Goal: Transaction & Acquisition: Subscribe to service/newsletter

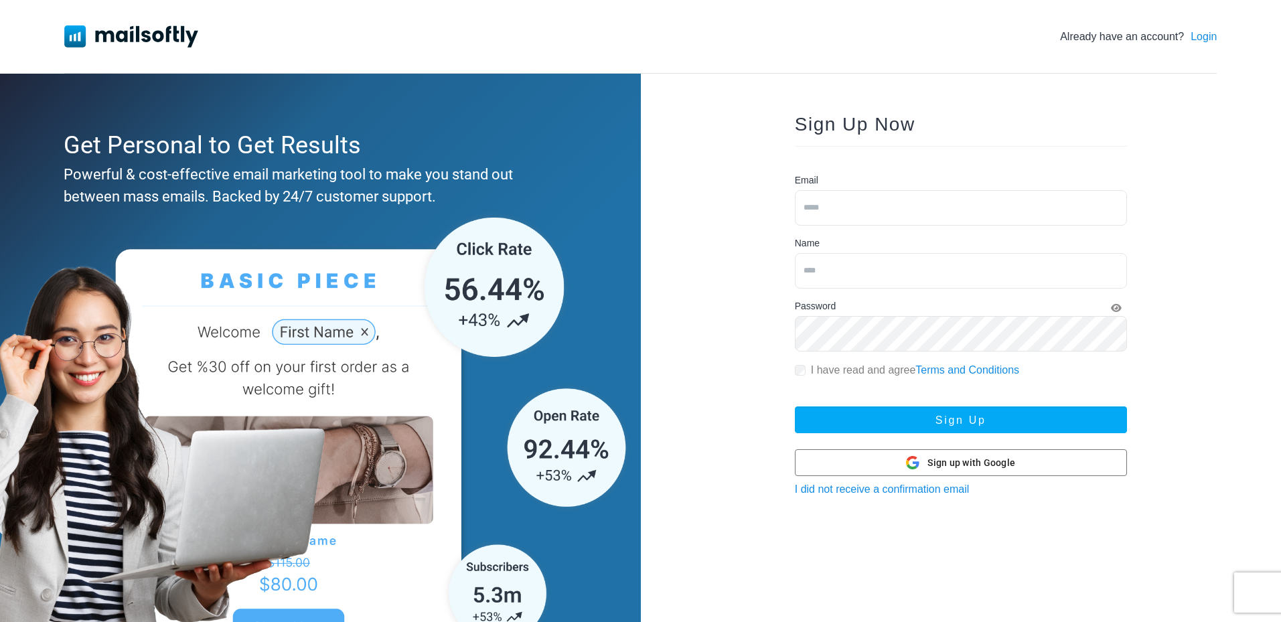
click at [802, 108] on div "Sign Up Now Email Name Password I have read and agree Terms and Conditions Sign…" at bounding box center [960, 376] width 375 height 564
click at [870, 212] on input "email" at bounding box center [961, 207] width 332 height 35
type input "**********"
click at [889, 278] on input "text" at bounding box center [961, 270] width 332 height 35
click at [879, 275] on input "text" at bounding box center [961, 270] width 332 height 35
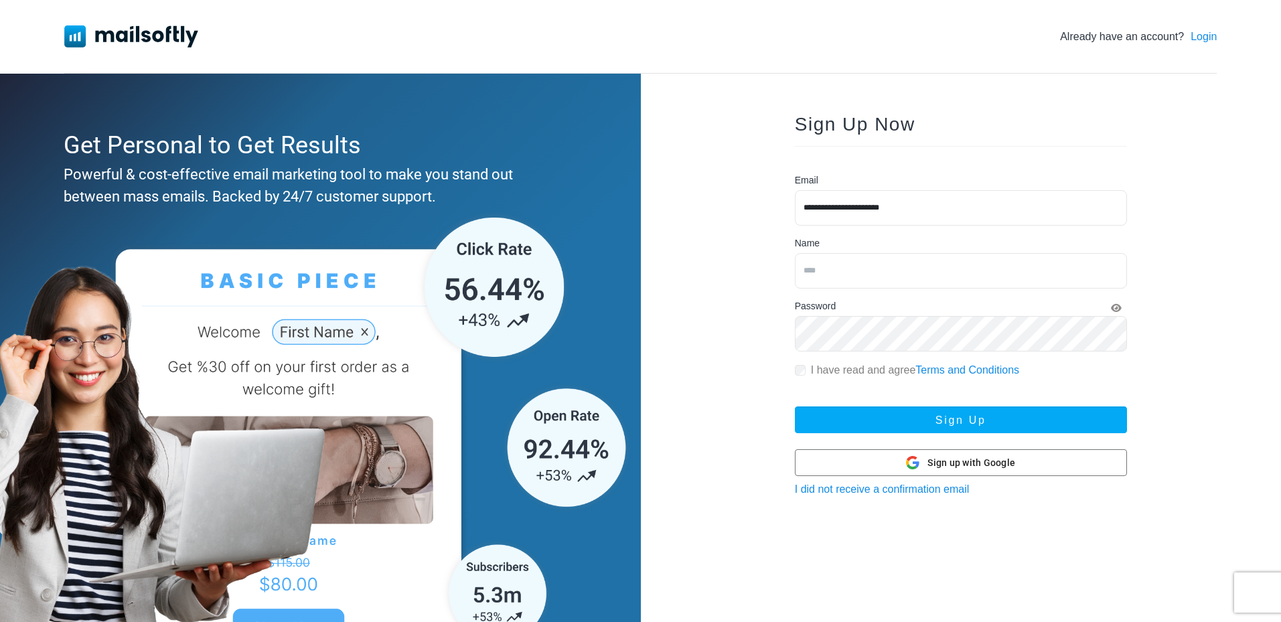
click at [879, 276] on input "text" at bounding box center [961, 270] width 332 height 35
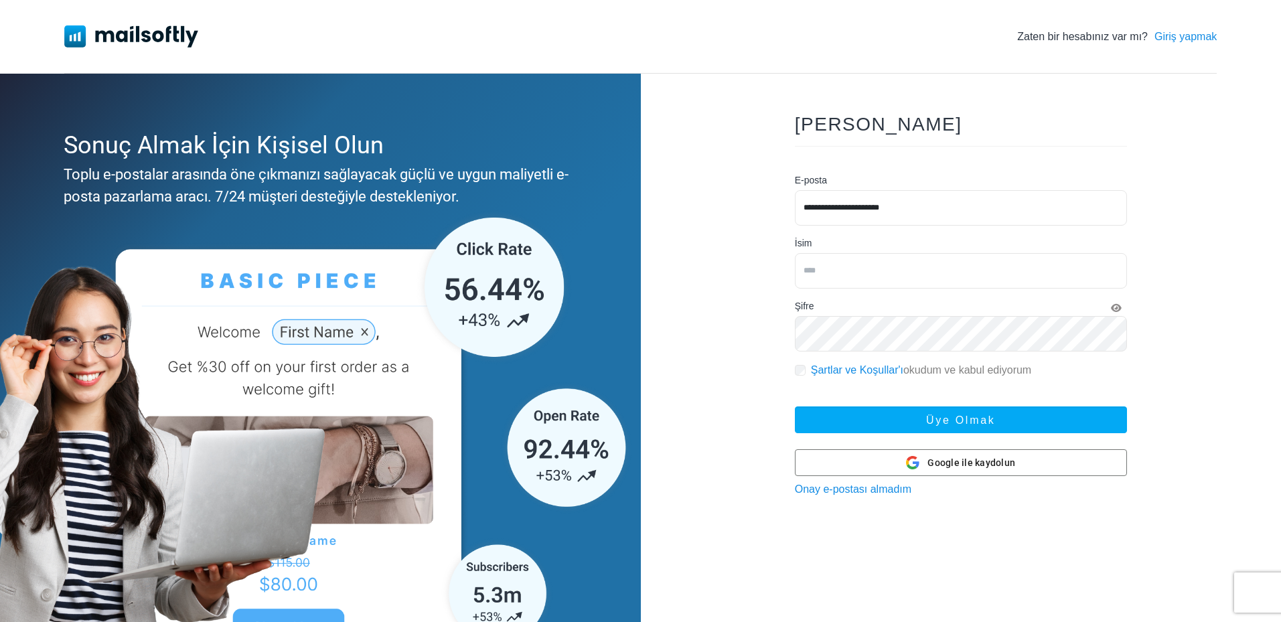
click at [856, 266] on input "text" at bounding box center [961, 270] width 332 height 35
type input "*****"
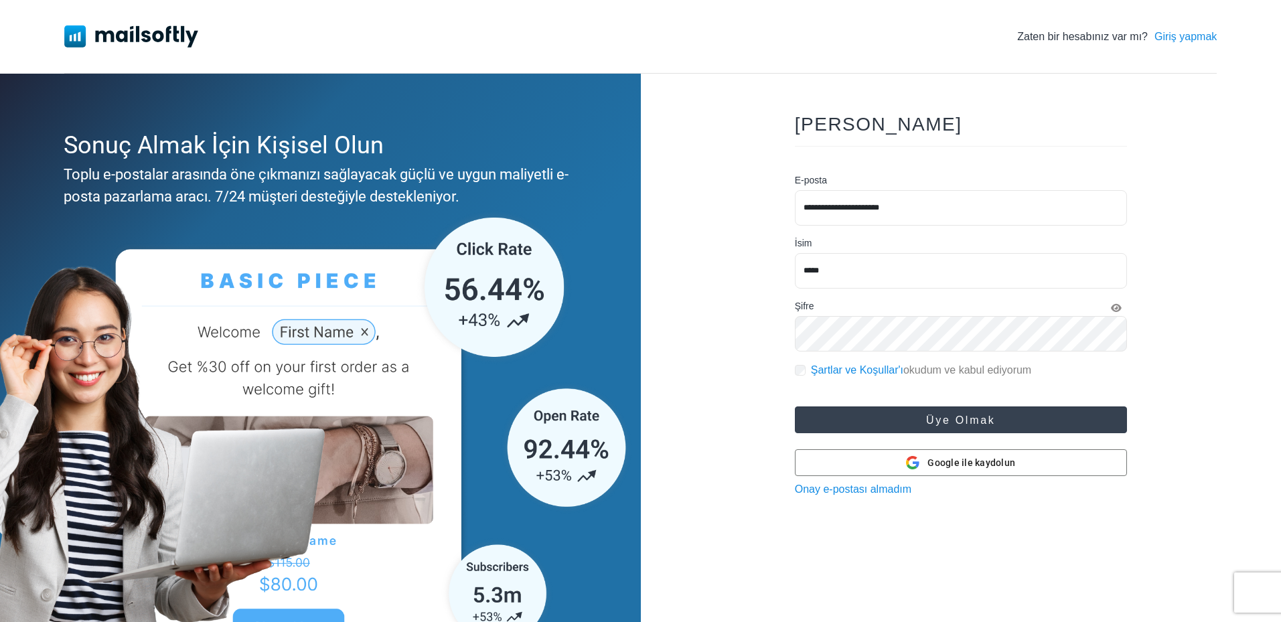
click at [959, 416] on font "Üye olmak" at bounding box center [960, 419] width 69 height 11
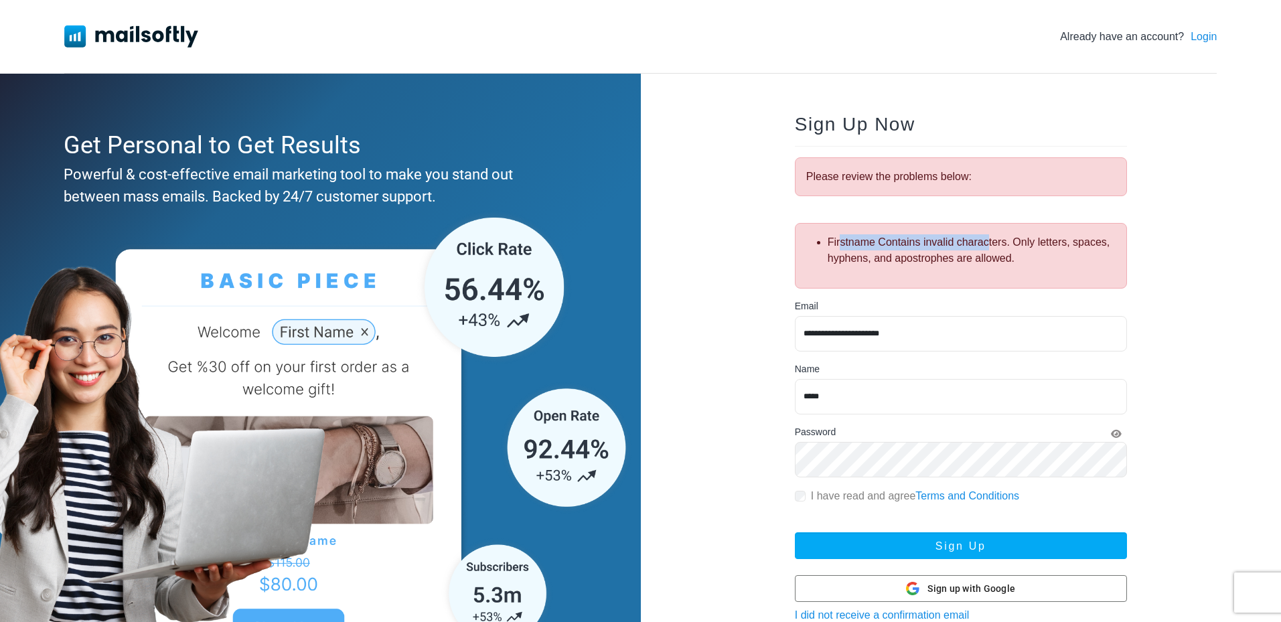
drag, startPoint x: 881, startPoint y: 243, endPoint x: 987, endPoint y: 246, distance: 106.5
click at [987, 245] on li "Firstname Contains invalid characters. Only letters, spaces, hyphens, and apost…" at bounding box center [971, 250] width 288 height 32
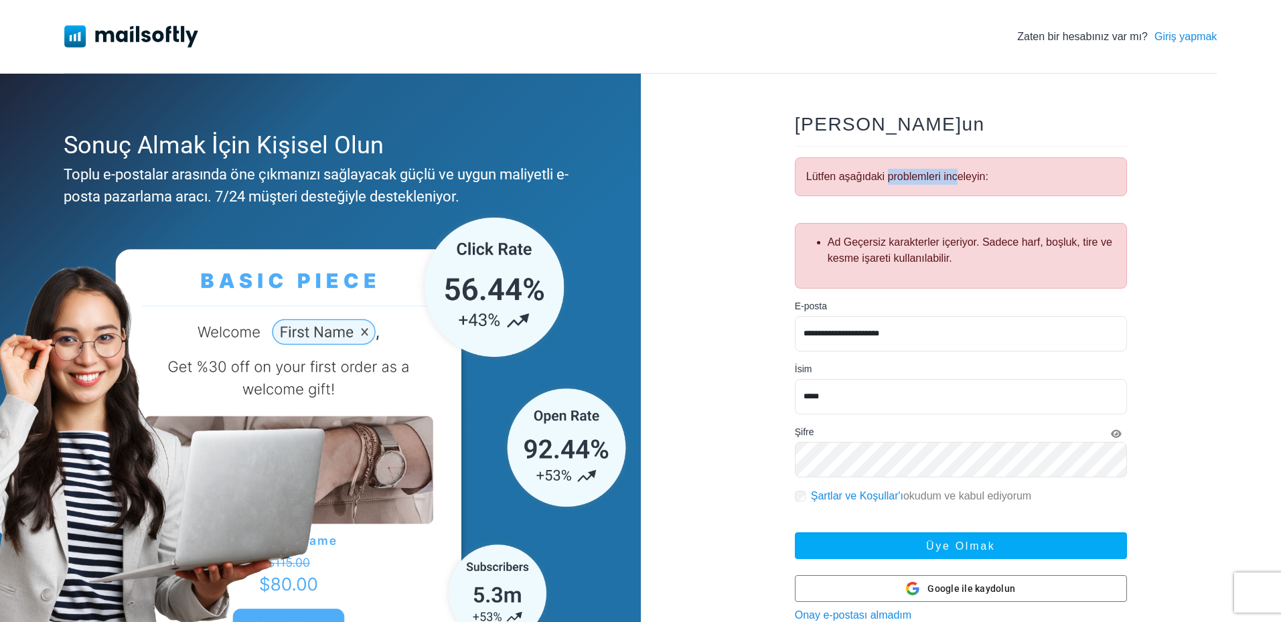
drag, startPoint x: 888, startPoint y: 176, endPoint x: 955, endPoint y: 185, distance: 67.5
click at [955, 185] on div "Lütfen aşağıdaki problemleri inceleyin:" at bounding box center [961, 176] width 332 height 39
drag, startPoint x: 889, startPoint y: 242, endPoint x: 1051, endPoint y: 242, distance: 162.0
click at [1051, 242] on font "Ad Geçersiz karakterler içeriyor. Sadece harf, boşluk, tire ve kesme işareti ku…" at bounding box center [969, 249] width 285 height 27
click at [1026, 252] on li "Ad Geçersiz karakterler içeriyor. Sadece harf, boşluk, tire ve kesme işareti ku…" at bounding box center [971, 250] width 288 height 32
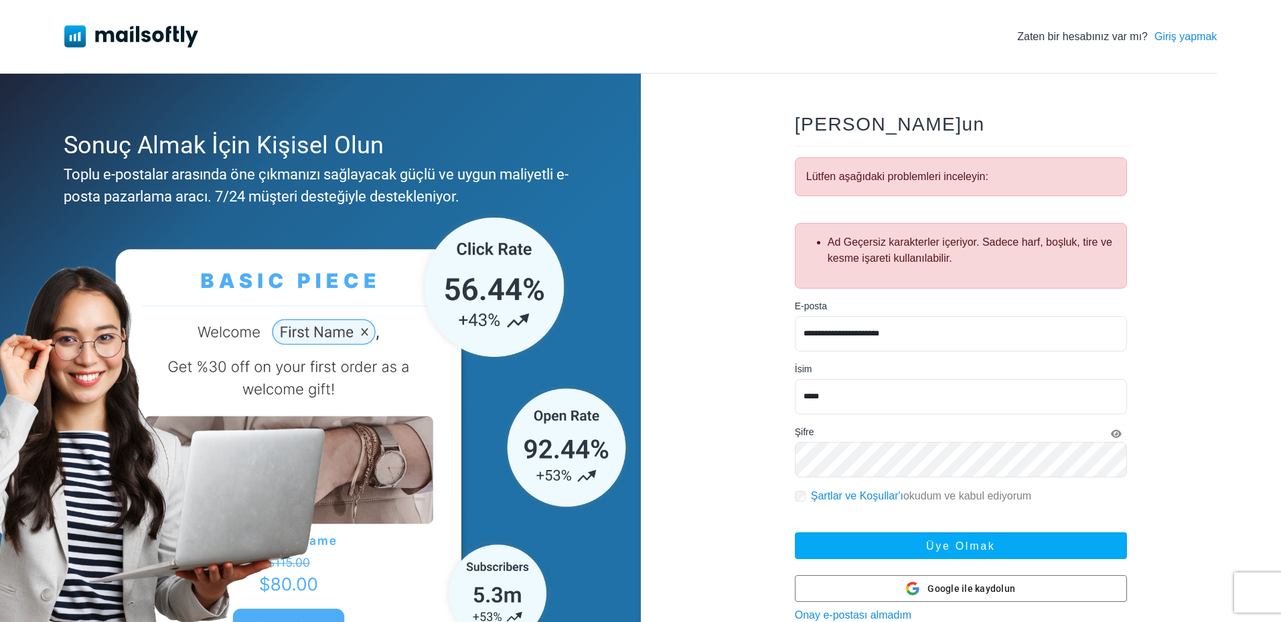
click at [852, 394] on input "*****" at bounding box center [961, 396] width 332 height 35
drag, startPoint x: 748, startPoint y: 398, endPoint x: 716, endPoint y: 400, distance: 32.2
click at [717, 399] on div "**********" at bounding box center [961, 386] width 641 height 624
type input "*****"
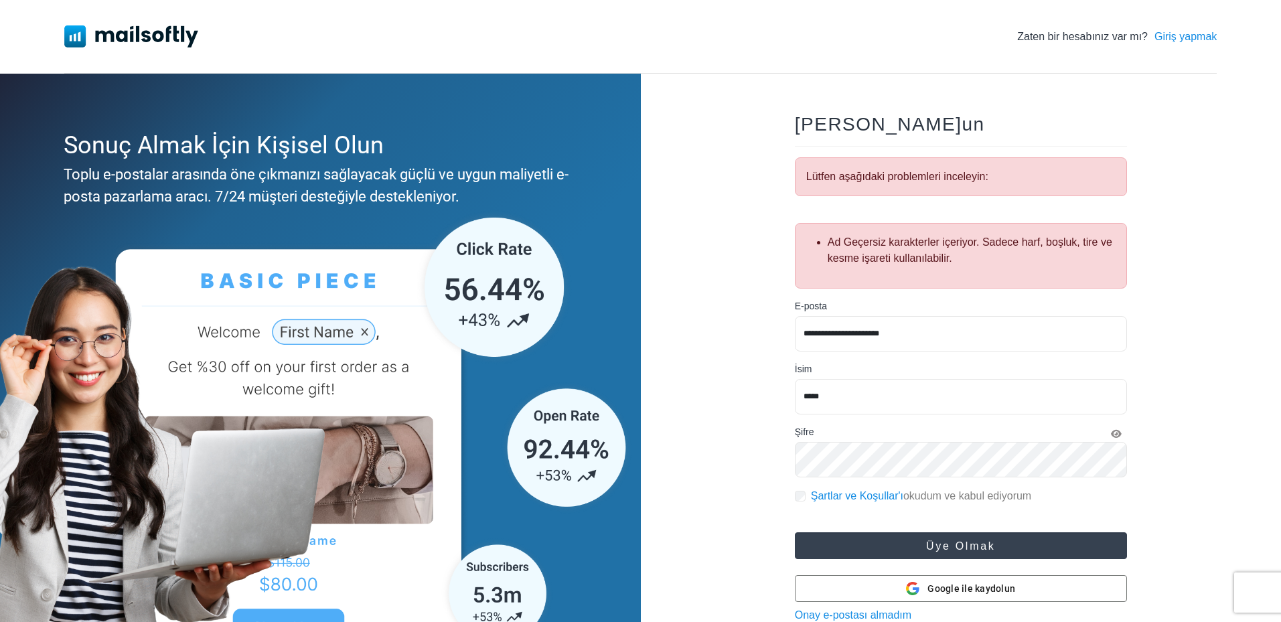
click at [975, 541] on font "Üye olmak" at bounding box center [960, 545] width 69 height 11
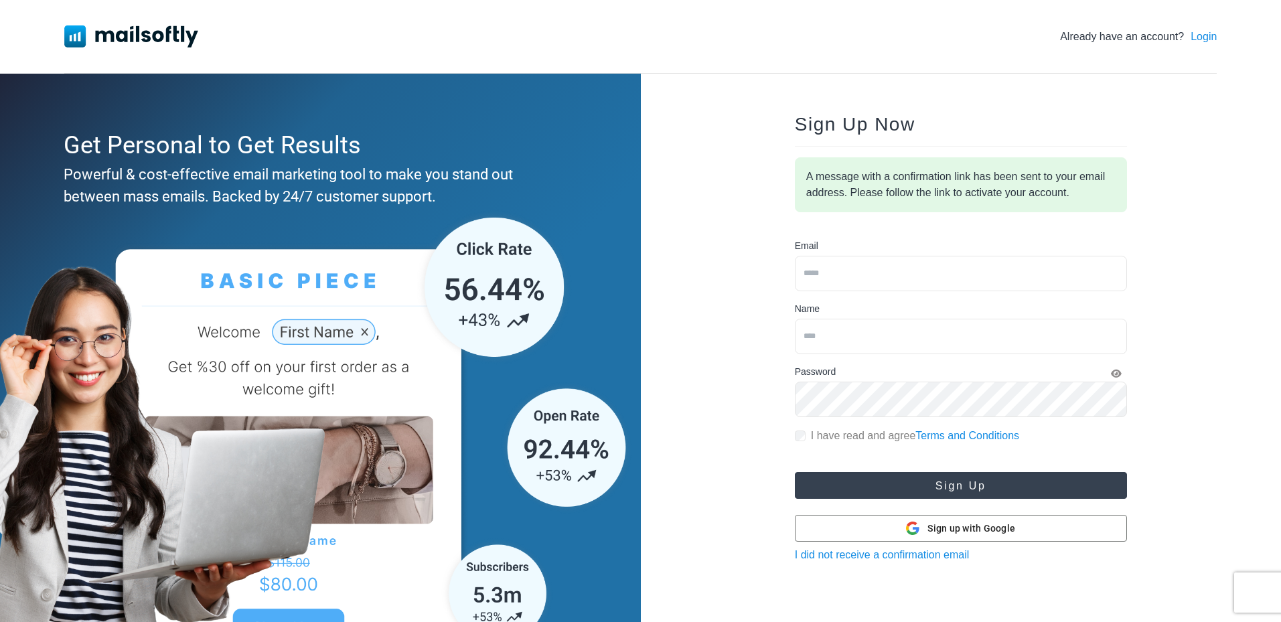
click at [952, 484] on button "Sign Up" at bounding box center [961, 485] width 332 height 27
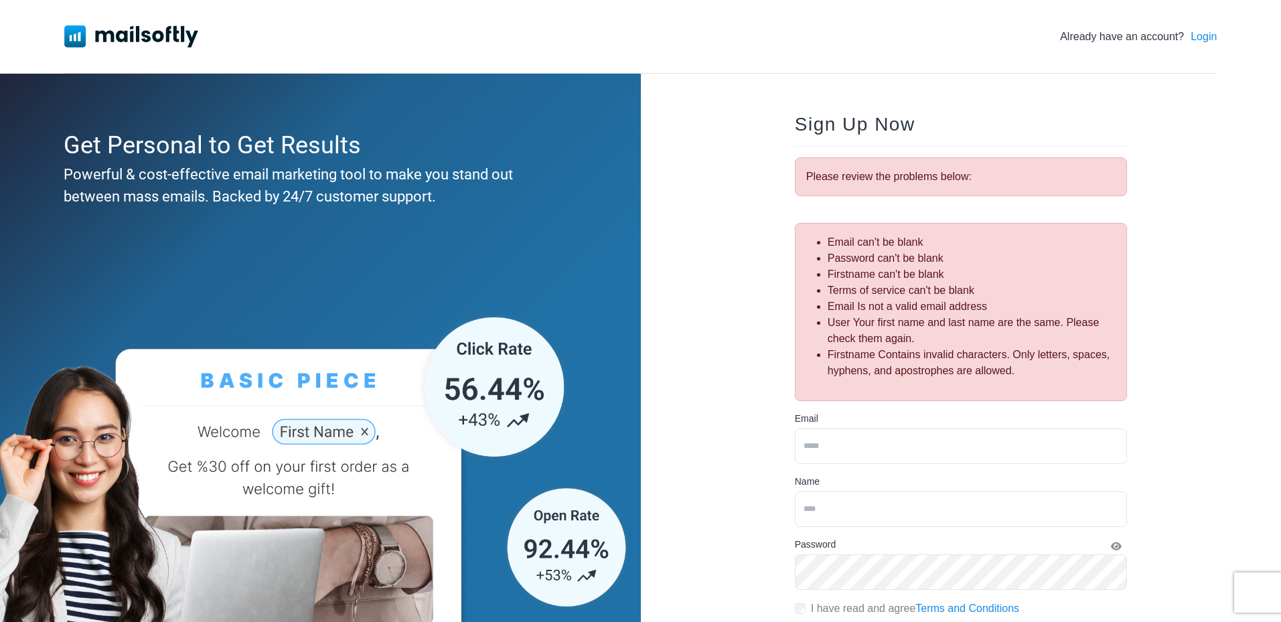
click at [1202, 37] on link "Login" at bounding box center [1203, 37] width 26 height 16
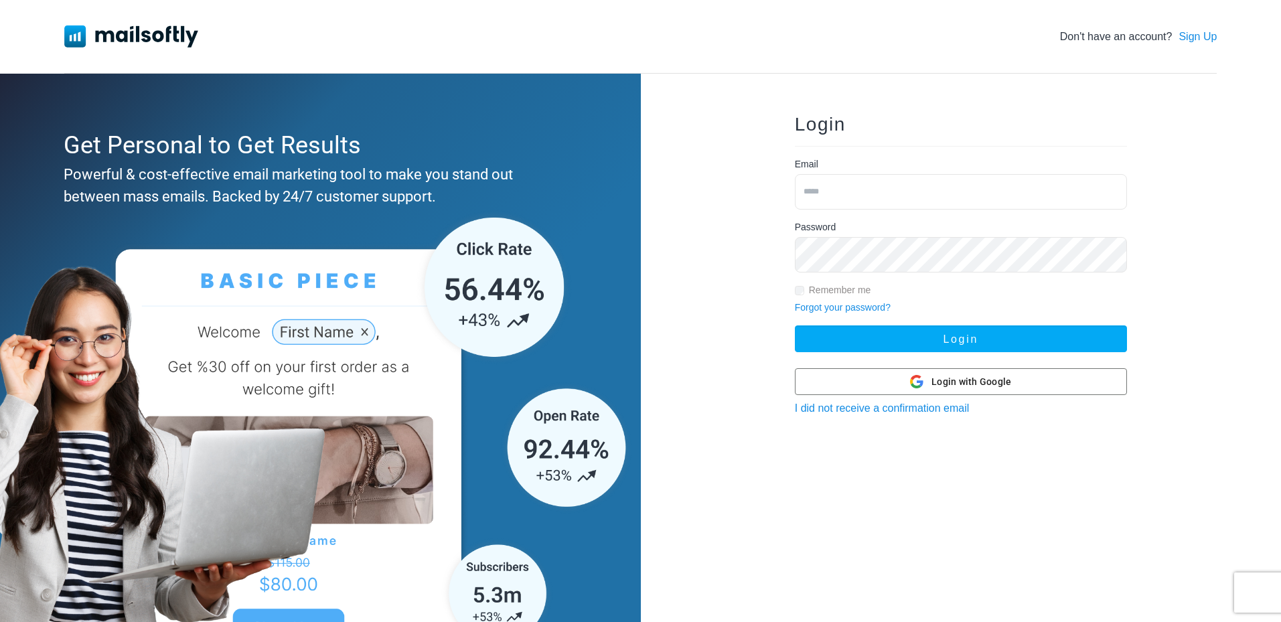
click at [870, 197] on input "email" at bounding box center [961, 191] width 332 height 35
type input "**********"
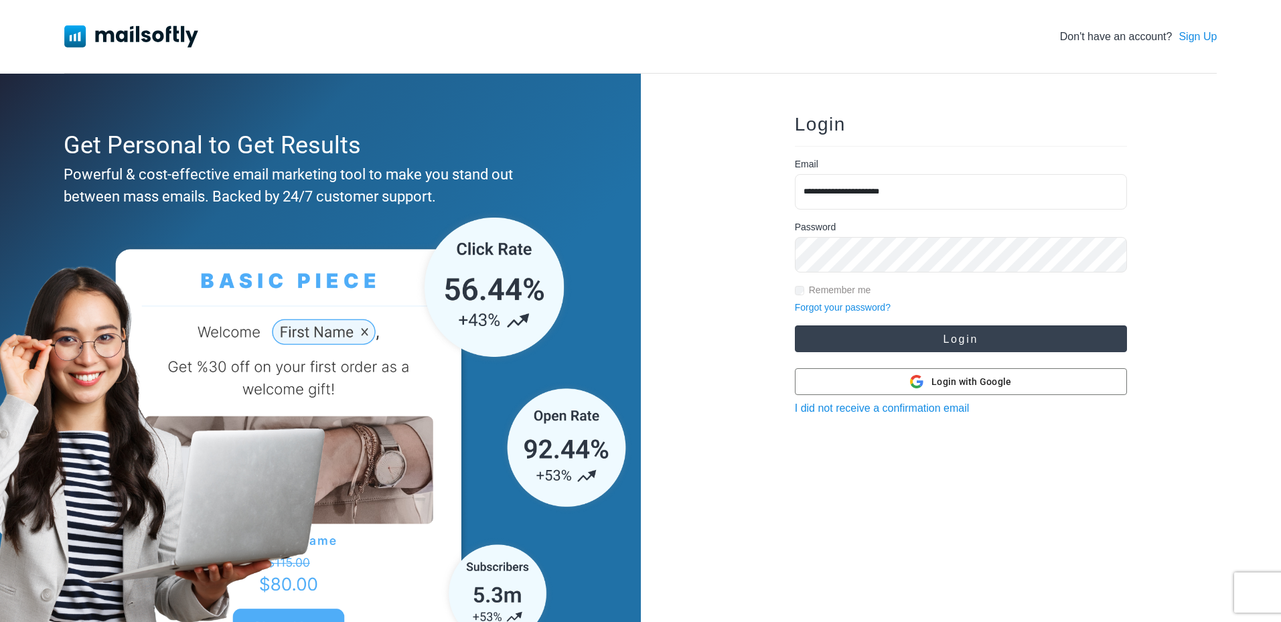
click at [985, 342] on button "Login" at bounding box center [961, 338] width 332 height 27
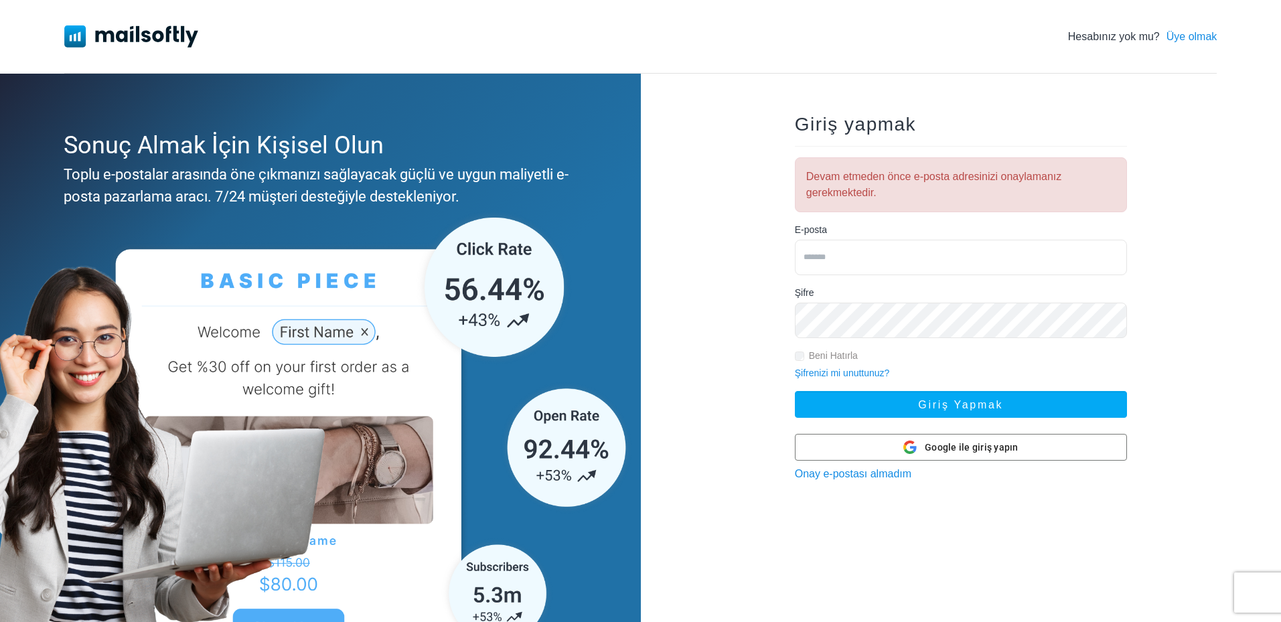
click at [740, 179] on div "Giriş yapmak Devam etmeden önce e-posta adresinizi onaylamanız gerekmektedir. E…" at bounding box center [961, 386] width 641 height 624
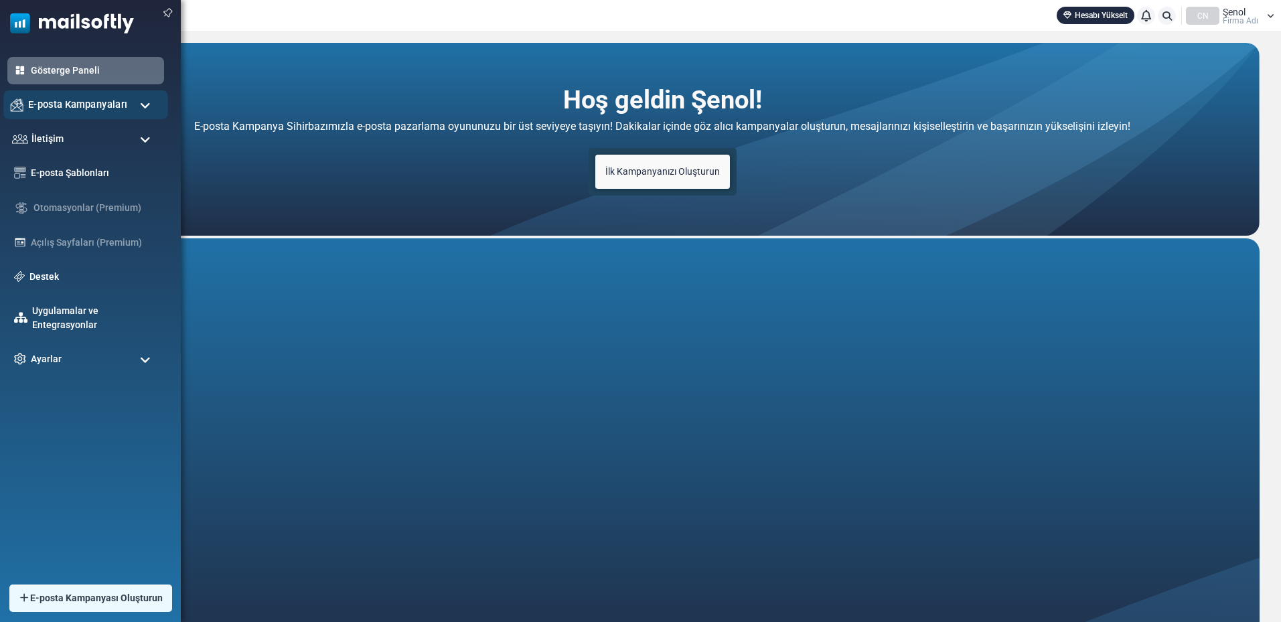
click at [86, 107] on font "E-posta Kampanyaları" at bounding box center [77, 103] width 99 height 11
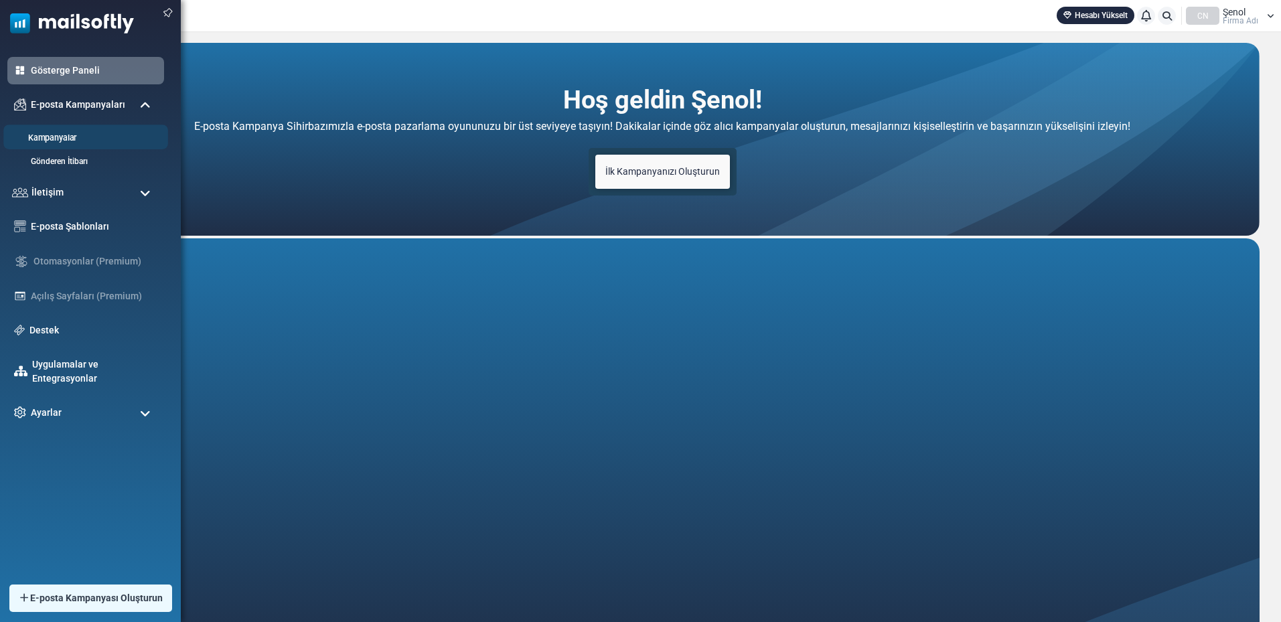
click at [58, 147] on li "Kampanyalar" at bounding box center [85, 137] width 165 height 25
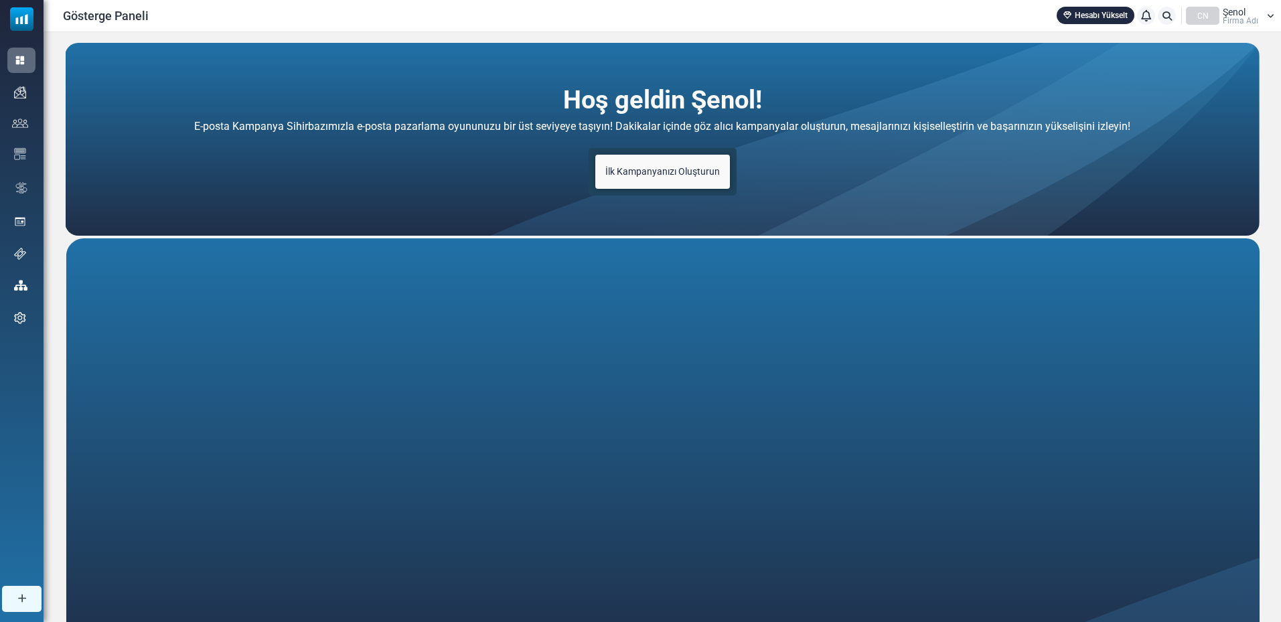
click at [0, 0] on font "Gösterge Paneli" at bounding box center [0, 0] width 0 height 0
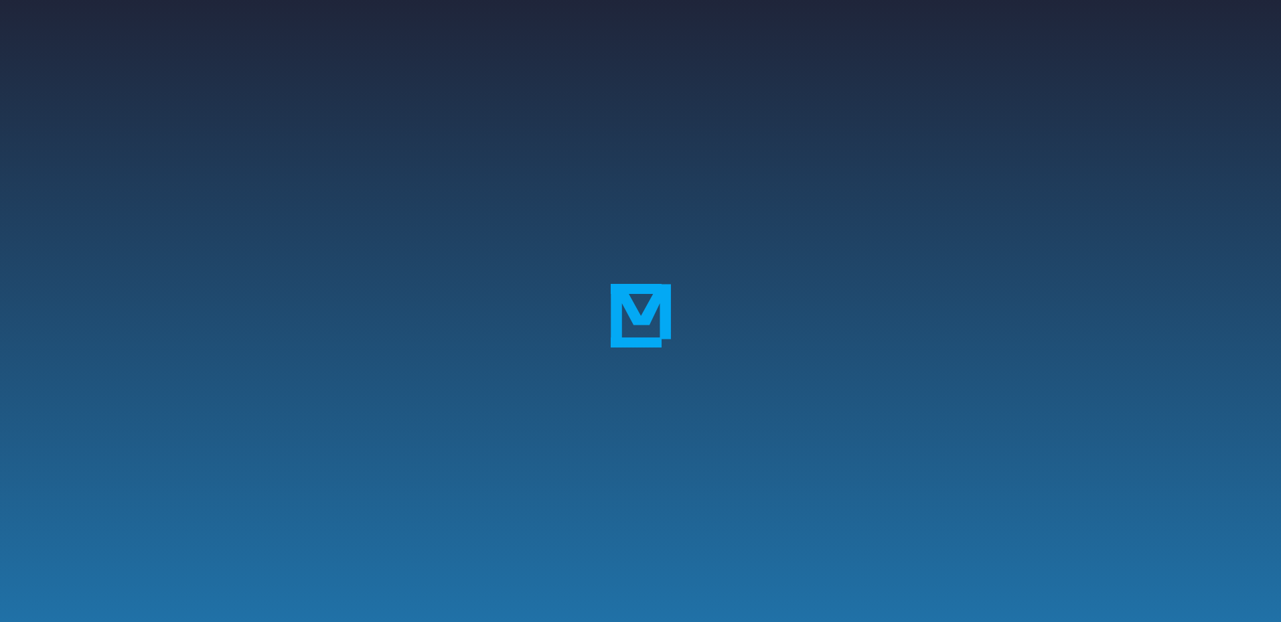
scroll to position [5, 0]
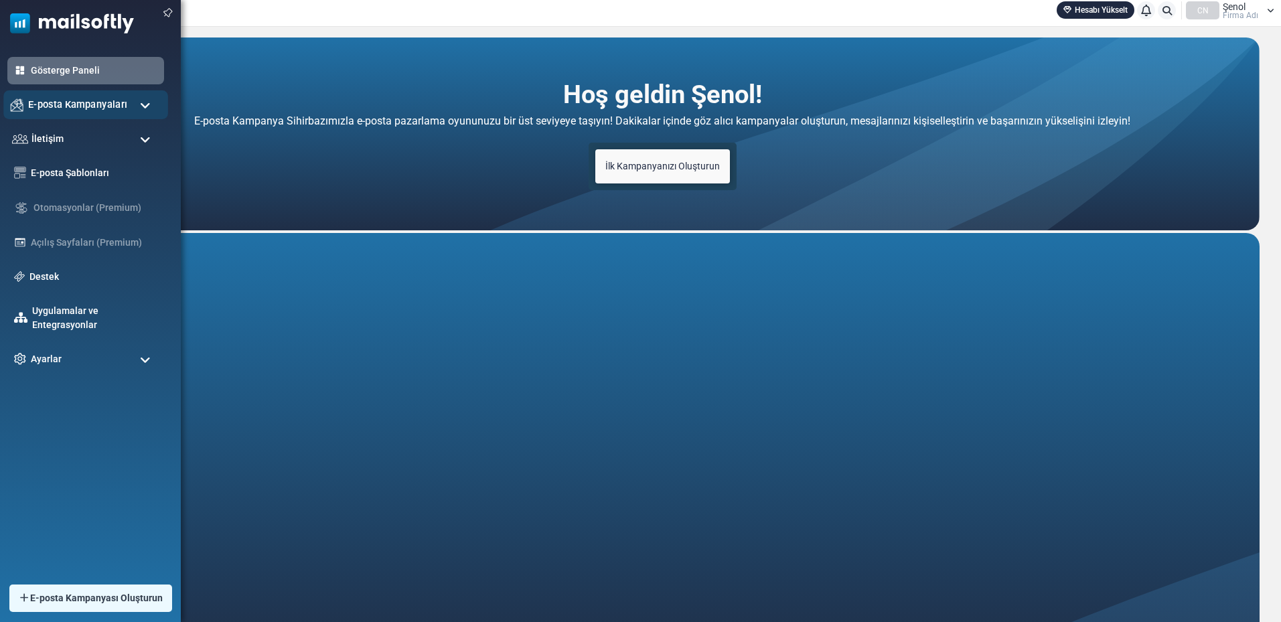
click at [68, 104] on font "E-posta Kampanyaları" at bounding box center [77, 103] width 99 height 11
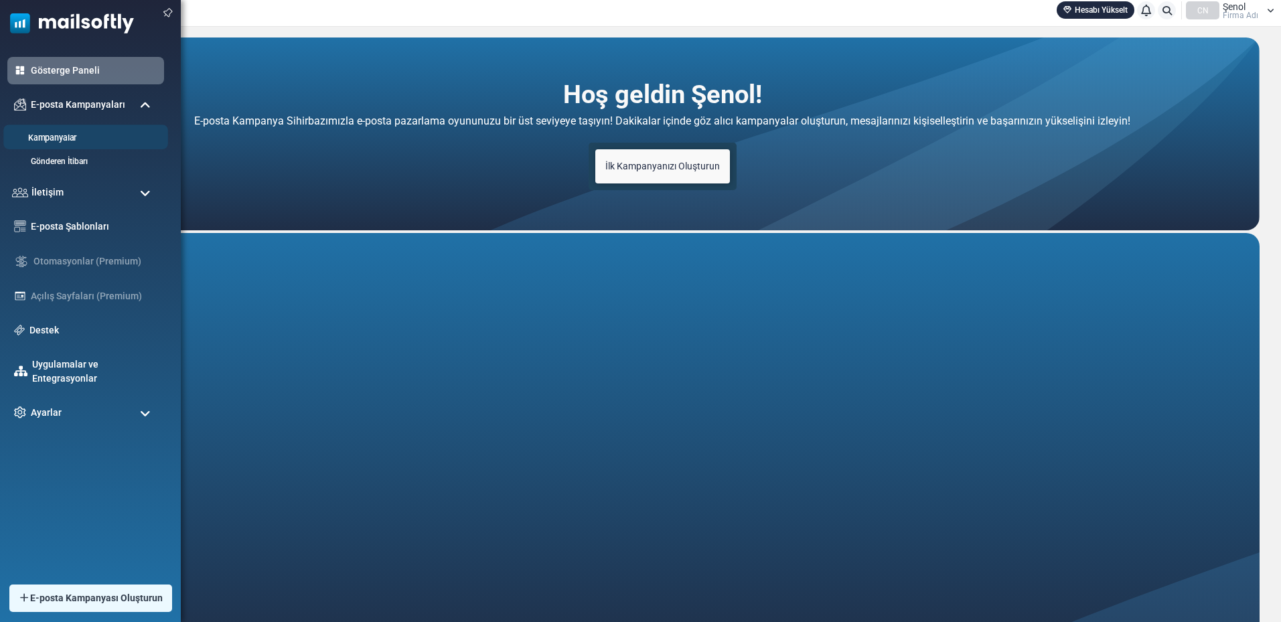
click at [52, 142] on font "Kampanyalar" at bounding box center [52, 138] width 48 height 10
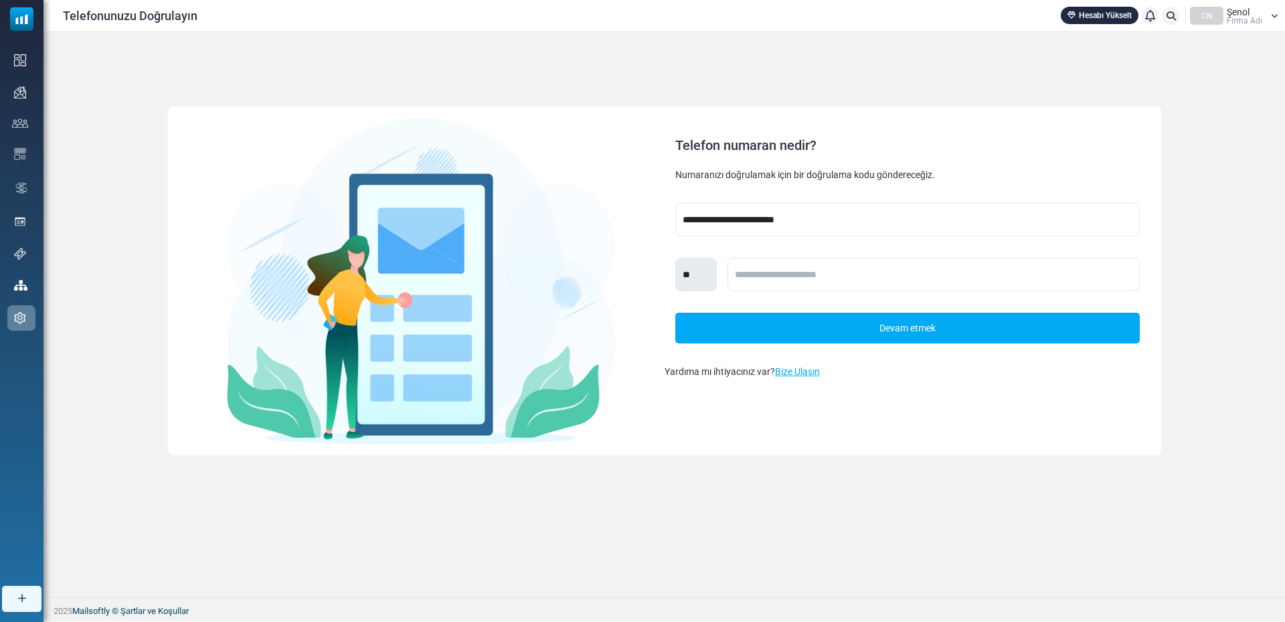
drag, startPoint x: 694, startPoint y: 176, endPoint x: 893, endPoint y: 181, distance: 198.9
click at [893, 181] on font "Numaranızı doğrulamak için bir doğrulama kodu göndereceğiz." at bounding box center [805, 175] width 260 height 14
click at [835, 177] on font "Numaranızı doğrulamak için bir doğrulama kodu göndereceğiz." at bounding box center [805, 174] width 260 height 11
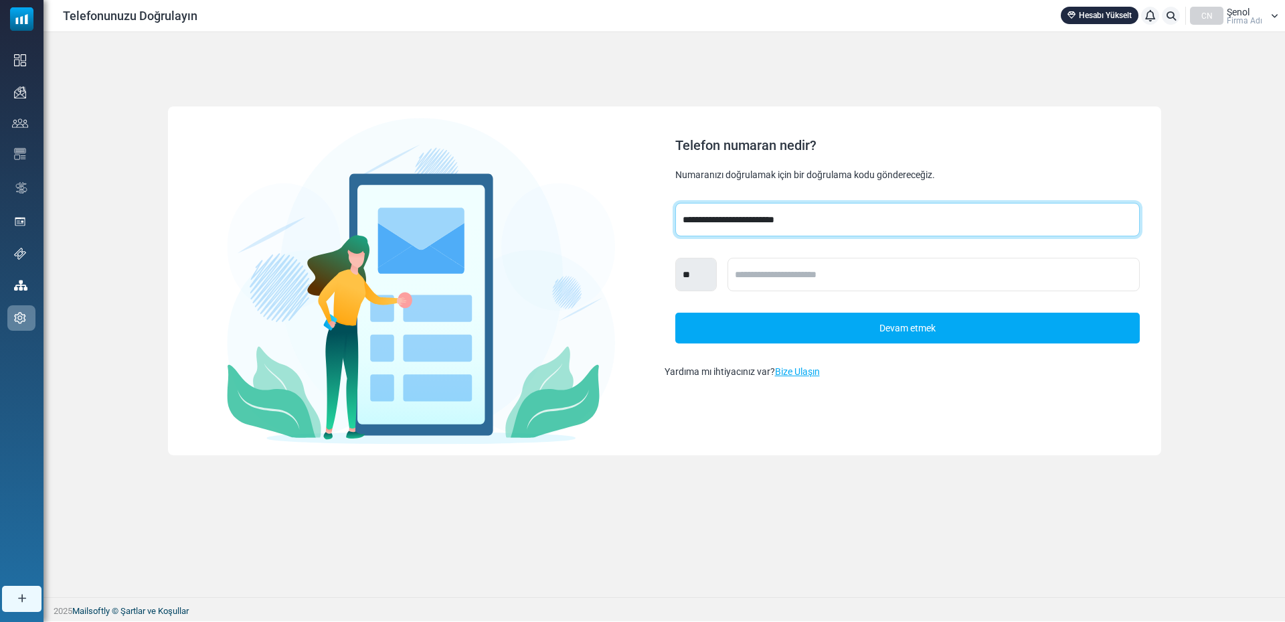
click at [755, 218] on select "**********" at bounding box center [907, 219] width 465 height 33
select select "***"
click at [675, 203] on select "**********" at bounding box center [907, 219] width 465 height 33
select select "***"
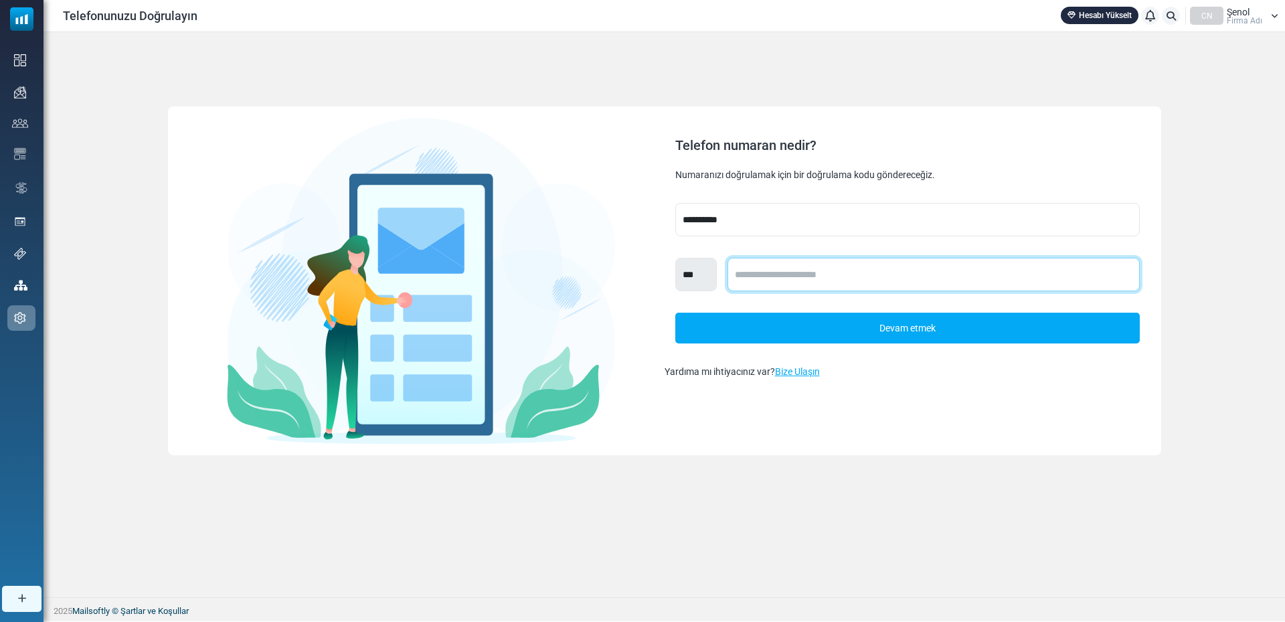
click at [756, 275] on input "text" at bounding box center [934, 274] width 412 height 33
type input "**********"
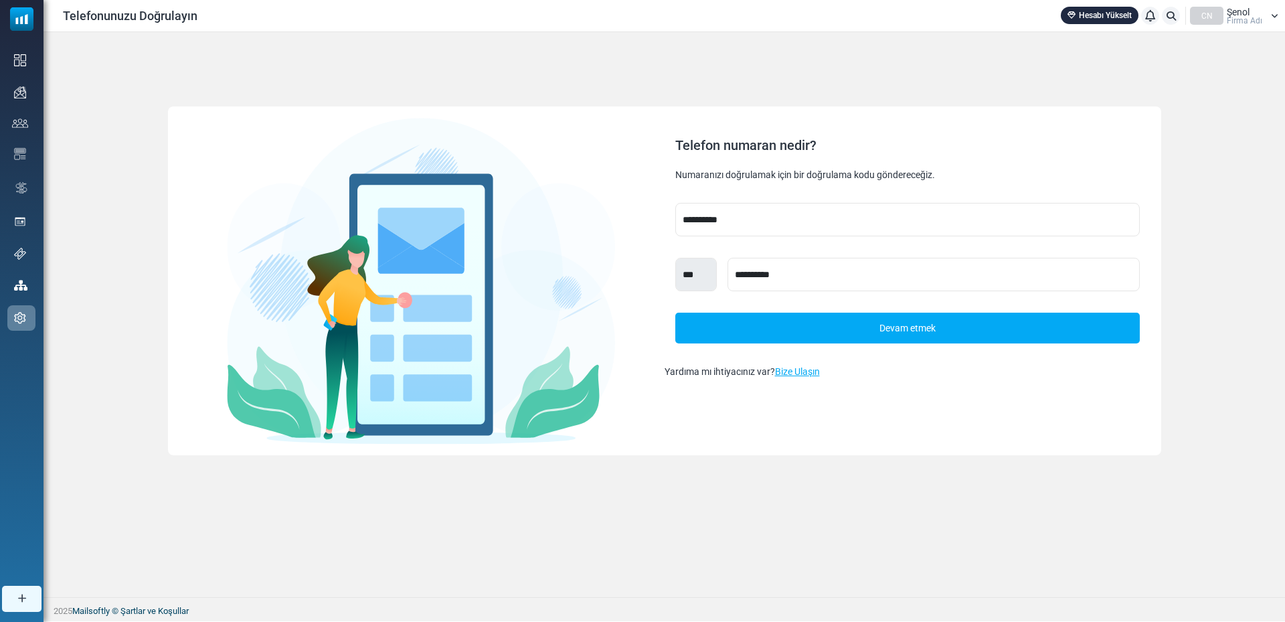
click at [880, 329] on font "Devam etmek" at bounding box center [908, 328] width 56 height 11
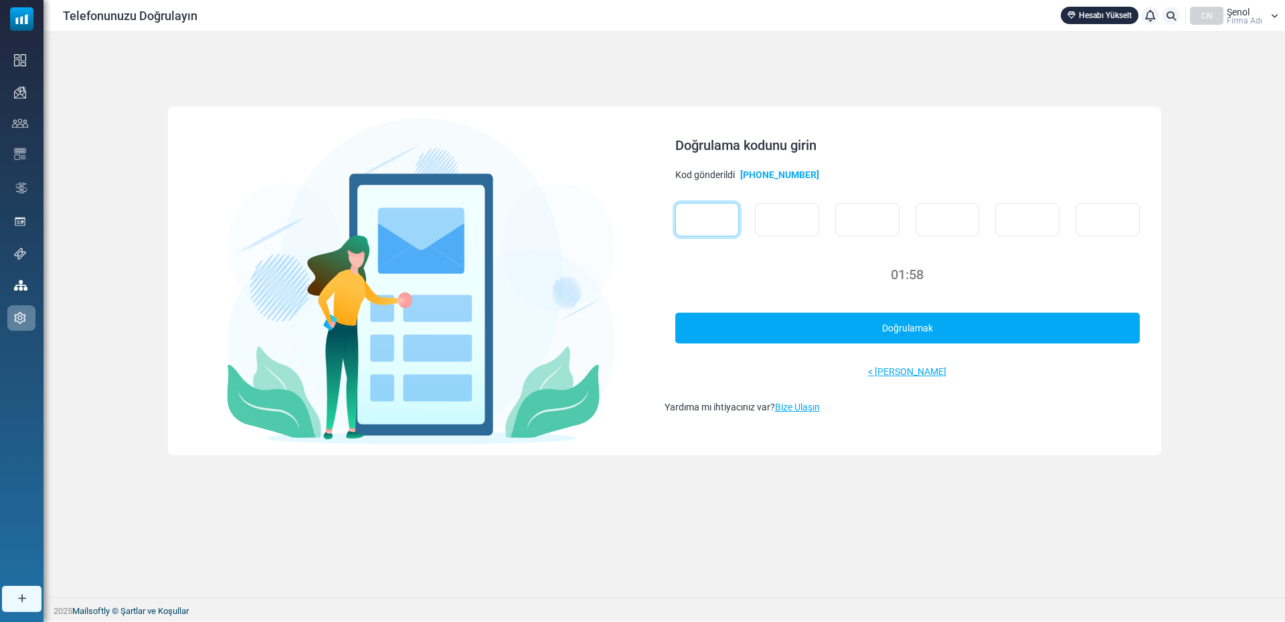
click at [708, 221] on input "text" at bounding box center [707, 219] width 64 height 33
type input "*"
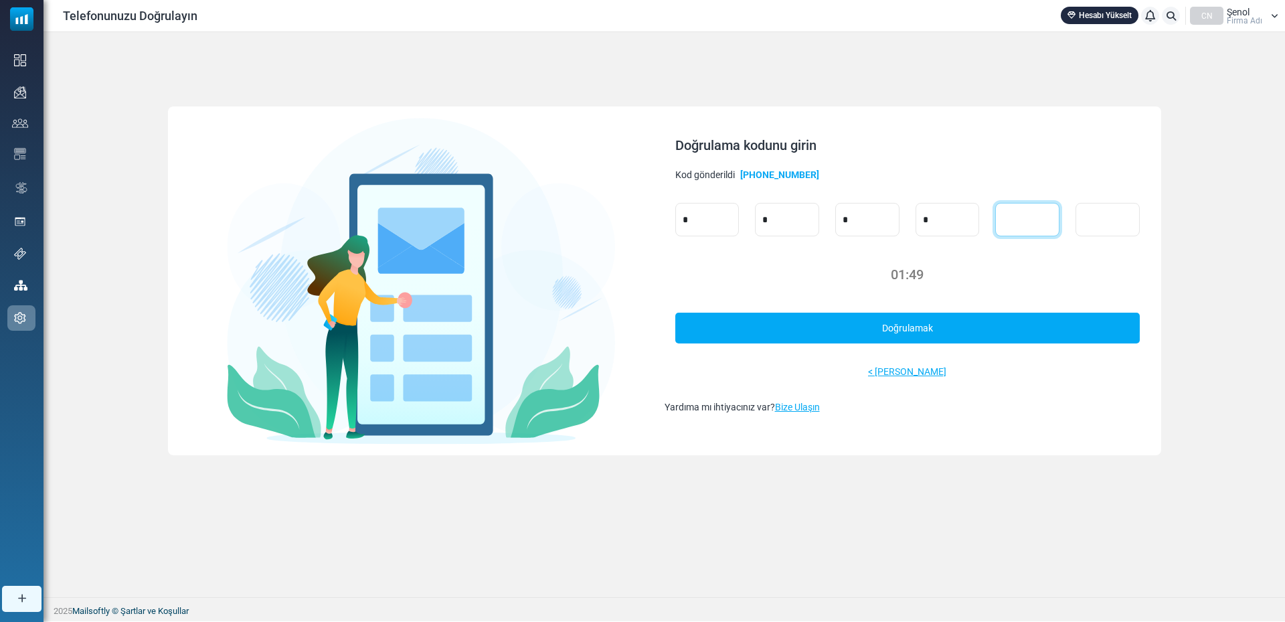
type input "*"
click at [891, 320] on font "Doğrulamak" at bounding box center [907, 327] width 51 height 17
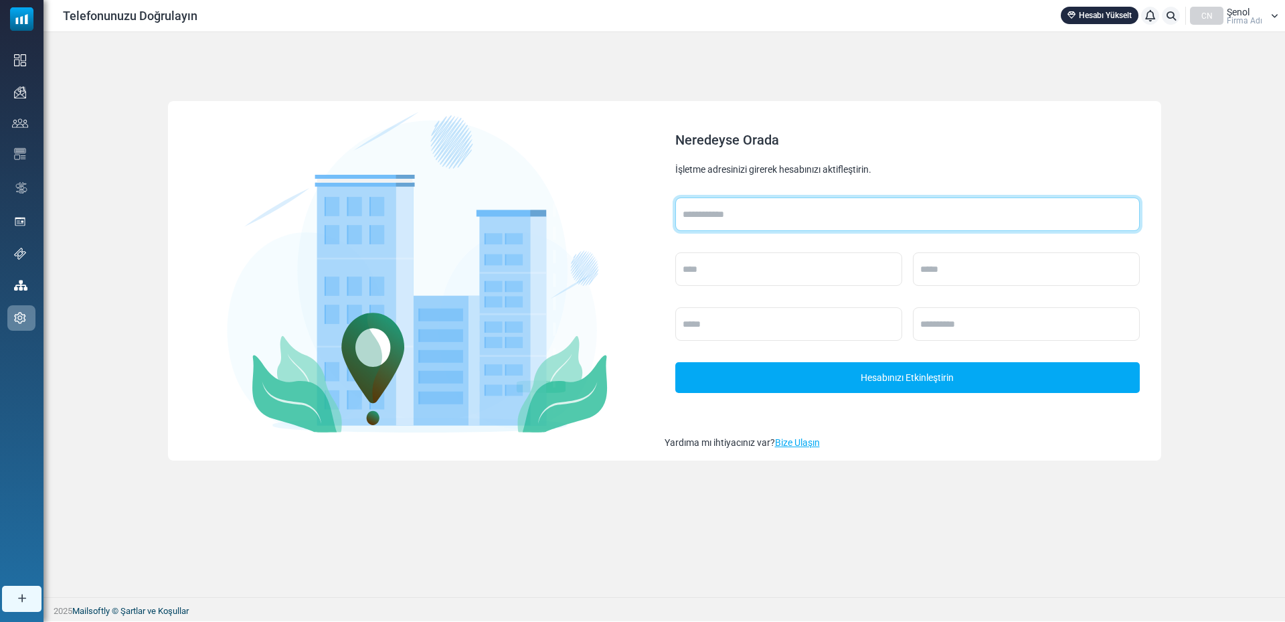
click at [819, 216] on input "text" at bounding box center [907, 213] width 465 height 33
type input "**********"
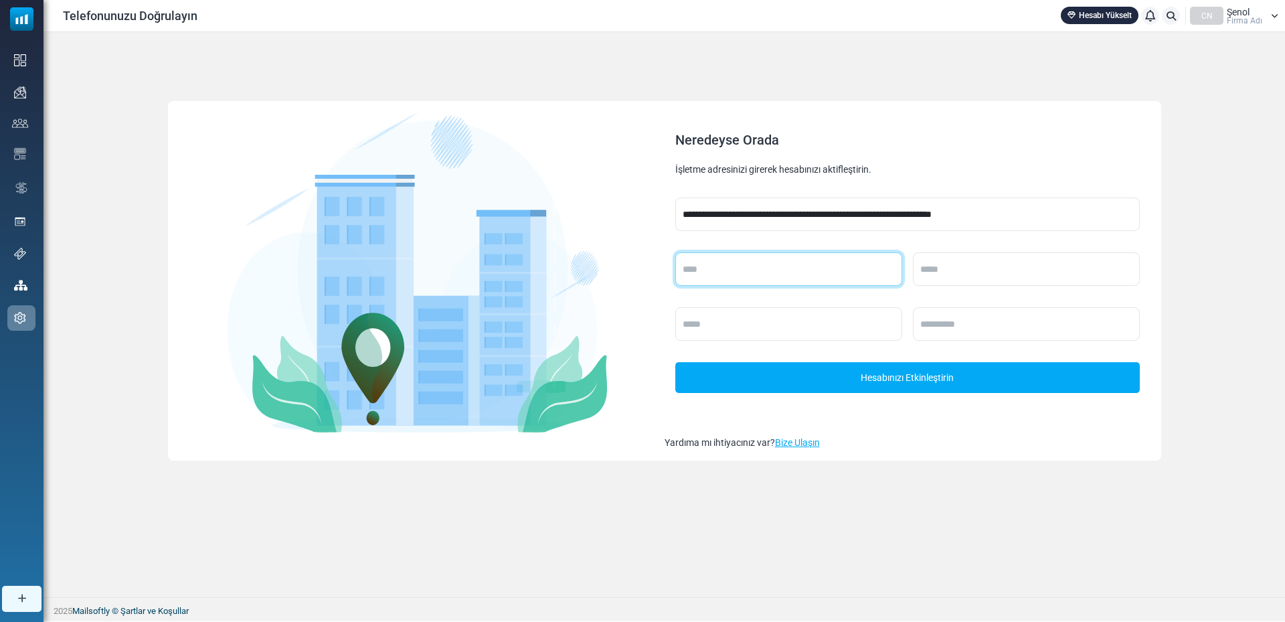
type input "*******"
type input "********"
type input "*****"
click at [881, 378] on font "Hesabınızı Etkinleştirin" at bounding box center [907, 378] width 93 height 11
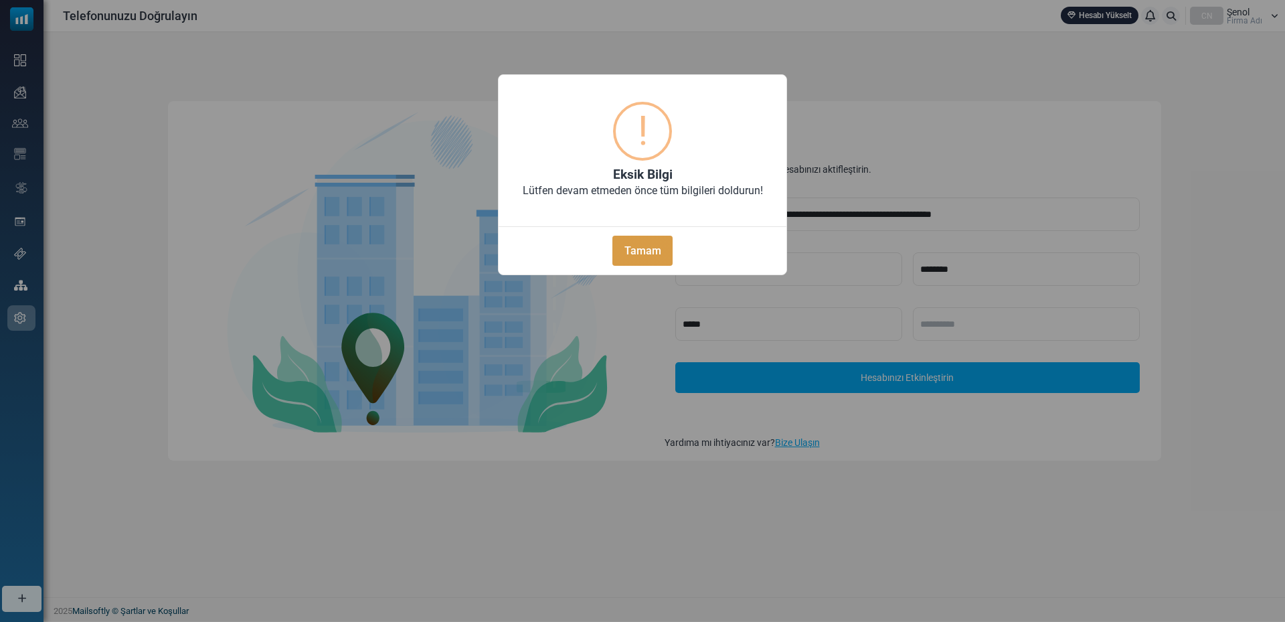
click at [639, 242] on button "Tamam" at bounding box center [643, 251] width 60 height 30
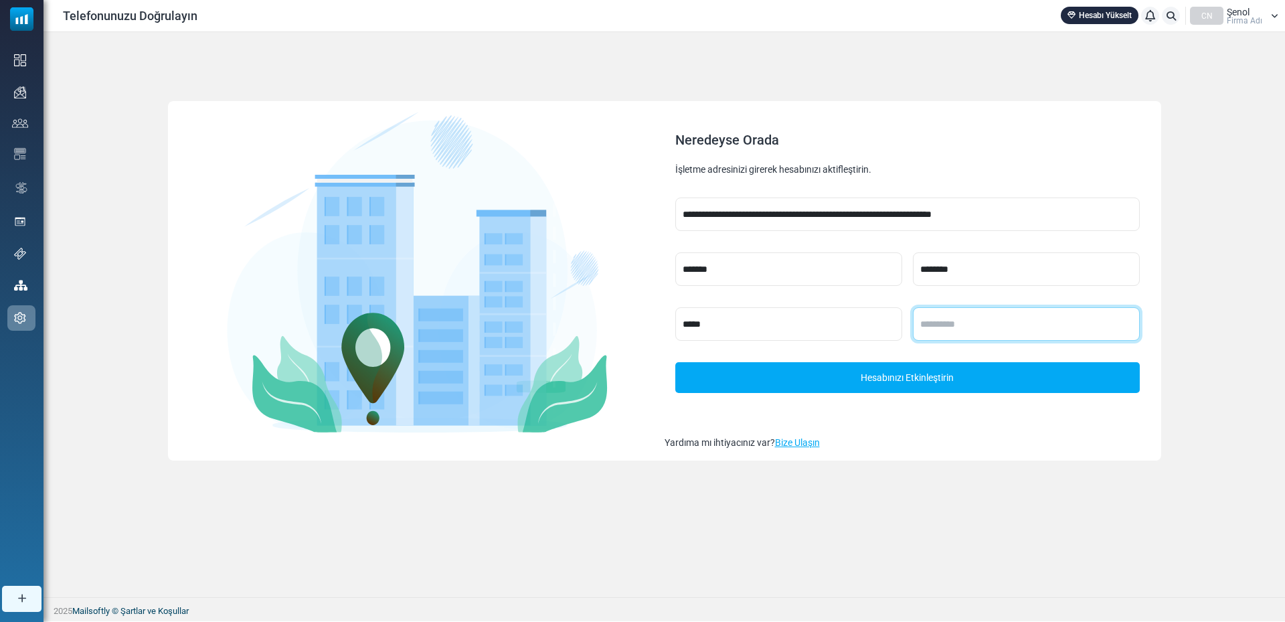
drag, startPoint x: 959, startPoint y: 323, endPoint x: 962, endPoint y: 334, distance: 11.7
click at [960, 323] on input "text" at bounding box center [1026, 323] width 227 height 33
type input "*****"
click at [908, 378] on font "Hesabınızı Etkinleştirin" at bounding box center [907, 378] width 93 height 11
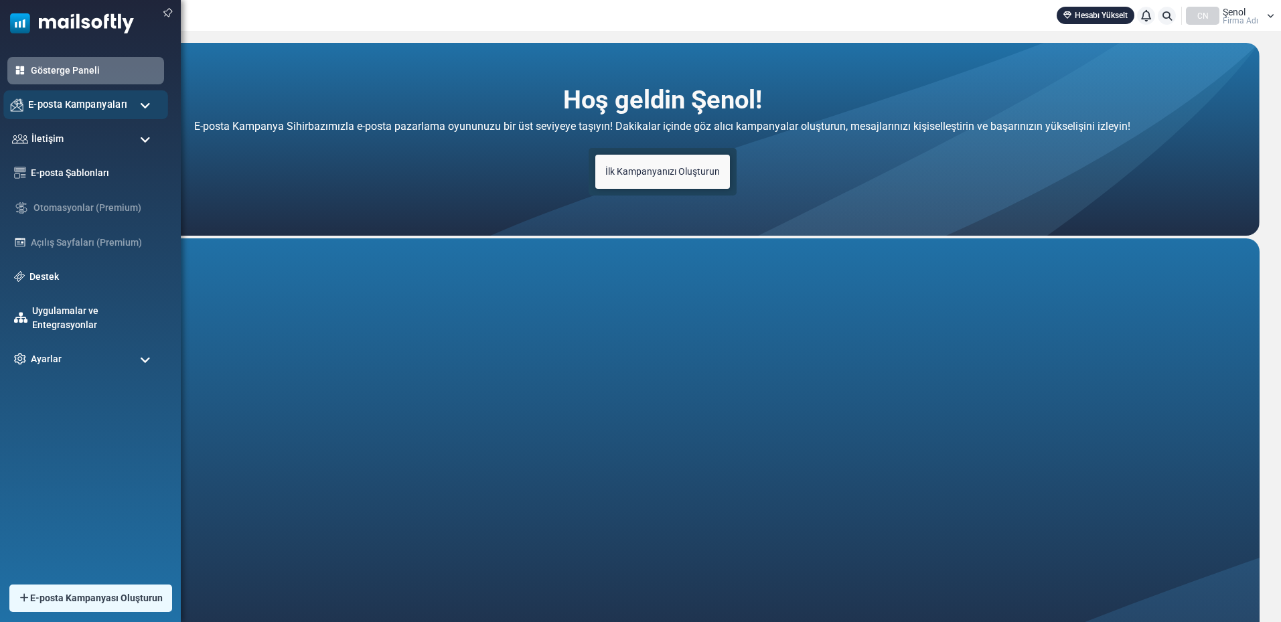
click at [64, 100] on font "E-posta Kampanyaları" at bounding box center [77, 103] width 99 height 11
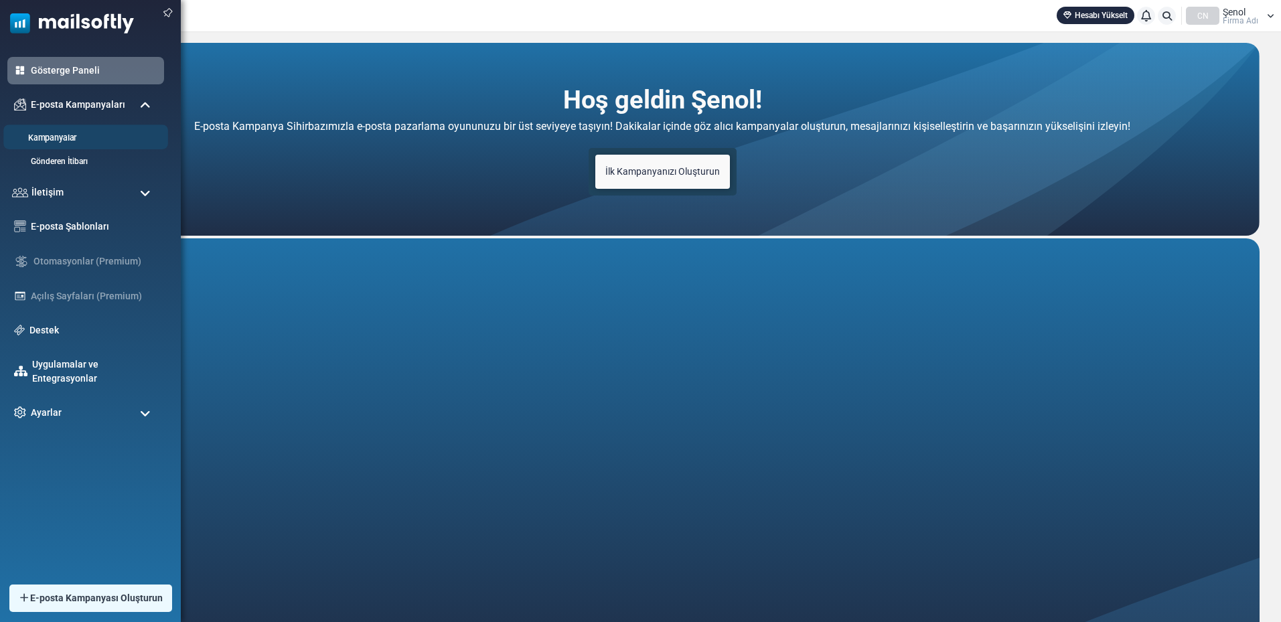
click at [56, 139] on font "Kampanyalar" at bounding box center [52, 138] width 48 height 10
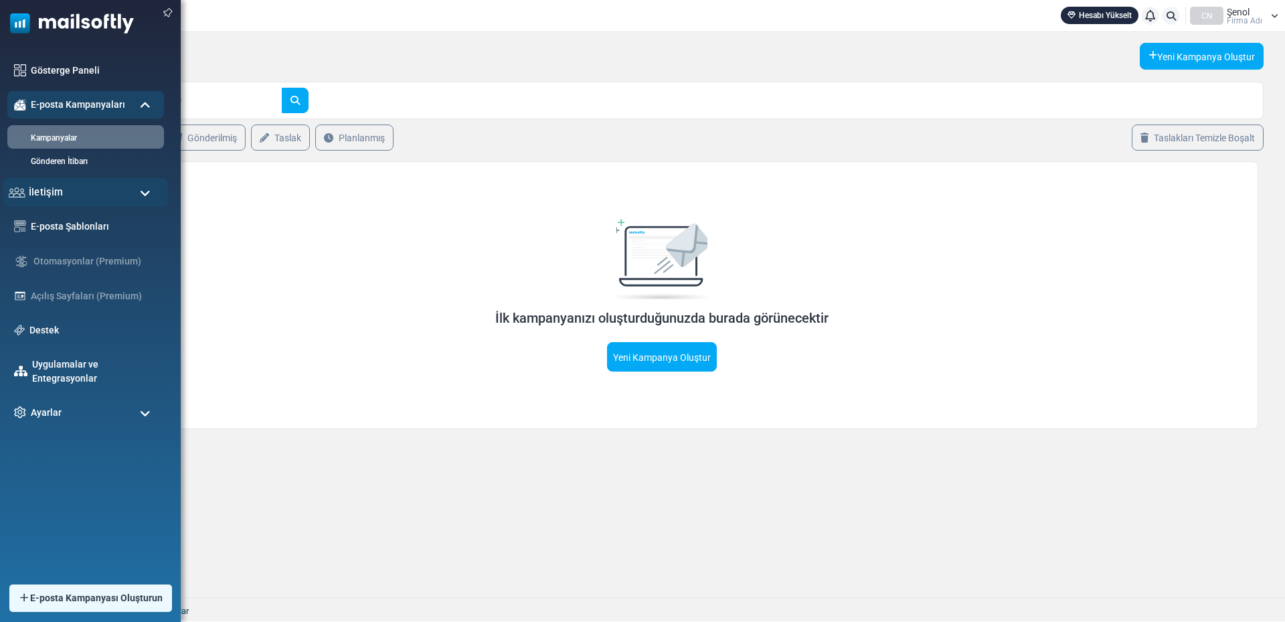
click at [67, 189] on div "İletişim" at bounding box center [85, 192] width 165 height 29
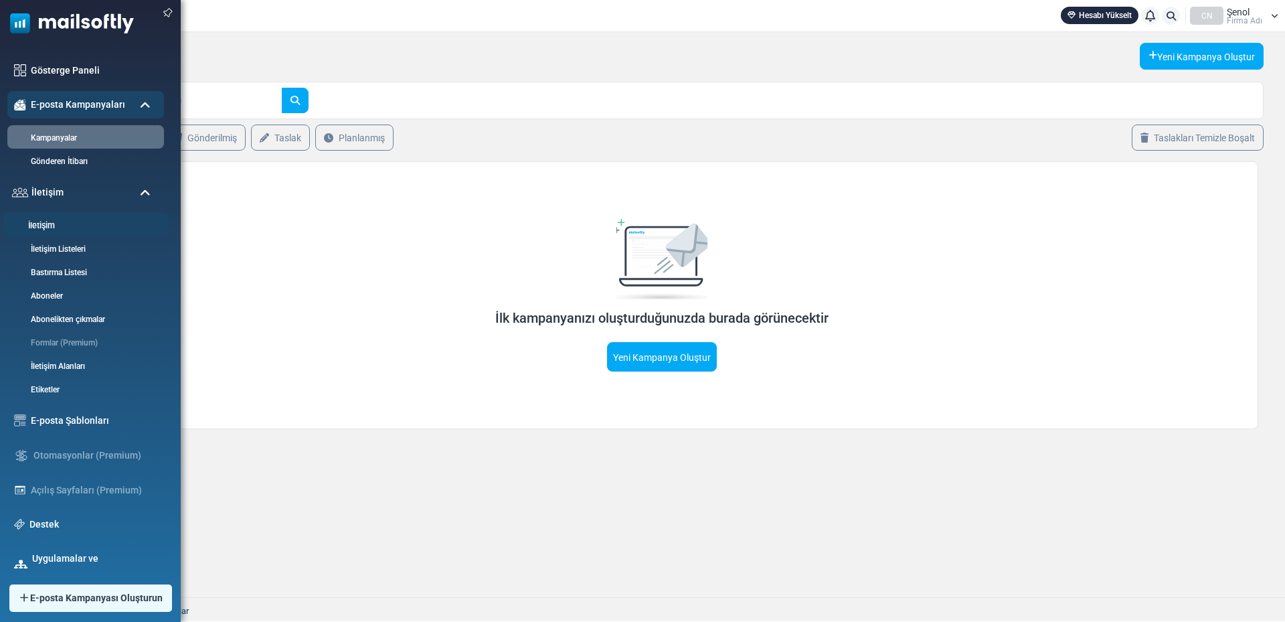
click at [46, 221] on font "İletişim" at bounding box center [41, 226] width 27 height 10
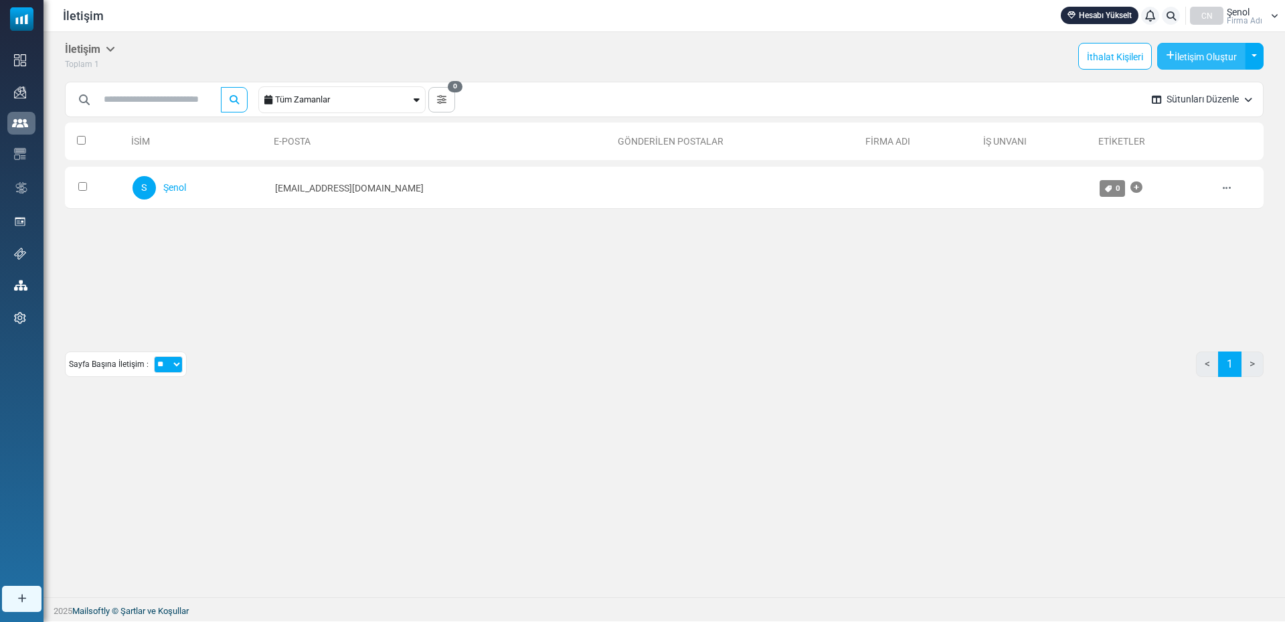
click at [1193, 62] on button "İletişim Oluştur" at bounding box center [1201, 56] width 88 height 27
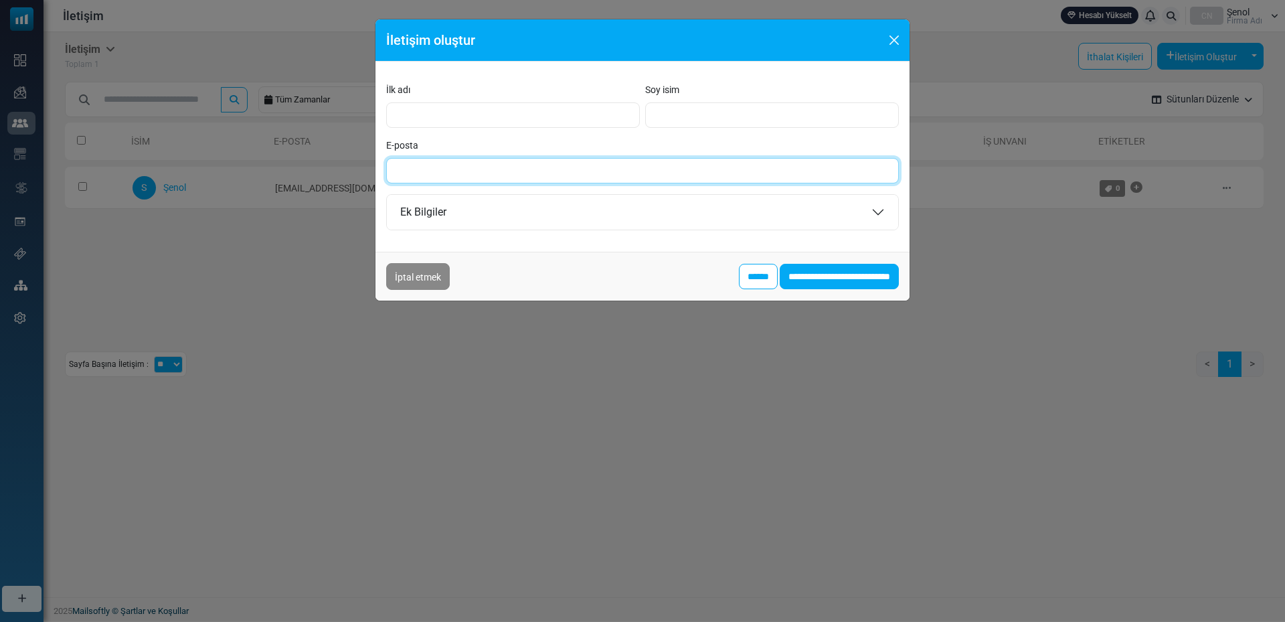
click at [849, 175] on input "E-posta" at bounding box center [642, 170] width 513 height 25
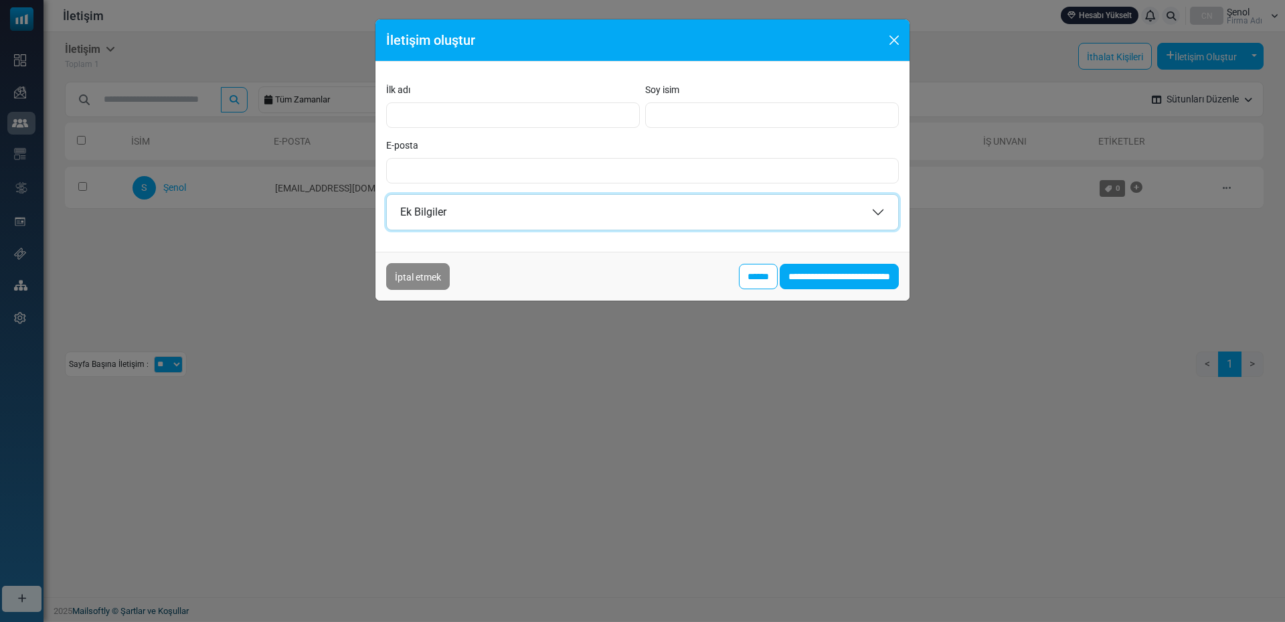
click at [882, 205] on button "Ek Bilgiler" at bounding box center [642, 212] width 511 height 35
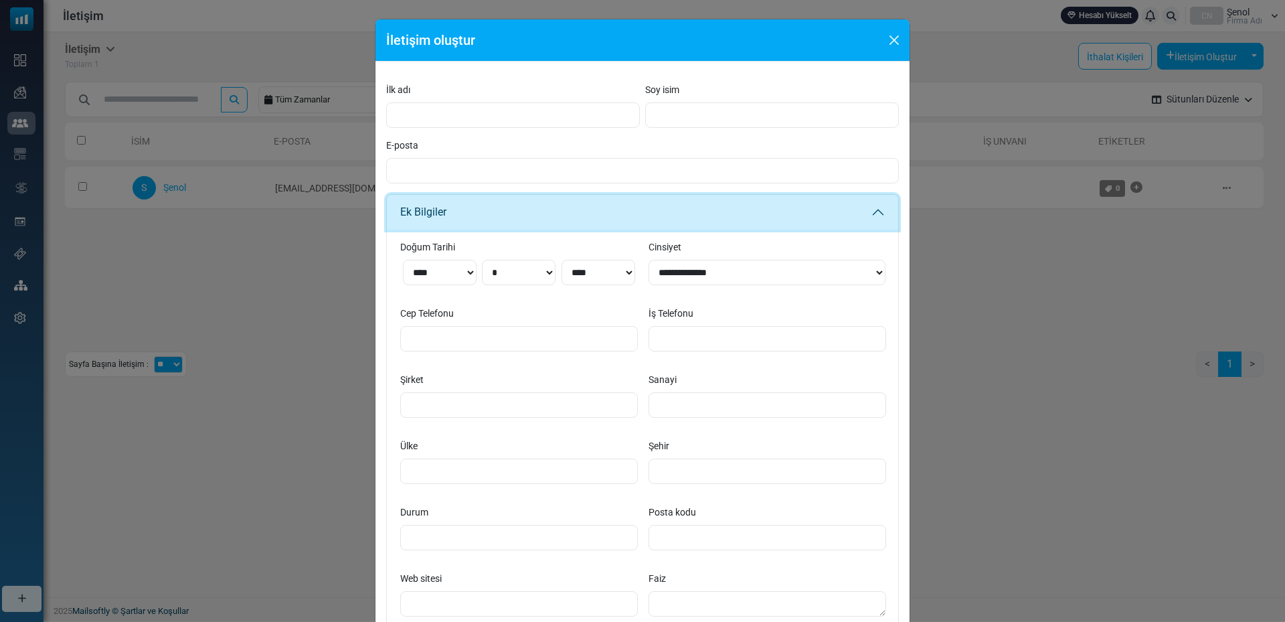
click at [880, 209] on button "Ek Bilgiler" at bounding box center [642, 212] width 511 height 35
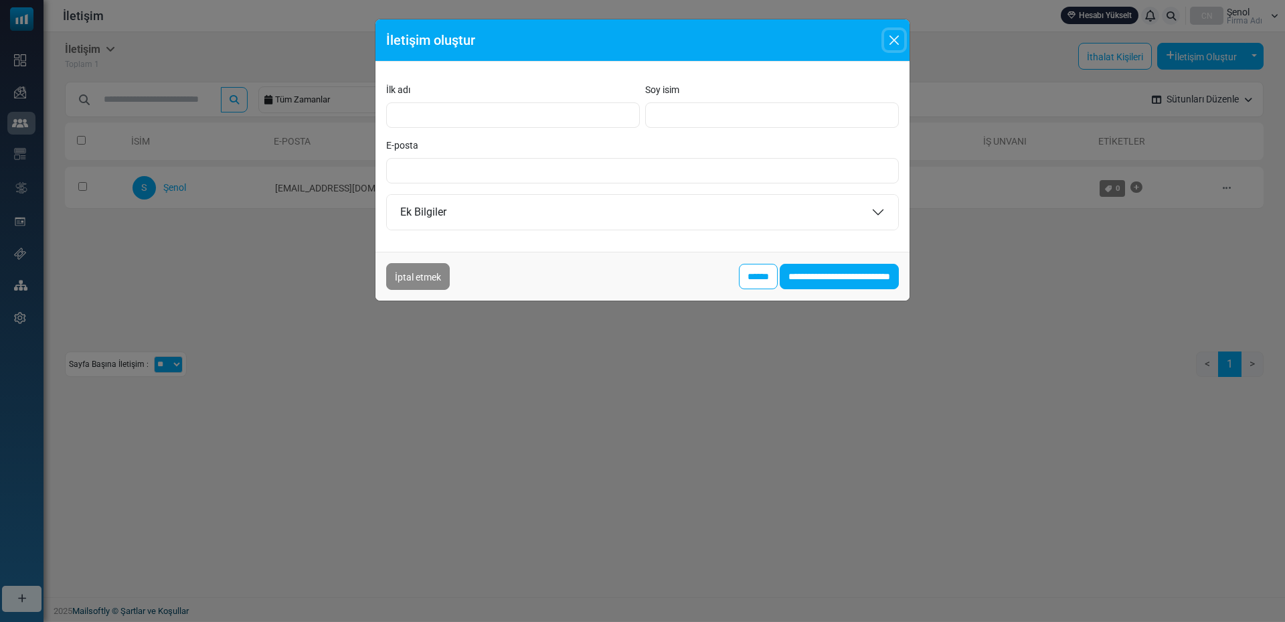
click at [892, 44] on button "Kapalı" at bounding box center [894, 40] width 20 height 20
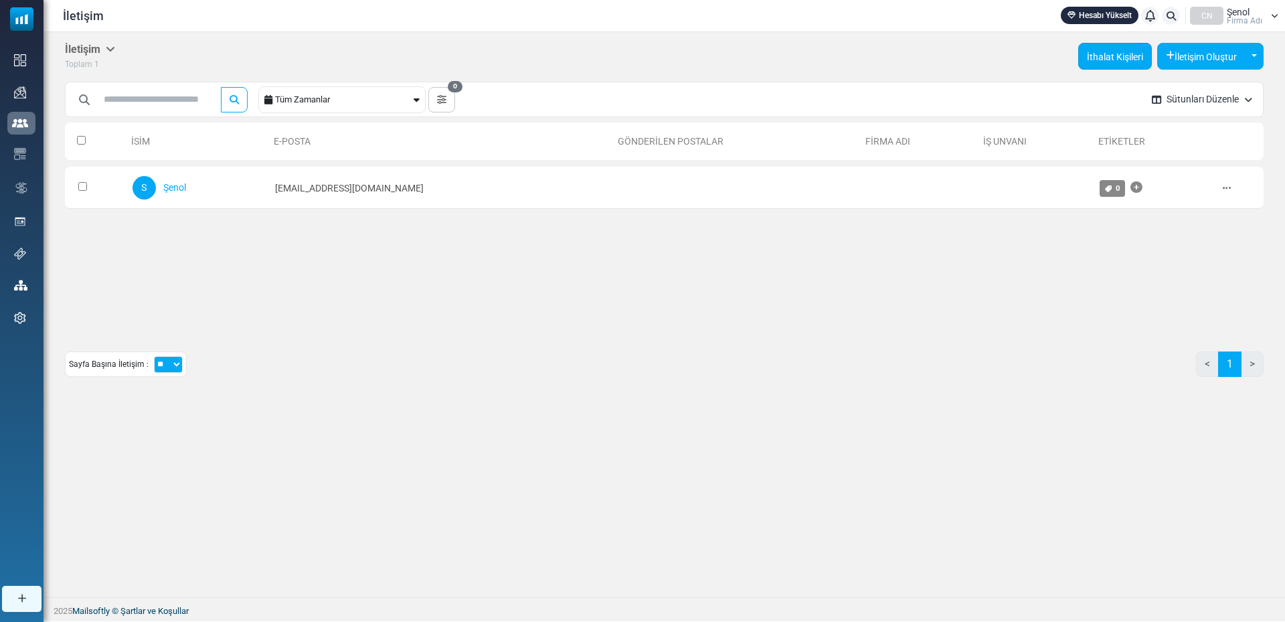
click at [1104, 62] on link "İthalat Kişileri" at bounding box center [1115, 56] width 74 height 27
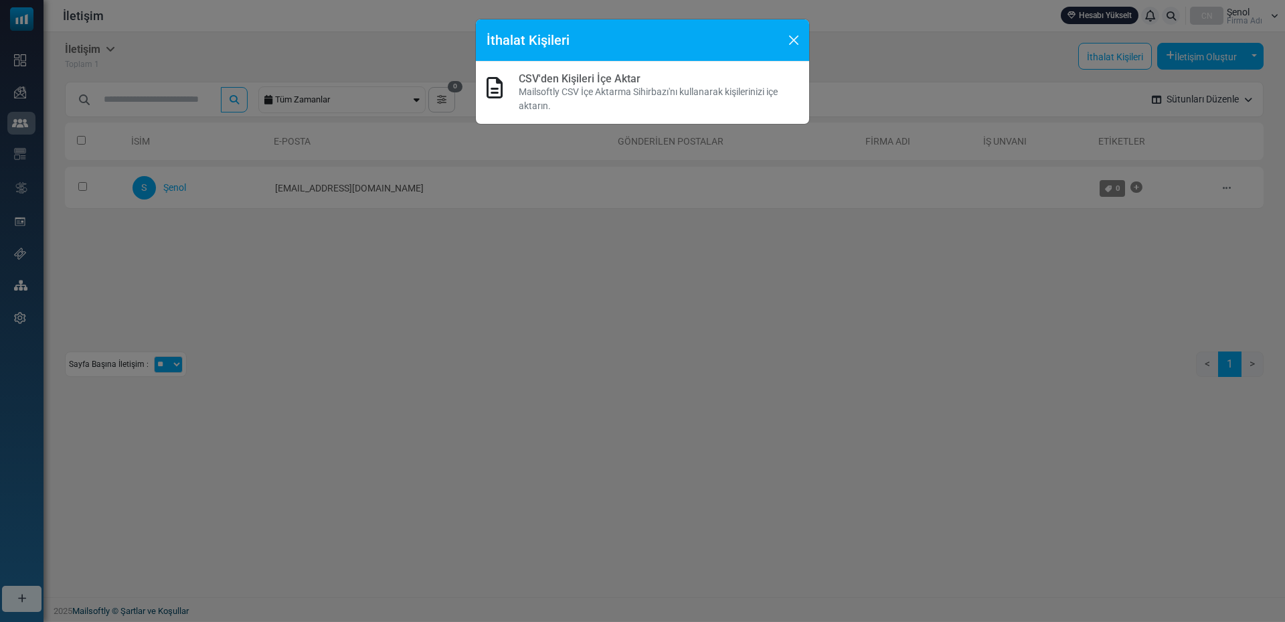
click at [628, 84] on font "CSV'den Kişileri İçe Aktar" at bounding box center [580, 78] width 122 height 13
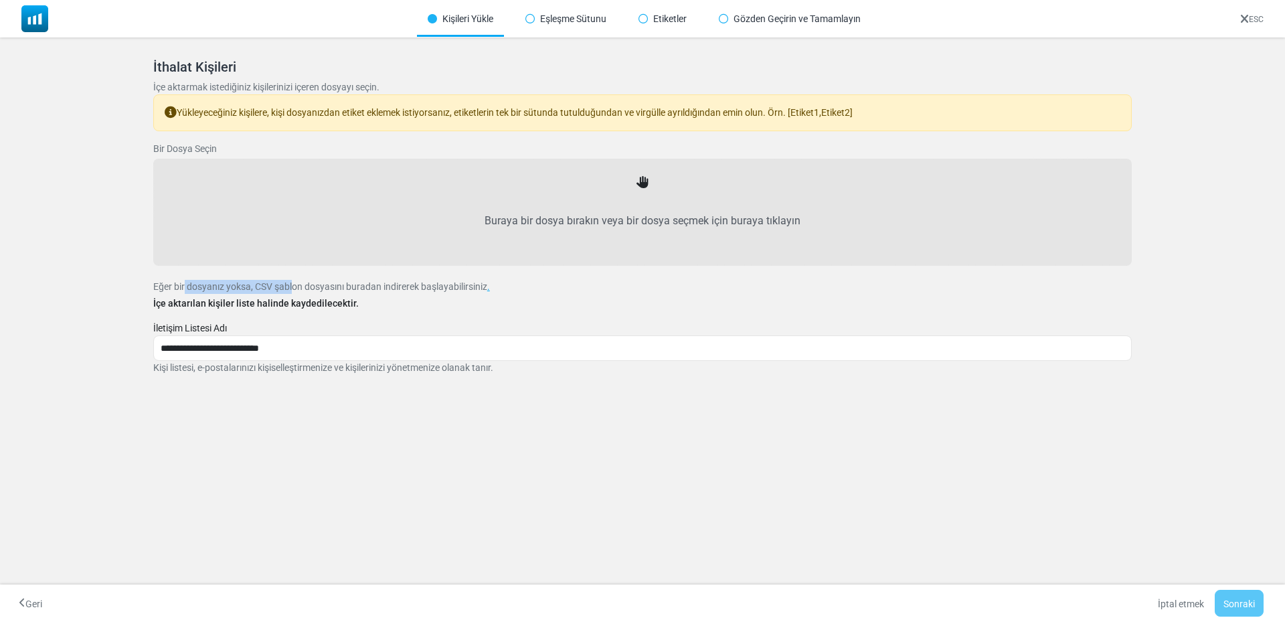
drag, startPoint x: 206, startPoint y: 285, endPoint x: 307, endPoint y: 286, distance: 101.8
click at [296, 286] on font "Eğer bir dosyanız yoksa, CSV şablon dosyasını buradan indirerek başlayabilirsin…" at bounding box center [320, 286] width 334 height 11
drag, startPoint x: 316, startPoint y: 286, endPoint x: 413, endPoint y: 287, distance: 97.1
click at [413, 287] on font "Eğer bir dosyanız yoksa, CSV şablon dosyasını buradan indirerek başlayabilirsin…" at bounding box center [320, 286] width 334 height 11
drag, startPoint x: 451, startPoint y: 286, endPoint x: 466, endPoint y: 286, distance: 14.7
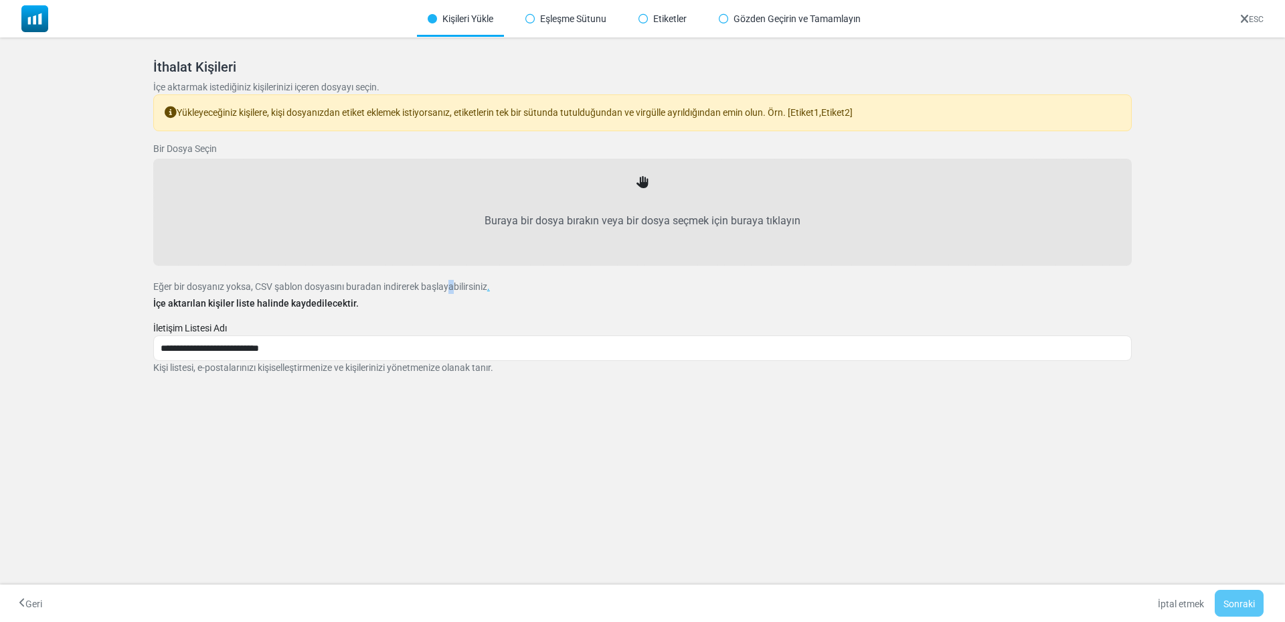
click at [455, 286] on font "Eğer bir dosyanız yoksa, CSV şablon dosyasını buradan indirerek başlayabilirsin…" at bounding box center [320, 286] width 334 height 11
click at [477, 286] on font "Eğer bir dosyanız yoksa, CSV şablon dosyasını buradan indirerek başlayabilirsin…" at bounding box center [320, 286] width 334 height 11
click at [496, 287] on p "Eğer bir dosyanız yoksa, CSV şablon dosyasını buradan indirerek başlayabilirsin…" at bounding box center [642, 287] width 979 height 14
click at [495, 285] on p "Eğer bir dosyanız yoksa, CSV şablon dosyasını buradan indirerek başlayabilirsin…" at bounding box center [642, 287] width 979 height 14
click at [490, 289] on font "." at bounding box center [488, 286] width 3 height 11
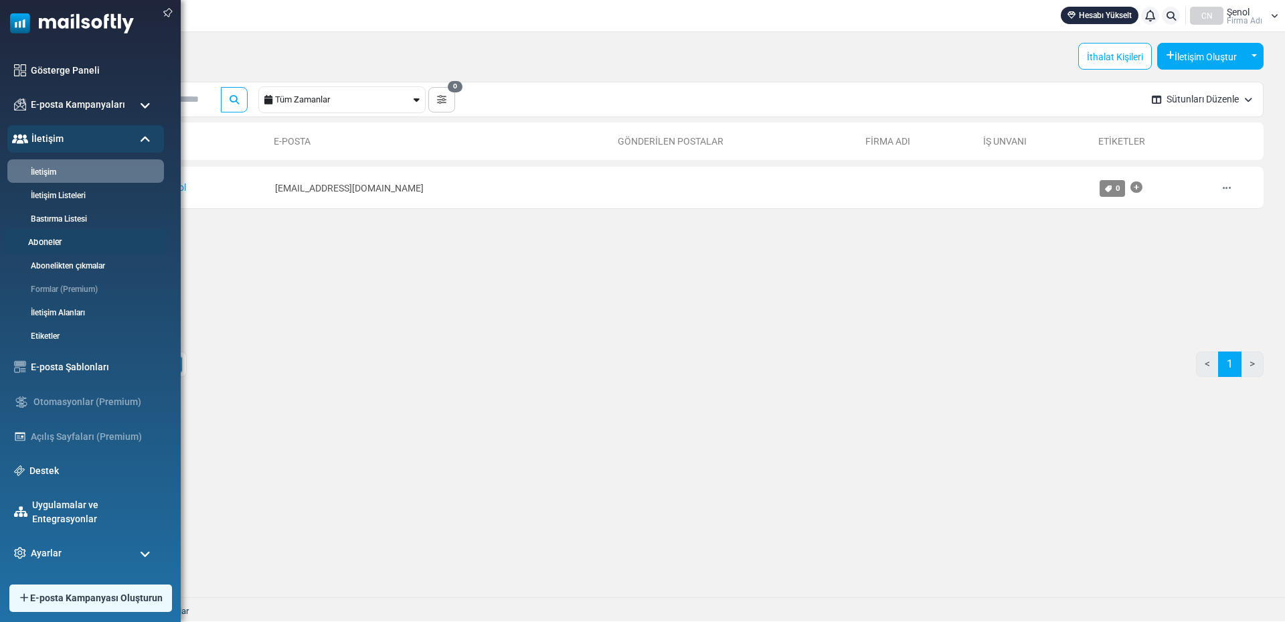
click at [51, 241] on font "Aboneler" at bounding box center [44, 243] width 33 height 10
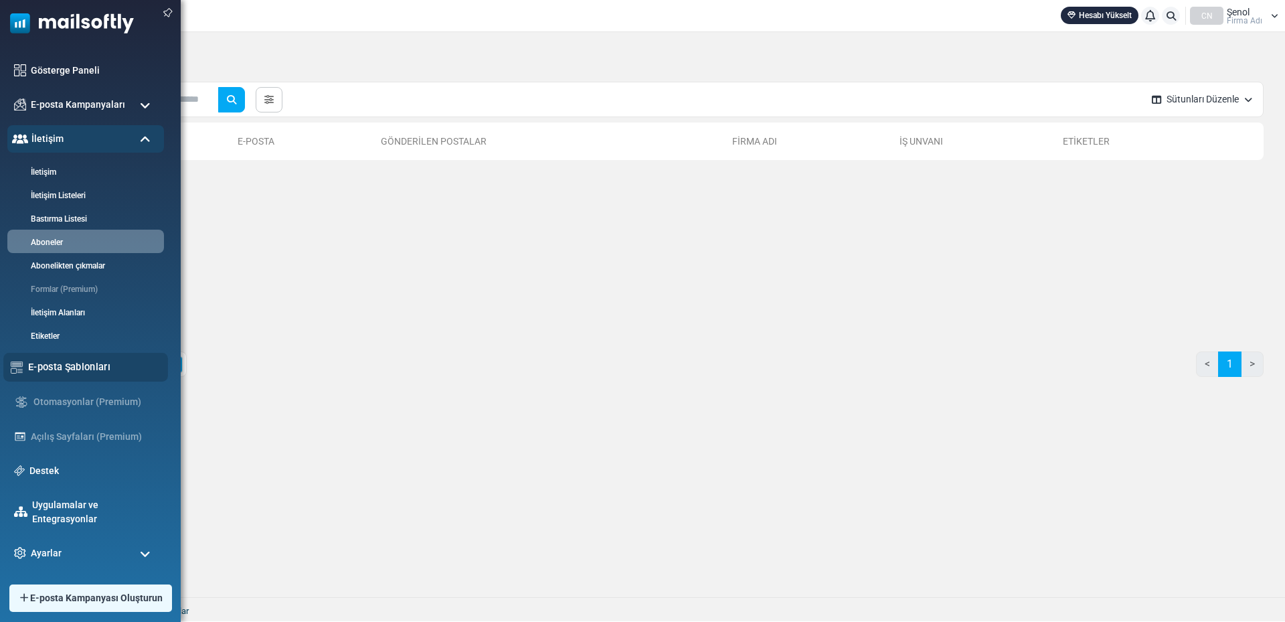
click at [61, 371] on font "E-posta Şablonları" at bounding box center [69, 366] width 82 height 11
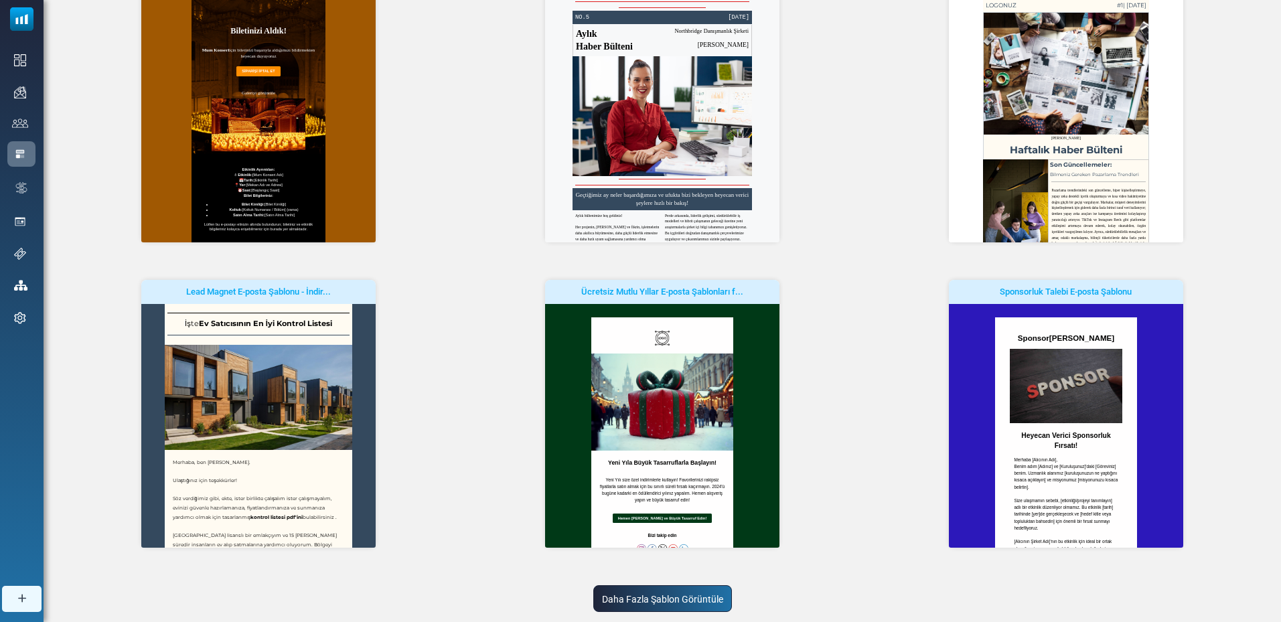
scroll to position [246, 0]
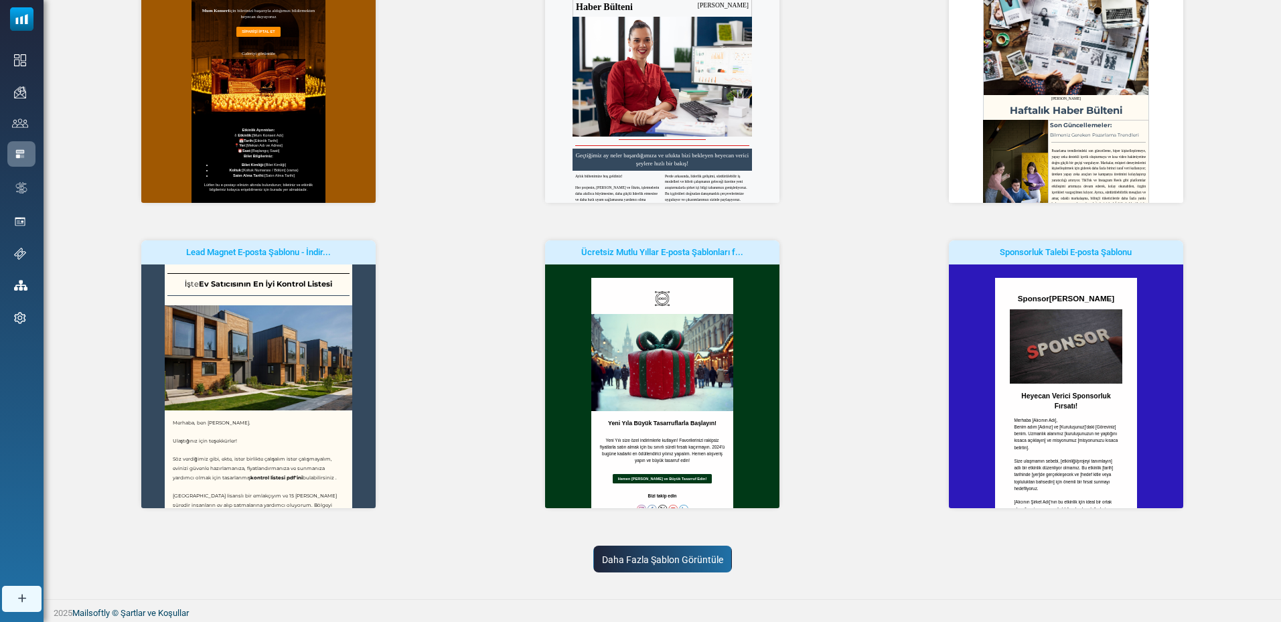
click at [659, 560] on font "Daha Fazla Şablon Görüntüle" at bounding box center [662, 559] width 121 height 11
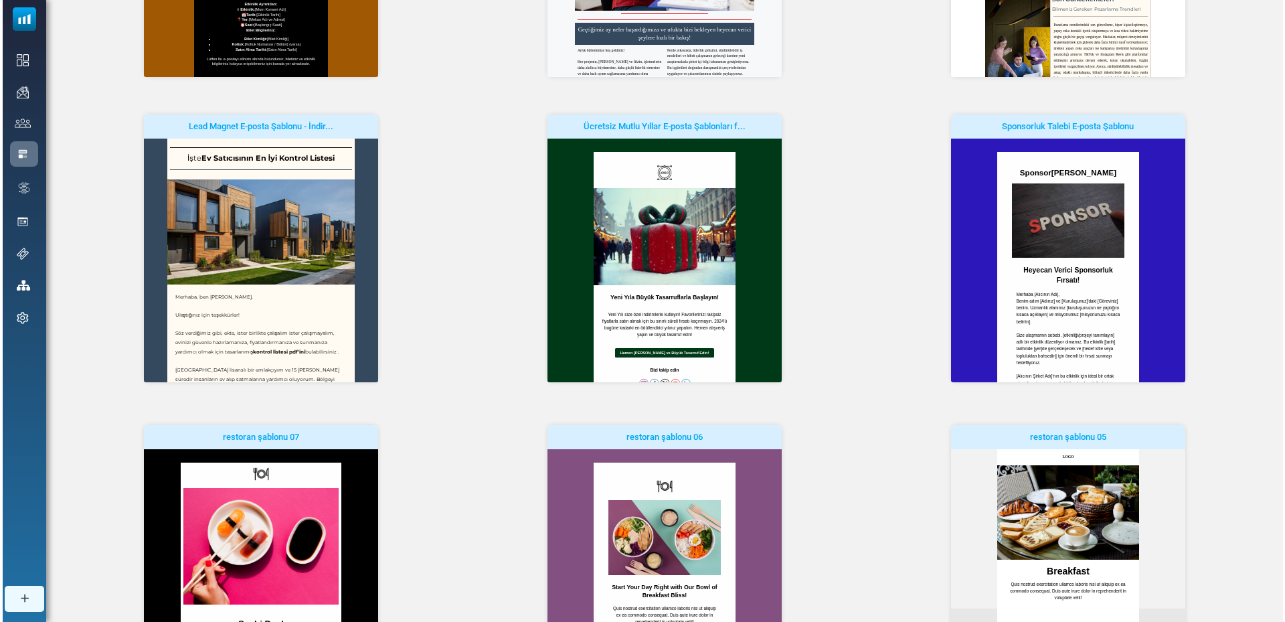
scroll to position [0, 0]
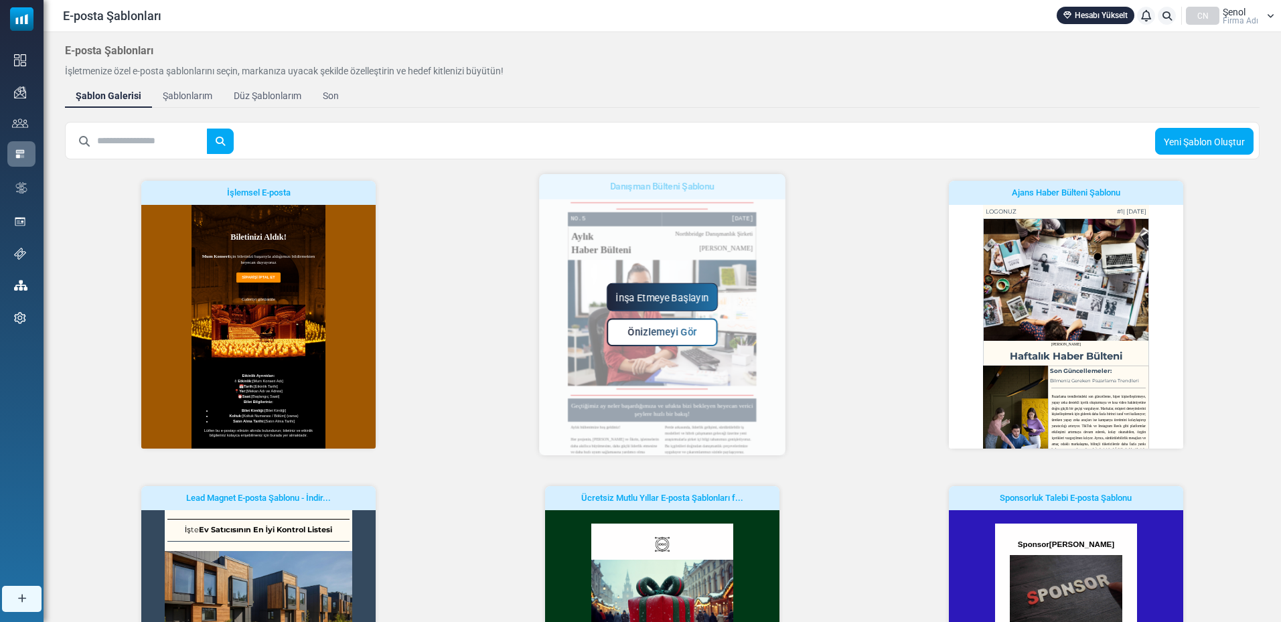
click at [667, 320] on link "Önizlemeyi Gör" at bounding box center [661, 332] width 111 height 28
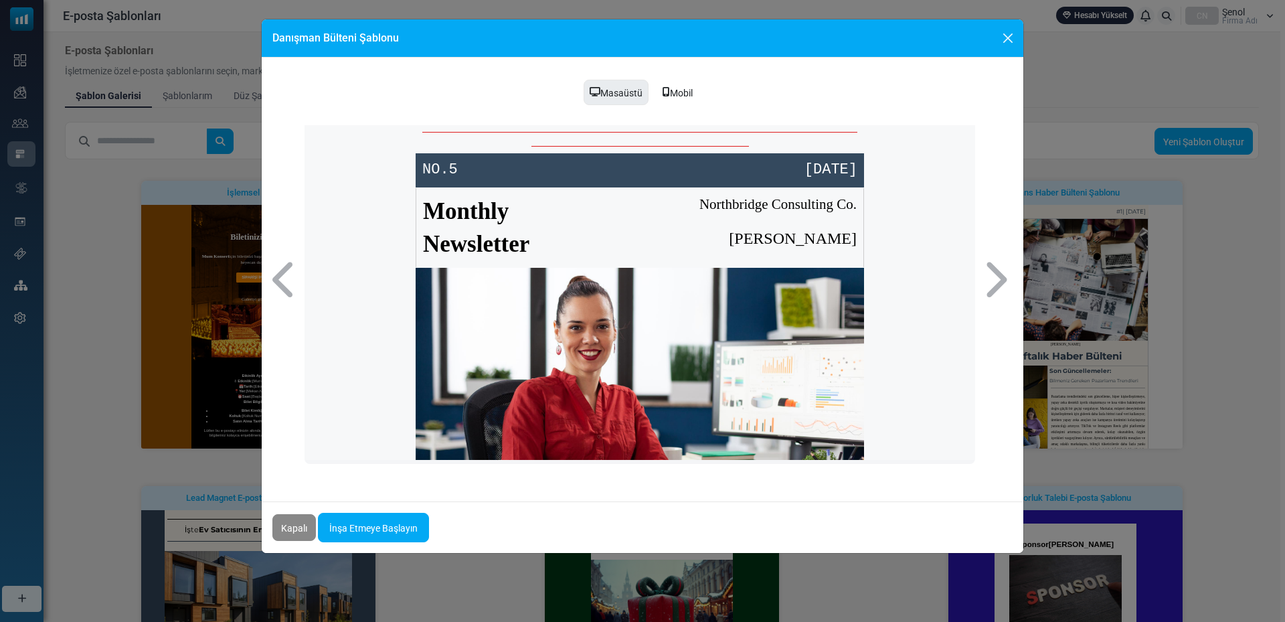
click at [503, 231] on strong "Newsletter" at bounding box center [476, 243] width 106 height 26
click at [451, 208] on strong "Monthly" at bounding box center [466, 210] width 86 height 26
click at [445, 157] on td "NO.5" at bounding box center [528, 170] width 224 height 34
click at [453, 167] on span "NO.5" at bounding box center [439, 169] width 35 height 17
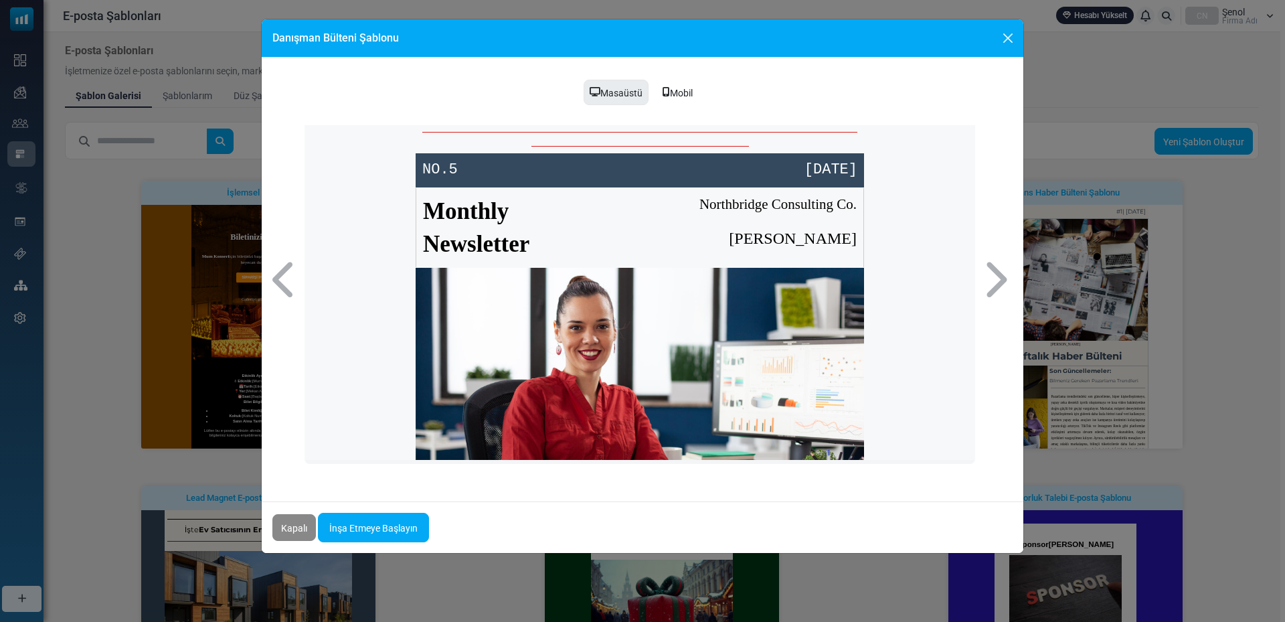
click at [437, 168] on span "NO.5" at bounding box center [439, 169] width 35 height 17
click at [682, 88] on font "Mobil" at bounding box center [681, 93] width 23 height 11
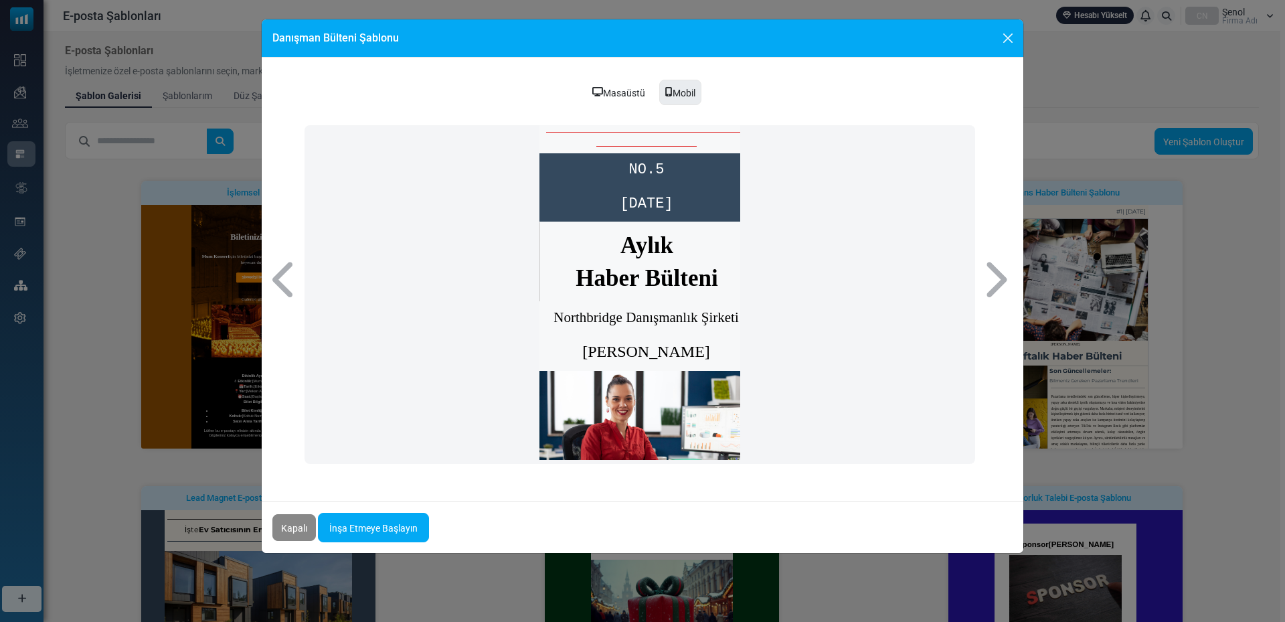
click at [629, 98] on div "Masaüstü" at bounding box center [619, 92] width 70 height 27
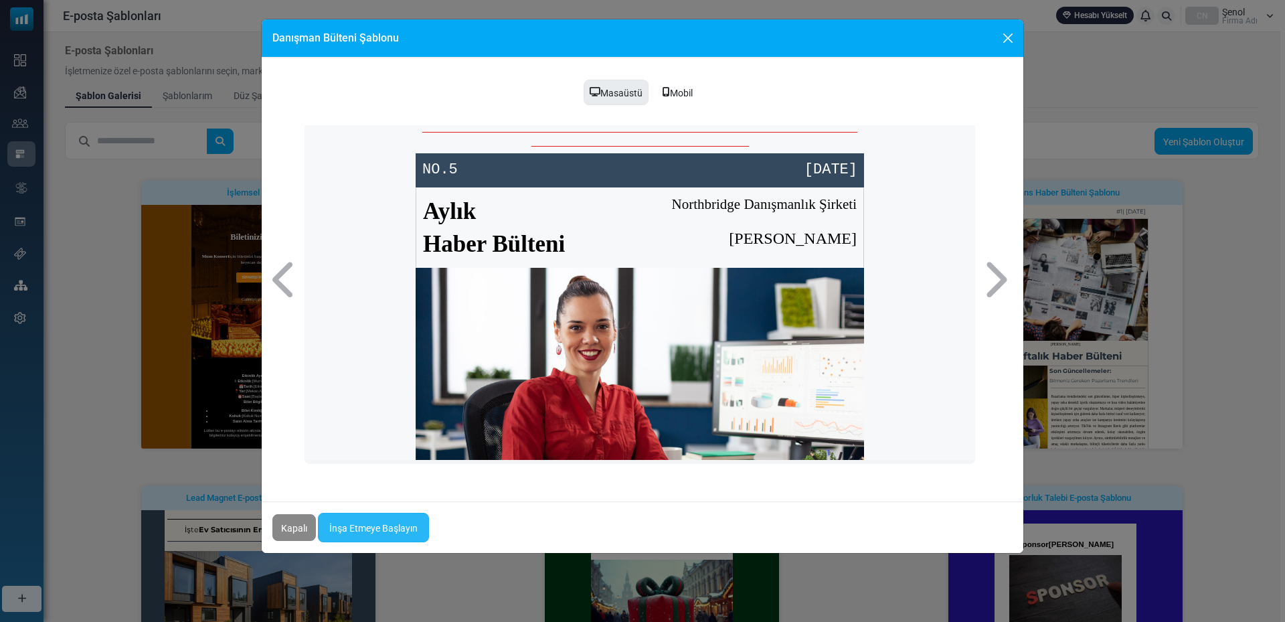
click at [391, 524] on font "İnşa Etmeye Başlayın" at bounding box center [373, 528] width 88 height 11
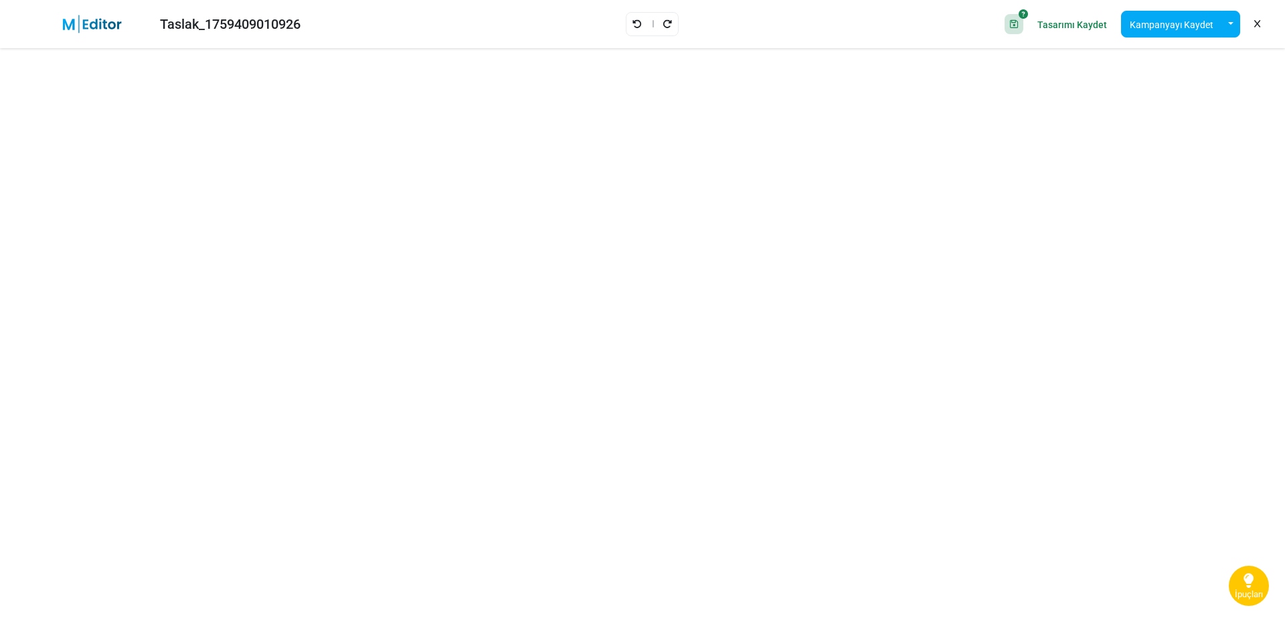
click at [1255, 25] on icon at bounding box center [1257, 24] width 6 height 1
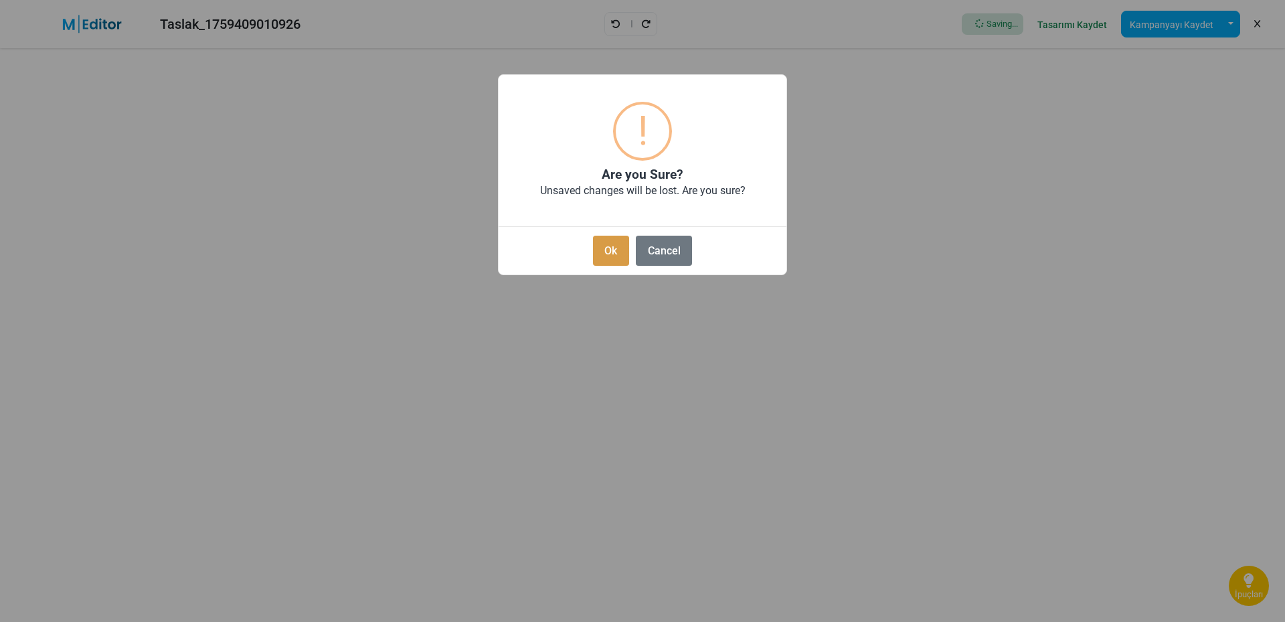
click at [598, 260] on button "Ok" at bounding box center [611, 251] width 36 height 30
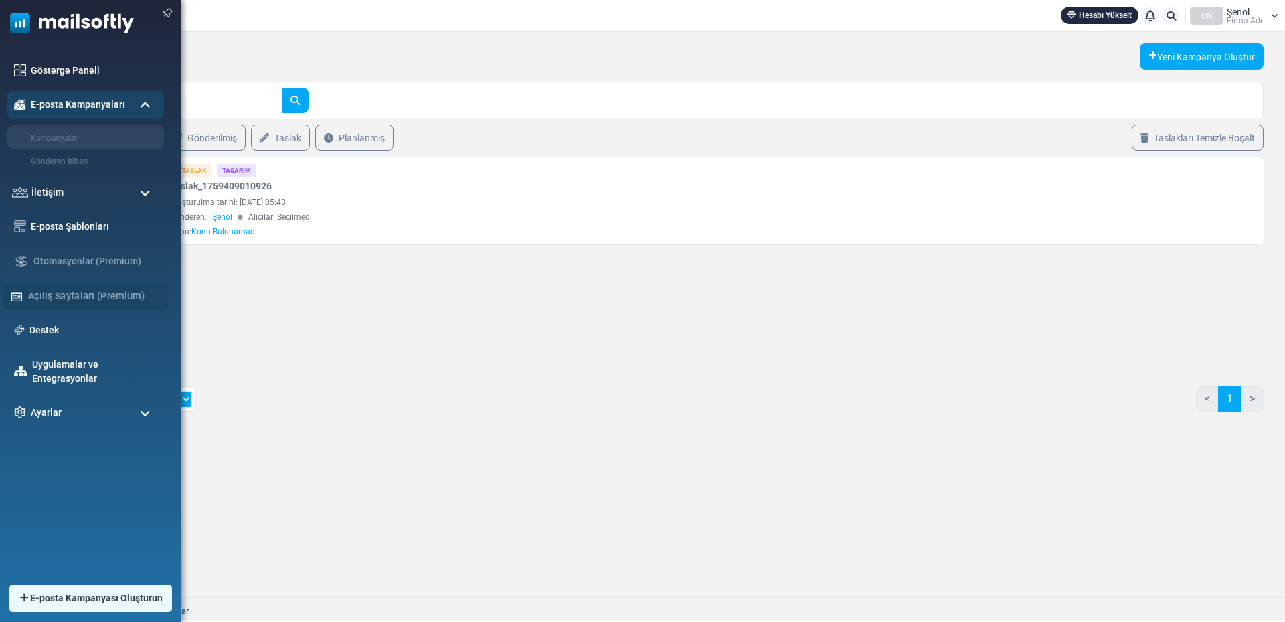
click at [8, 286] on div "Açılış Sayfaları (Premium)" at bounding box center [85, 296] width 165 height 29
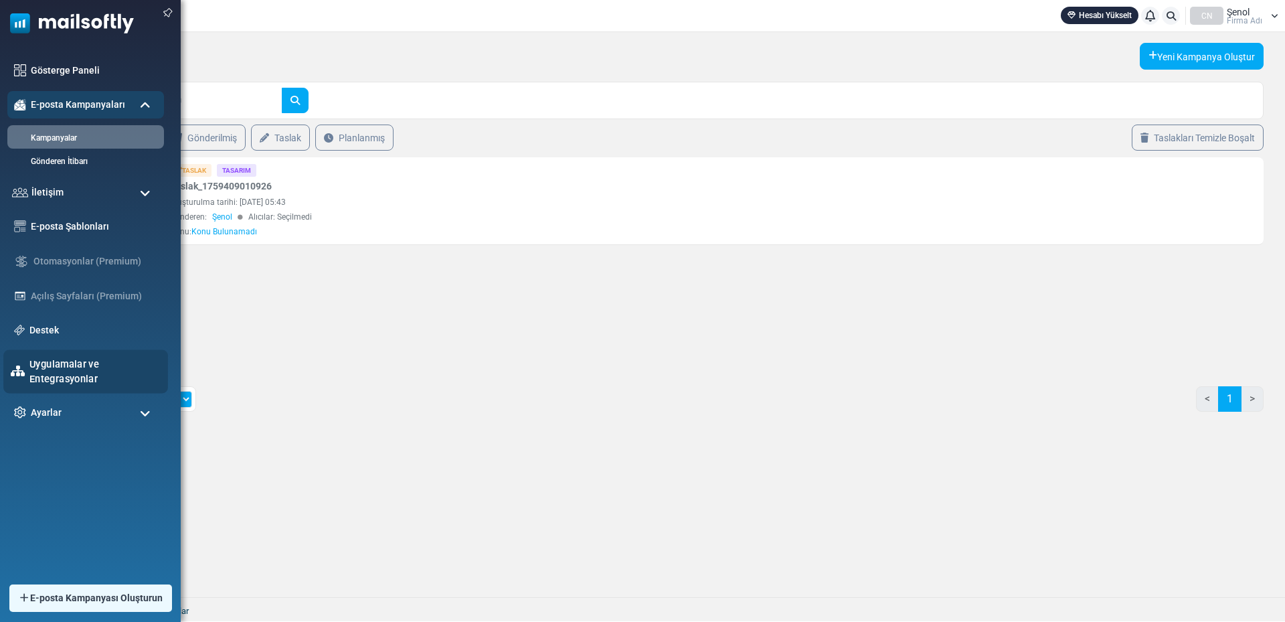
click at [74, 374] on font "Uygulamalar ve Entegrasyonlar" at bounding box center [64, 371] width 70 height 26
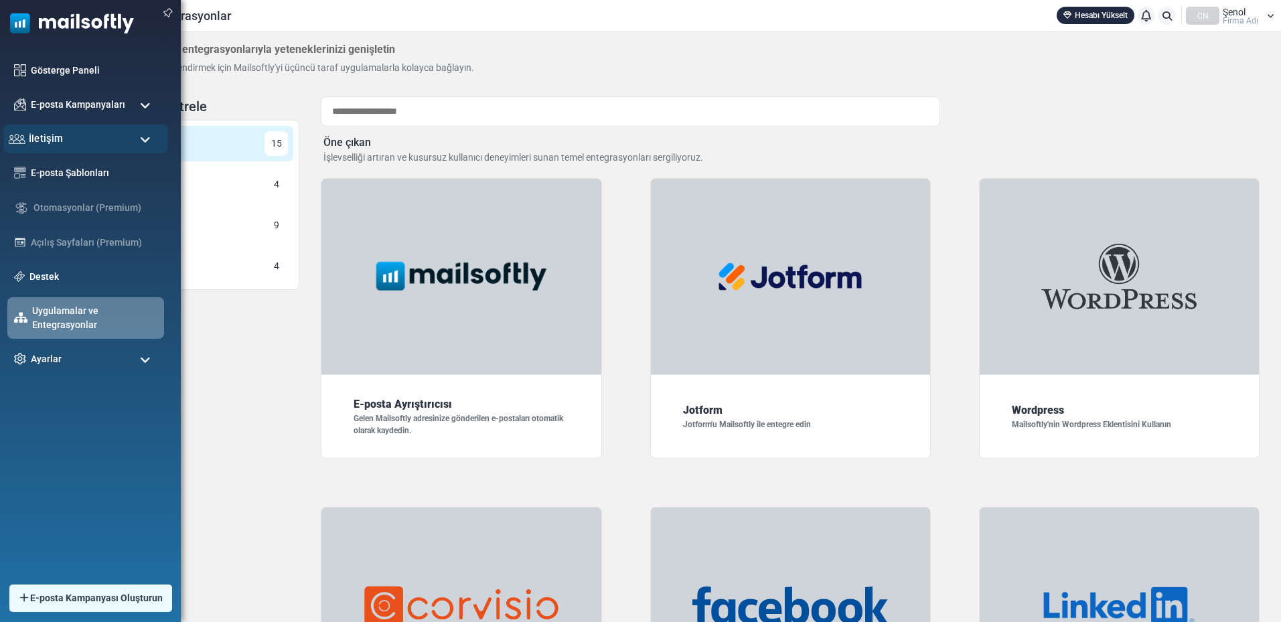
click at [58, 134] on font "İletişim" at bounding box center [45, 138] width 33 height 11
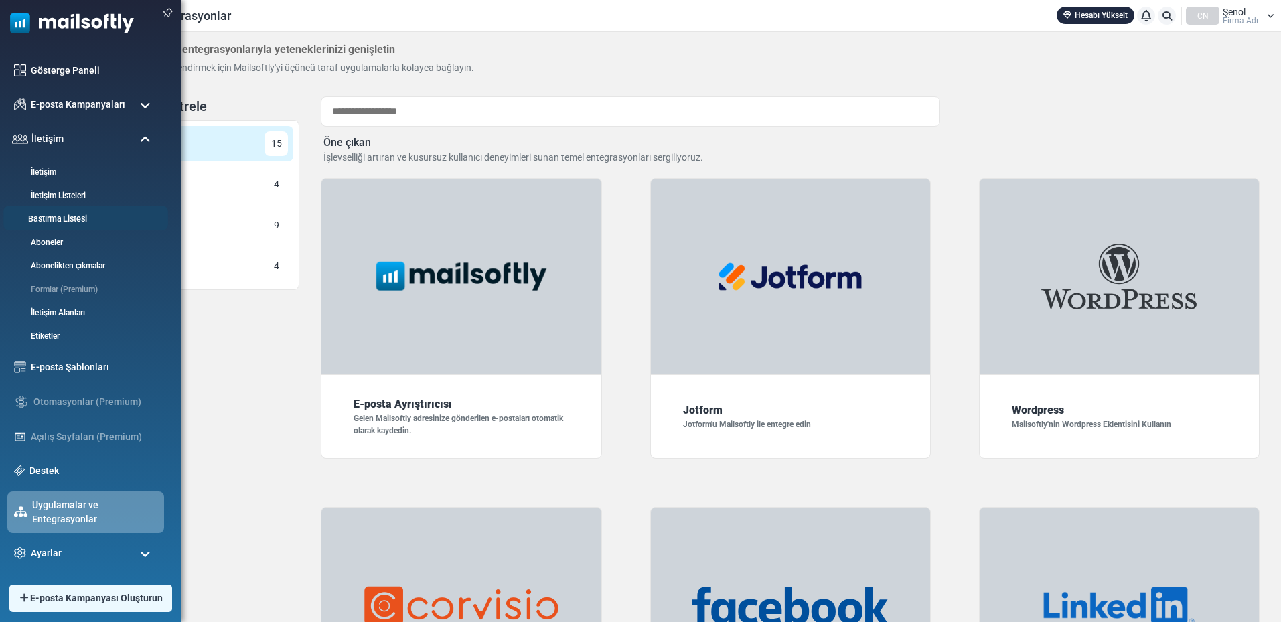
click at [58, 215] on font "Bastırma Listesi" at bounding box center [57, 219] width 59 height 10
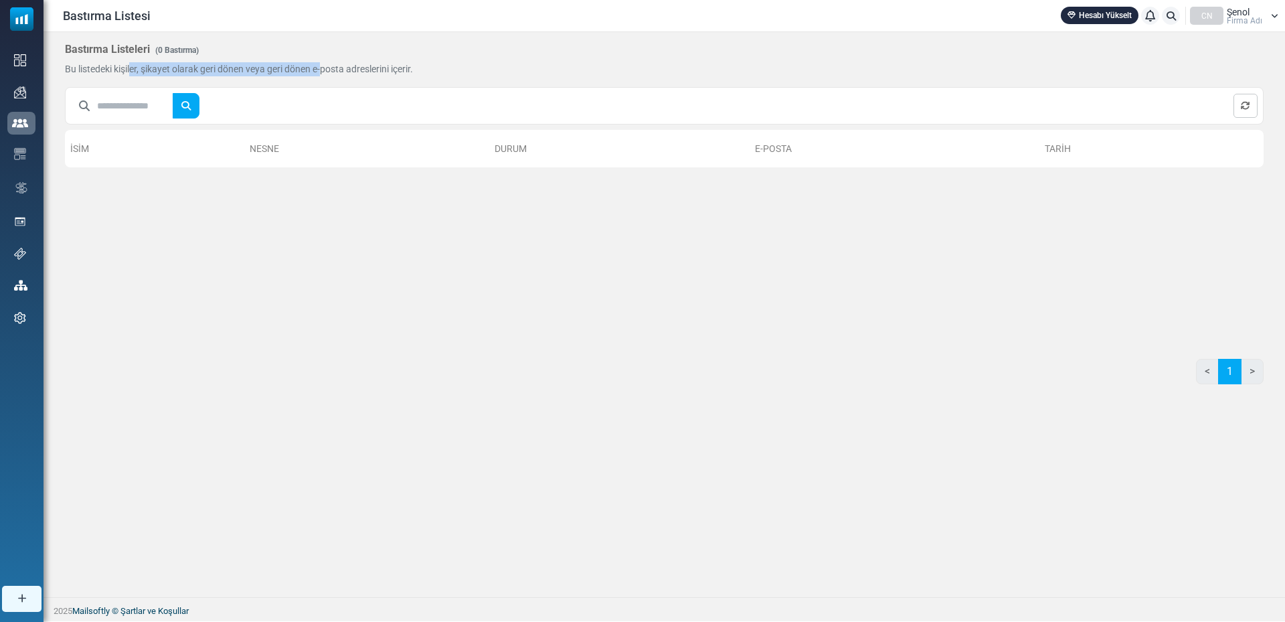
drag, startPoint x: 80, startPoint y: 74, endPoint x: 268, endPoint y: 74, distance: 188.1
click at [268, 74] on font "Bu listedeki kişiler, şikayet olarak geri dönen veya geri dönen e-posta adresle…" at bounding box center [239, 69] width 348 height 11
click at [266, 74] on font "Bu listedeki kişiler, şikayet olarak geri dönen veya geri dönen e-posta adresle…" at bounding box center [239, 69] width 348 height 11
click at [238, 218] on div "[PERSON_NAME] E-posta Tarih 0 Seçildi" at bounding box center [664, 230] width 1199 height 214
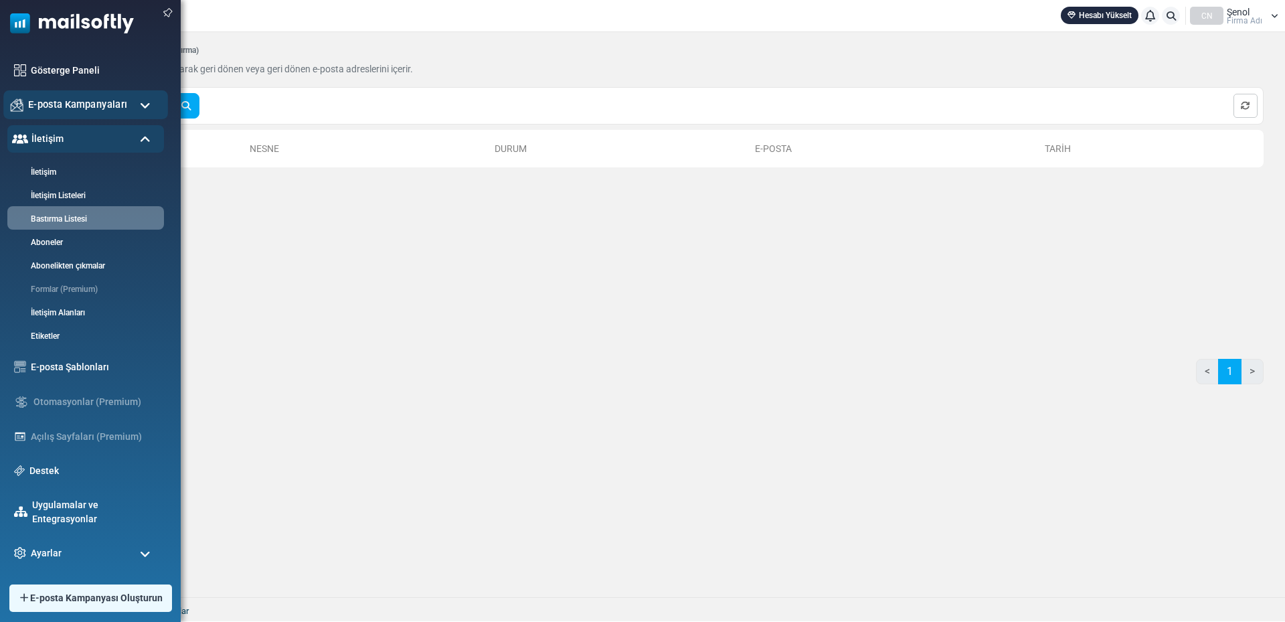
click at [70, 105] on font "E-posta Kampanyaları" at bounding box center [77, 103] width 99 height 11
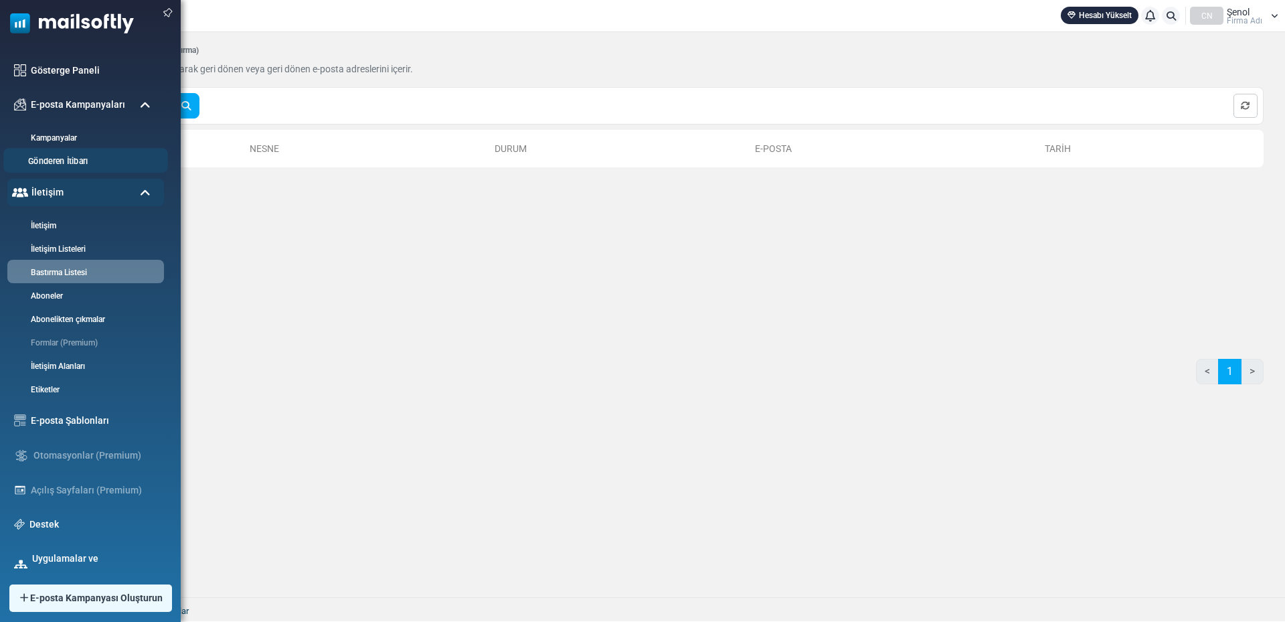
click at [62, 161] on font "Gönderen İtibarı" at bounding box center [58, 162] width 60 height 10
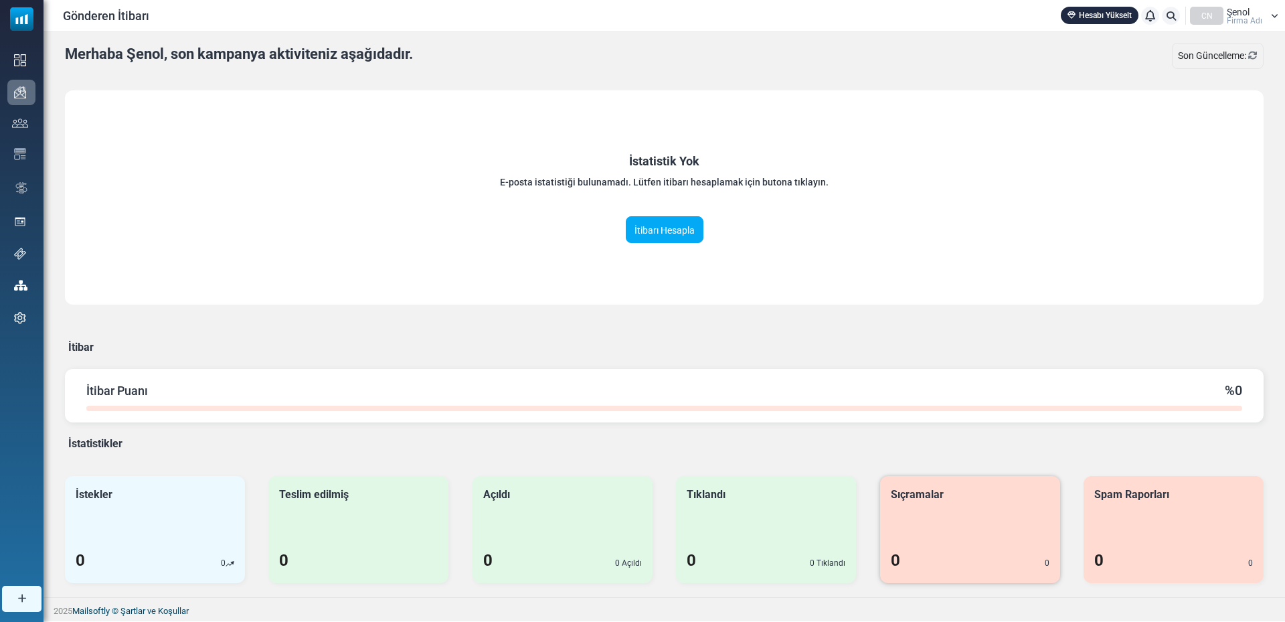
click at [916, 493] on font "Sıçramalar" at bounding box center [917, 494] width 53 height 13
click at [726, 325] on div "Merhaba Şenol, son kampanya aktiviteniz aşağıdadır. Son Güncelleme: İstatistik …" at bounding box center [664, 313] width 1199 height 540
click at [694, 396] on div "İtibar Puanı % 0" at bounding box center [664, 390] width 1156 height 20
click at [622, 342] on div "Merhaba Şenol, son kampanya aktiviteniz aşağıdadır. Son Güncelleme: İstatistik …" at bounding box center [664, 313] width 1199 height 540
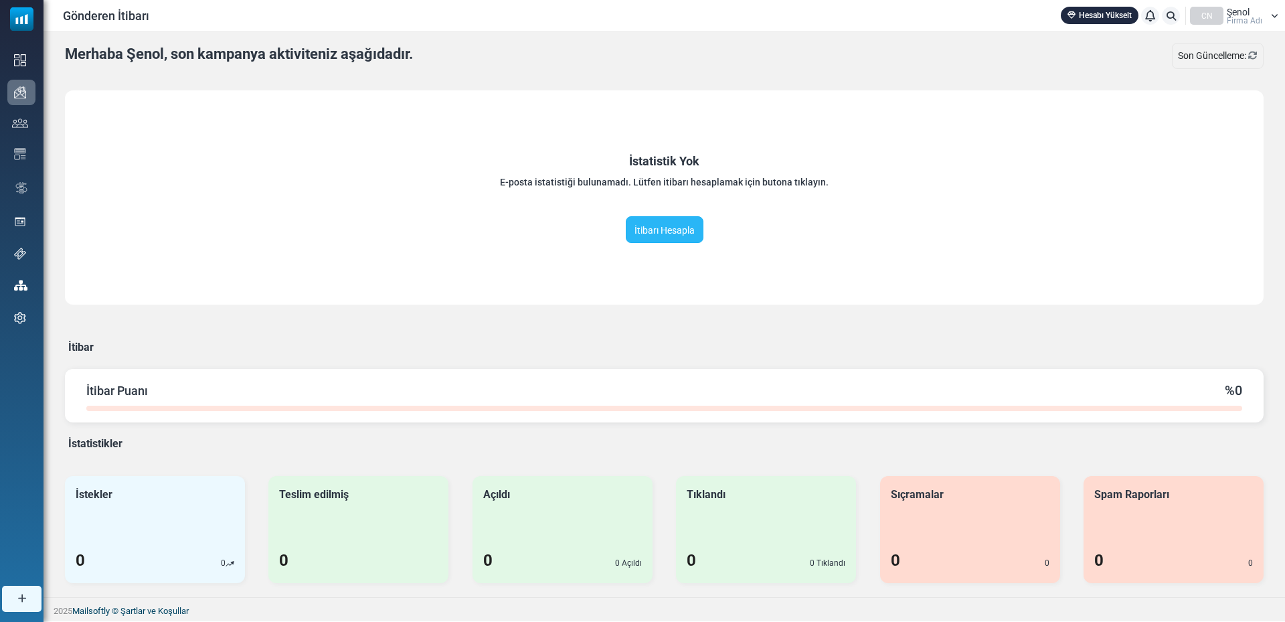
click at [669, 231] on font "İtibarı Hesapla" at bounding box center [665, 230] width 60 height 11
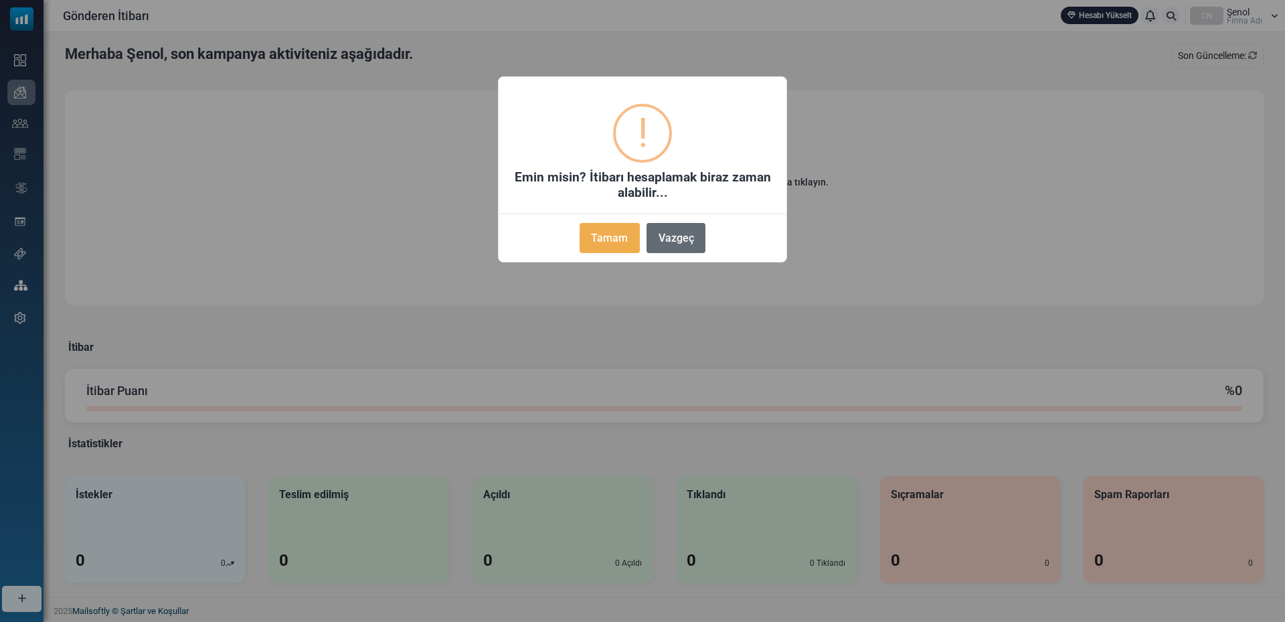
click at [666, 237] on font "Vazgeç" at bounding box center [676, 238] width 35 height 13
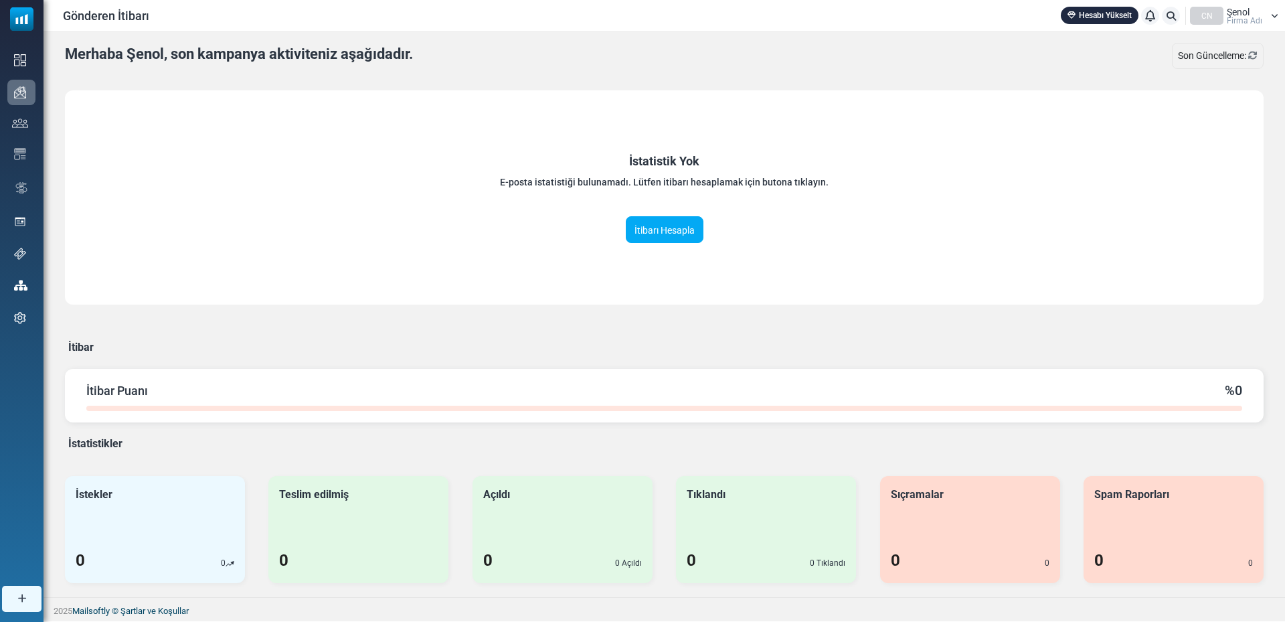
click at [453, 226] on div "İstatistik Yok E-posta istatistiği bulunamadı. Lütfen itibarı hesaplamak için b…" at bounding box center [664, 197] width 1199 height 214
click at [1250, 14] on font "Şenol" at bounding box center [1238, 12] width 23 height 11
click at [1211, 50] on font "Profil ve [PERSON_NAME]" at bounding box center [1229, 47] width 107 height 11
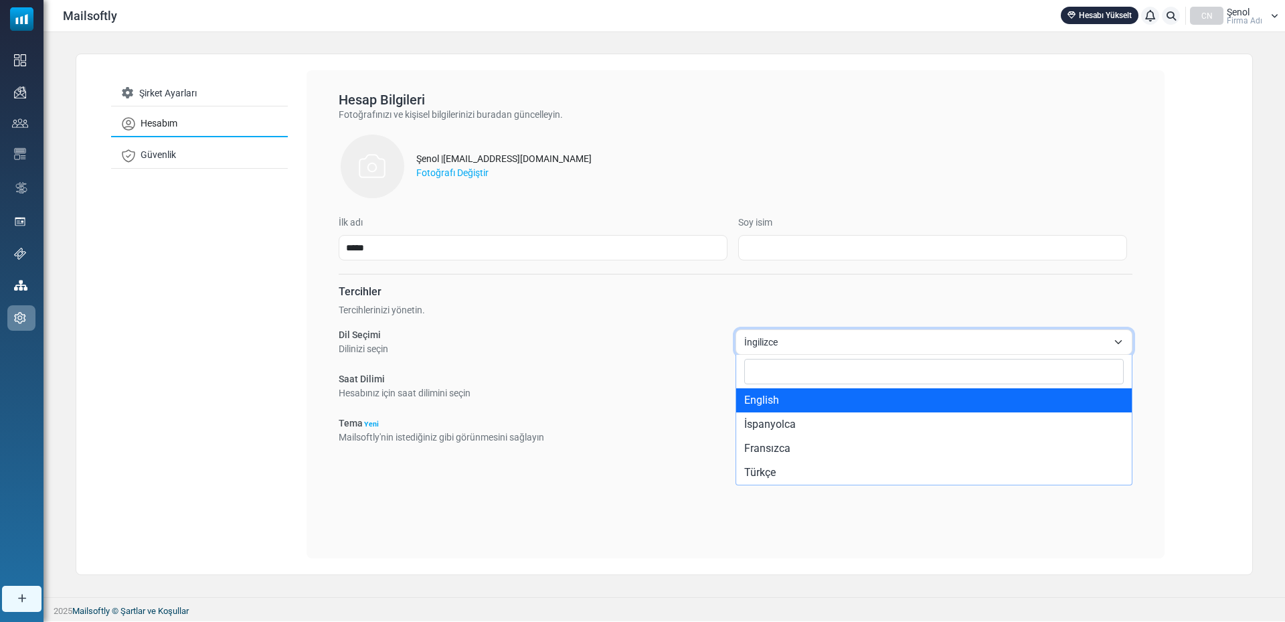
click at [824, 353] on span "İngilizce" at bounding box center [934, 341] width 397 height 25
select select "**"
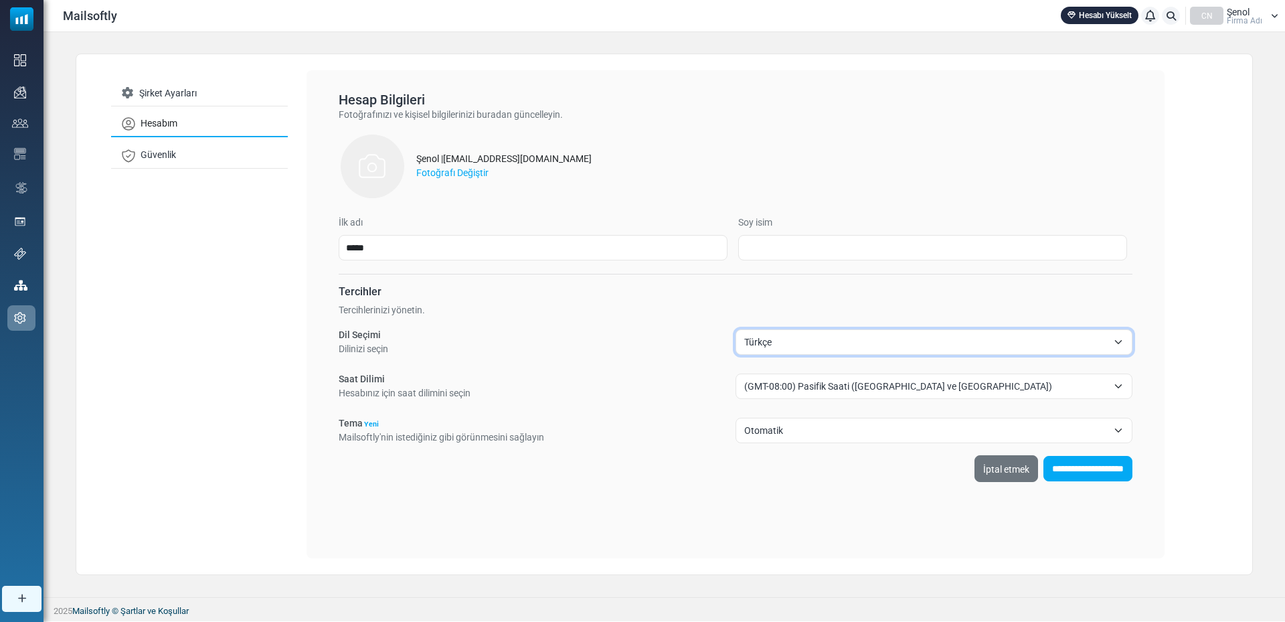
click at [809, 386] on font "(GMT-08:00) Pasifik Saati ([GEOGRAPHIC_DATA] ve [GEOGRAPHIC_DATA])" at bounding box center [898, 386] width 308 height 11
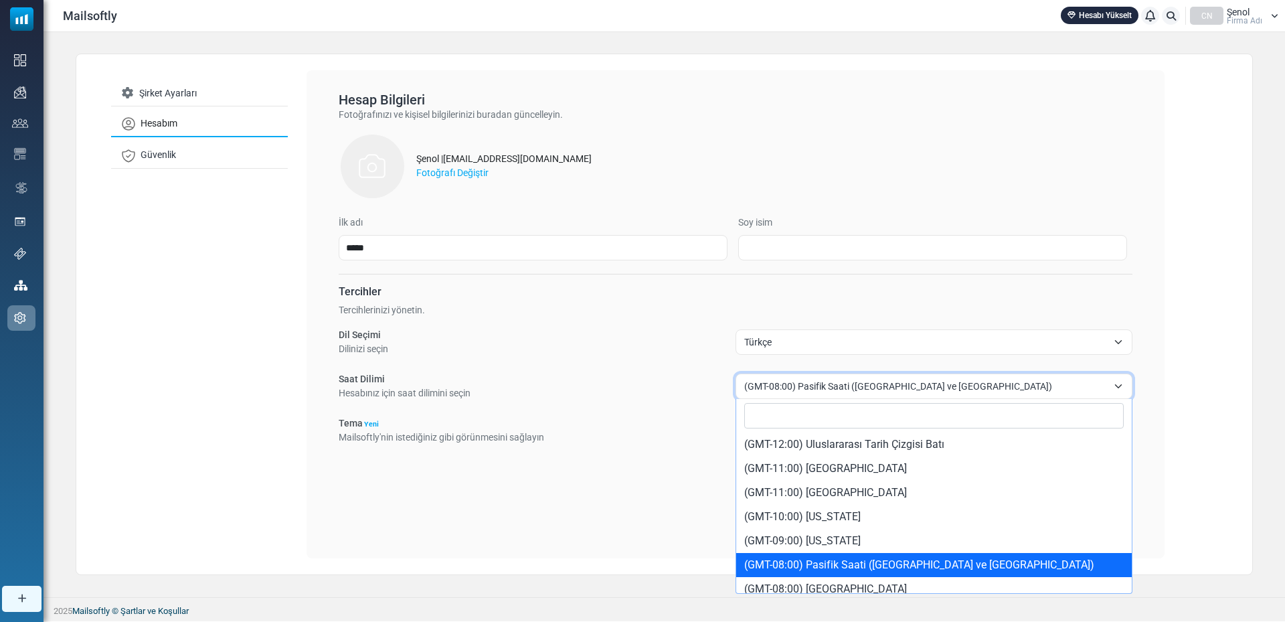
click at [675, 401] on div "**********" at bounding box center [736, 364] width 794 height 159
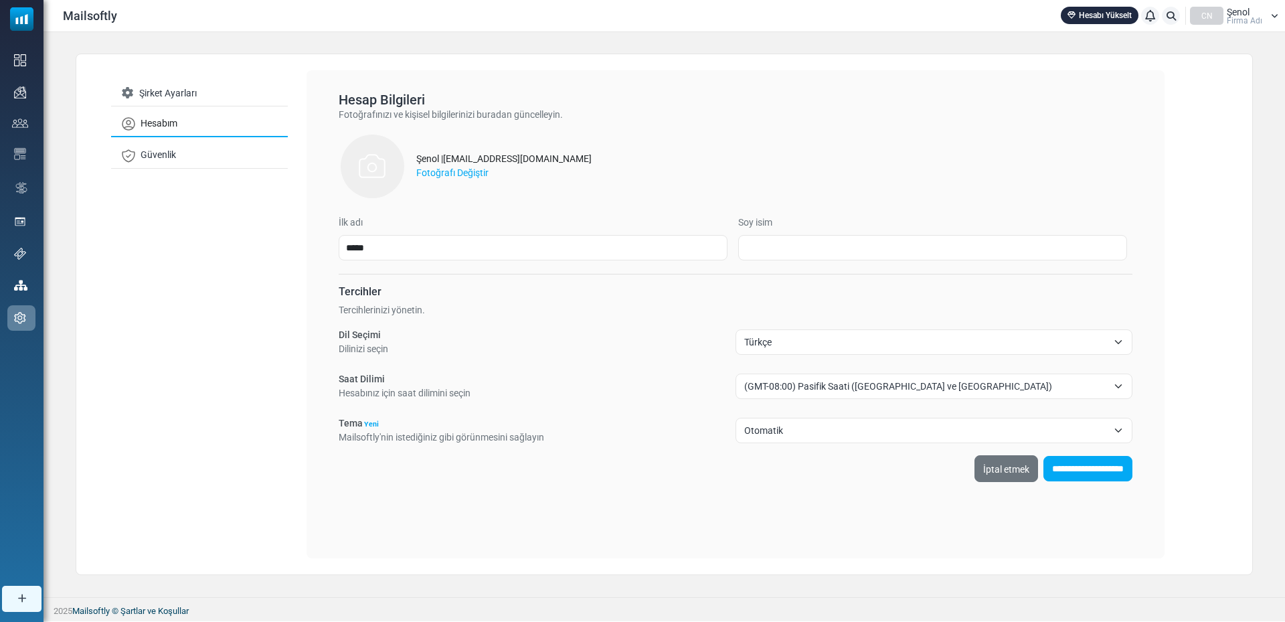
click at [831, 384] on font "(GMT-08:00) Pasifik Saati ([GEOGRAPHIC_DATA] ve [GEOGRAPHIC_DATA])" at bounding box center [898, 386] width 308 height 11
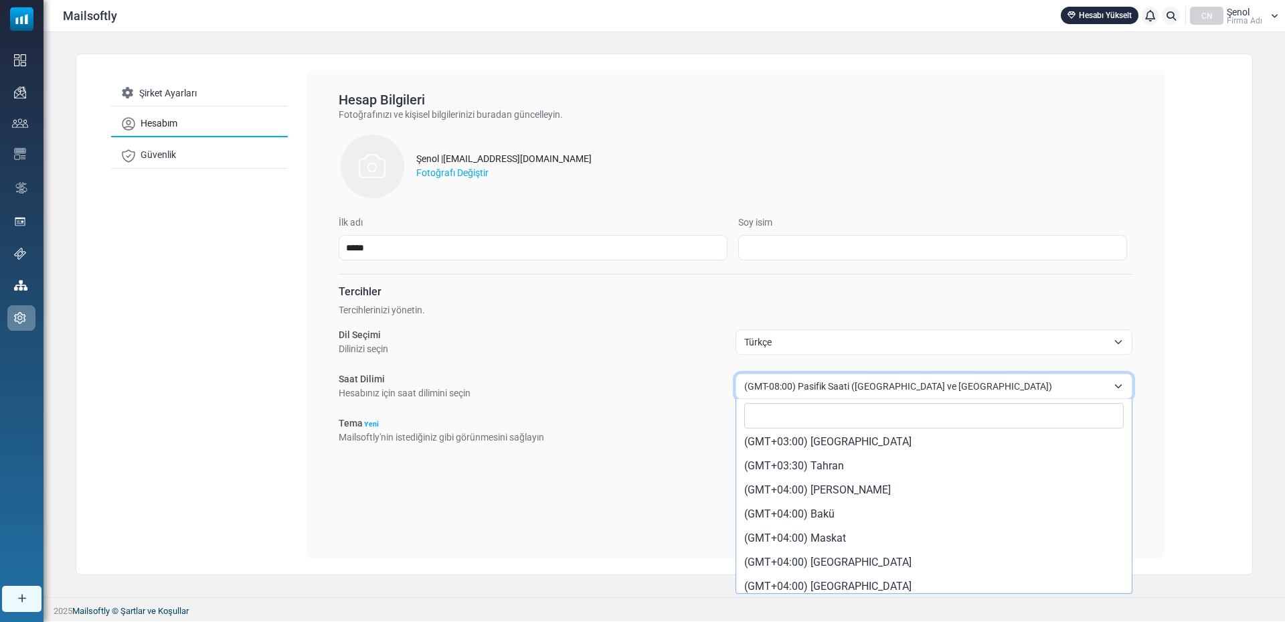
scroll to position [2142, 0]
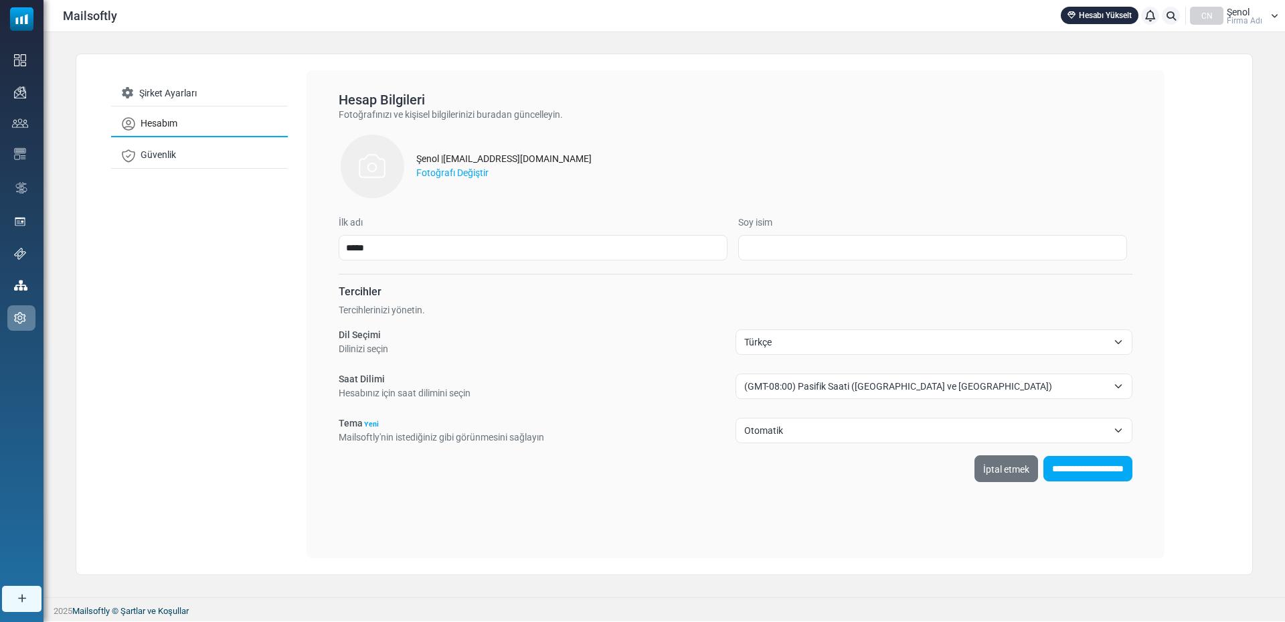
click at [637, 409] on div "**********" at bounding box center [736, 364] width 794 height 159
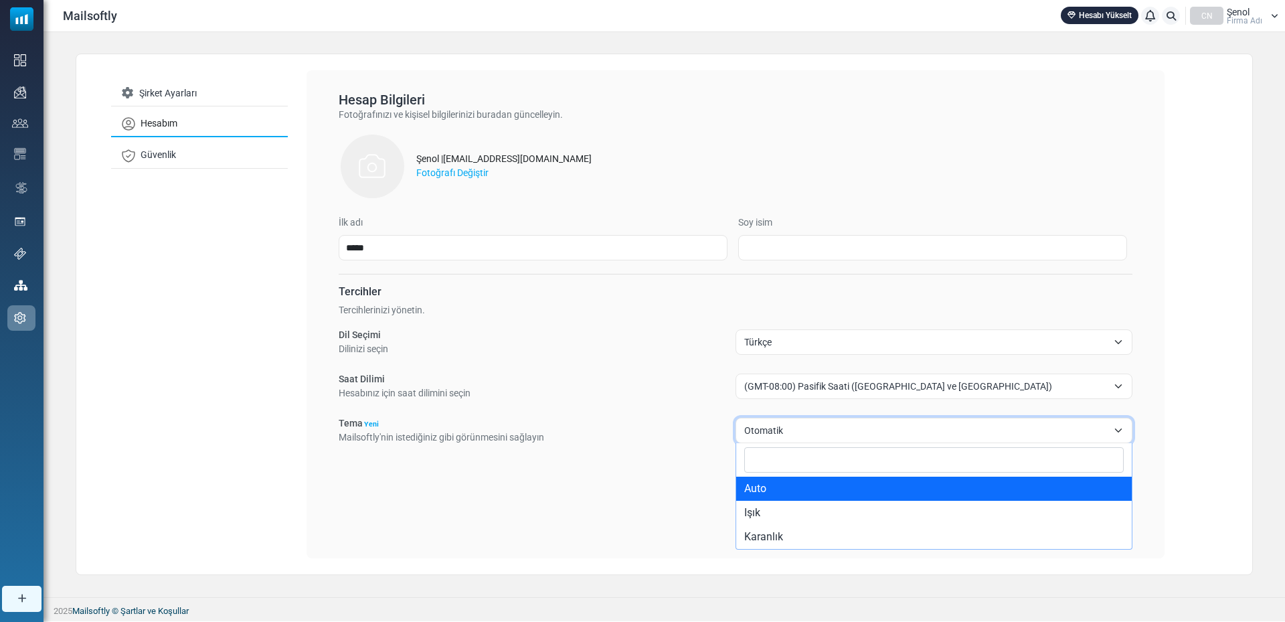
click at [789, 434] on span "Otomatik" at bounding box center [925, 430] width 363 height 16
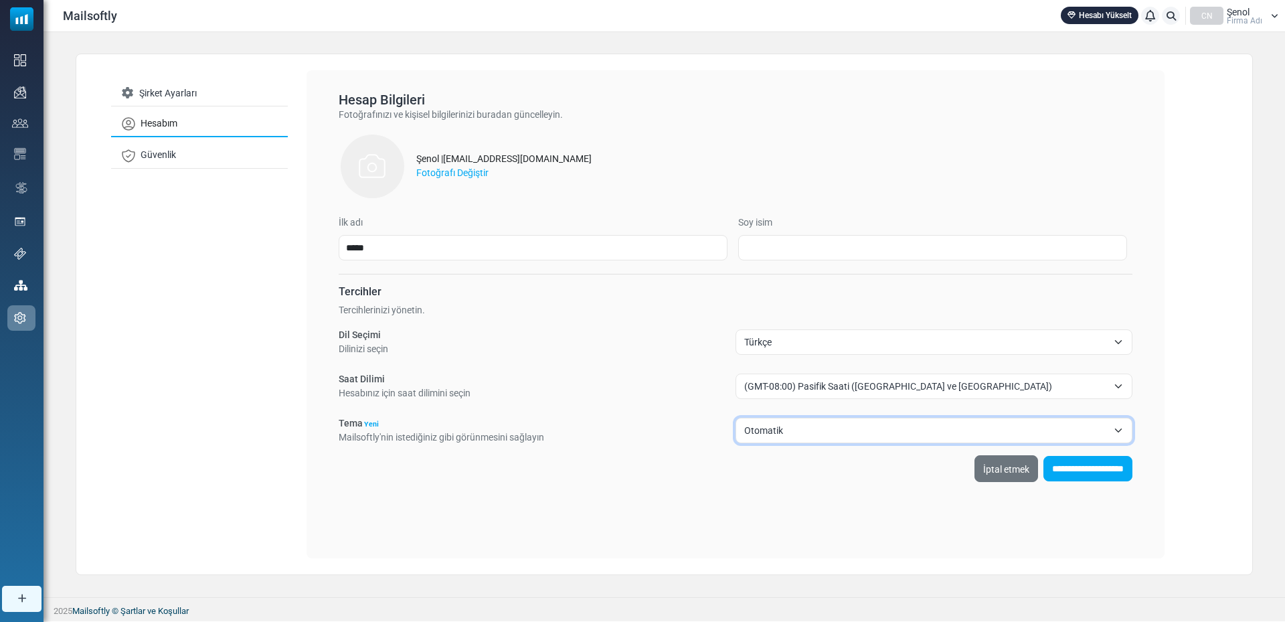
click at [789, 434] on span "Otomatik" at bounding box center [925, 430] width 363 height 16
click at [690, 435] on div "Tema Yeni Mailsoftly'nin istediğiniz gibi görünmesini sağlayın ******** **** **…" at bounding box center [736, 430] width 794 height 28
click at [1082, 473] on input "**********" at bounding box center [1088, 468] width 89 height 25
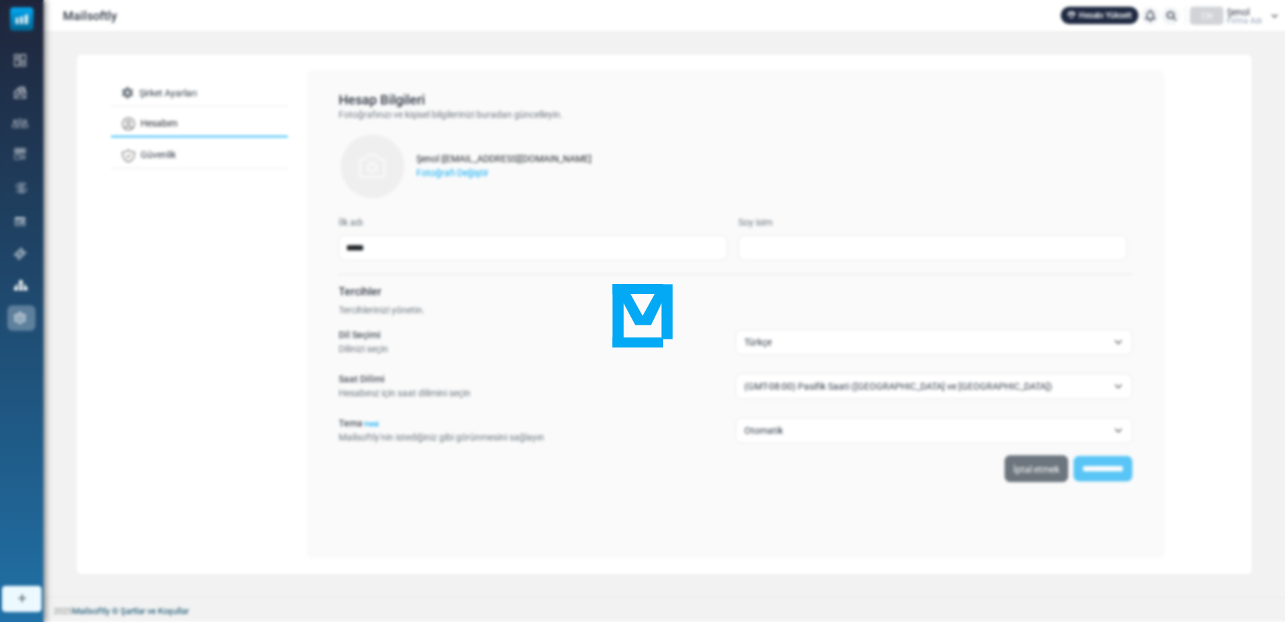
type input "**********"
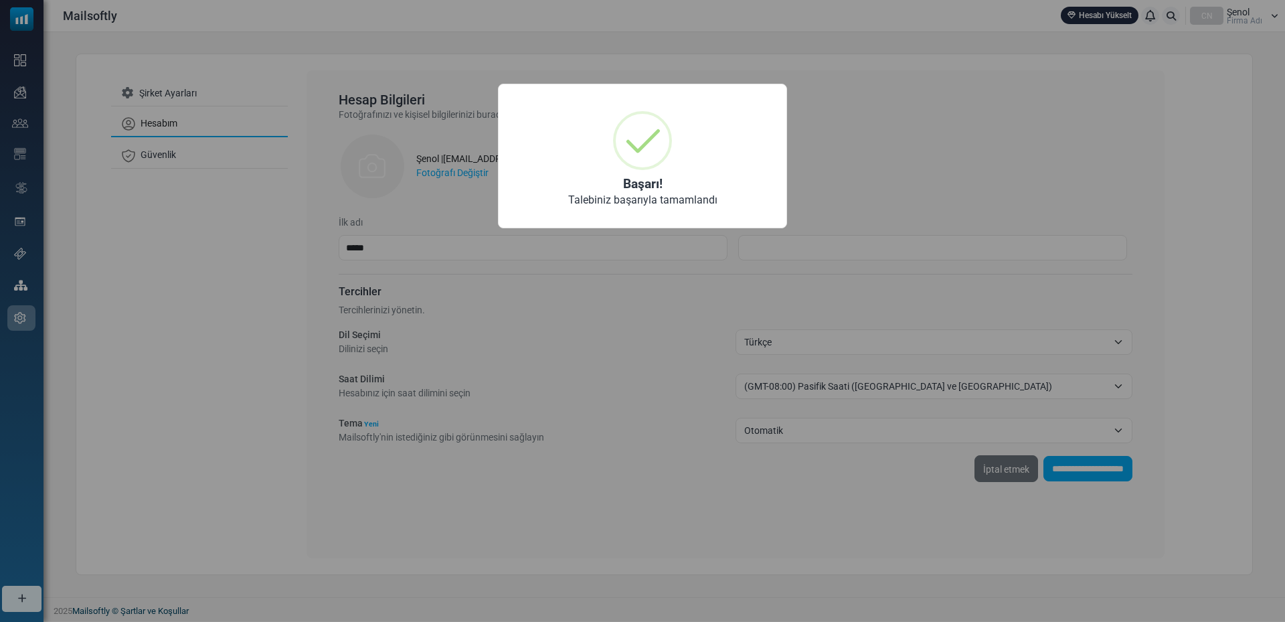
click at [888, 386] on div "× Başarı! Talebiniz başarıyla tamamlandı TAMAM HAYIR İptal etmek" at bounding box center [642, 311] width 1285 height 622
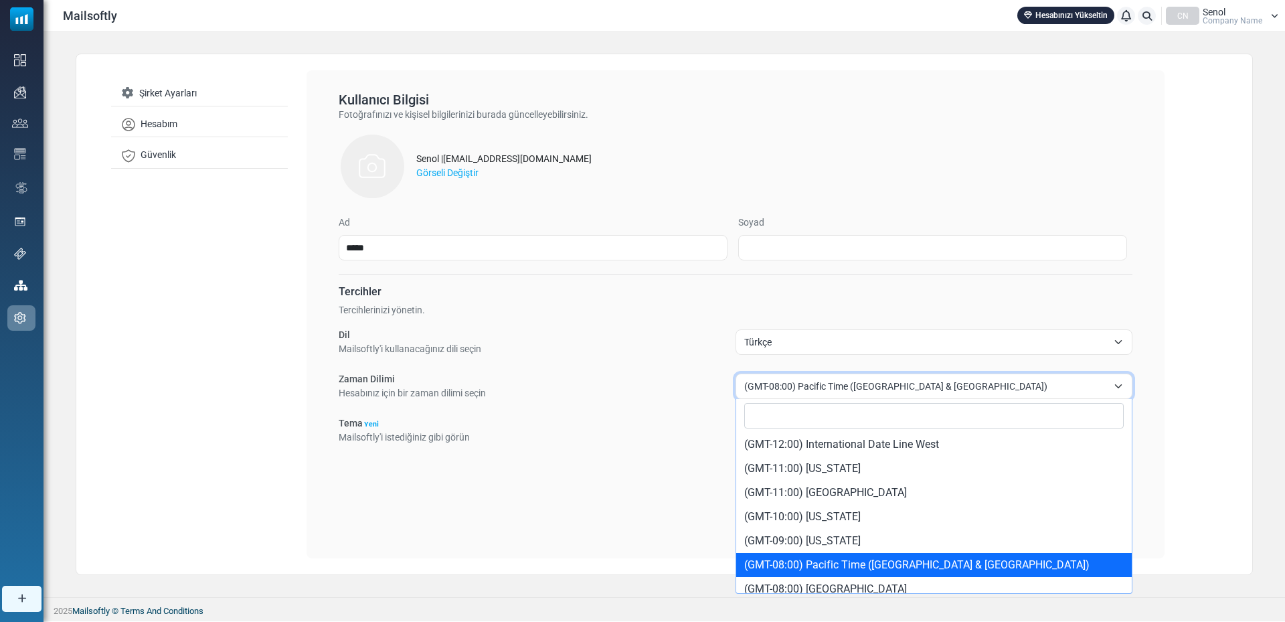
click at [886, 384] on span "(GMT-08:00) Pacific Time ([GEOGRAPHIC_DATA] & [GEOGRAPHIC_DATA])" at bounding box center [925, 386] width 363 height 16
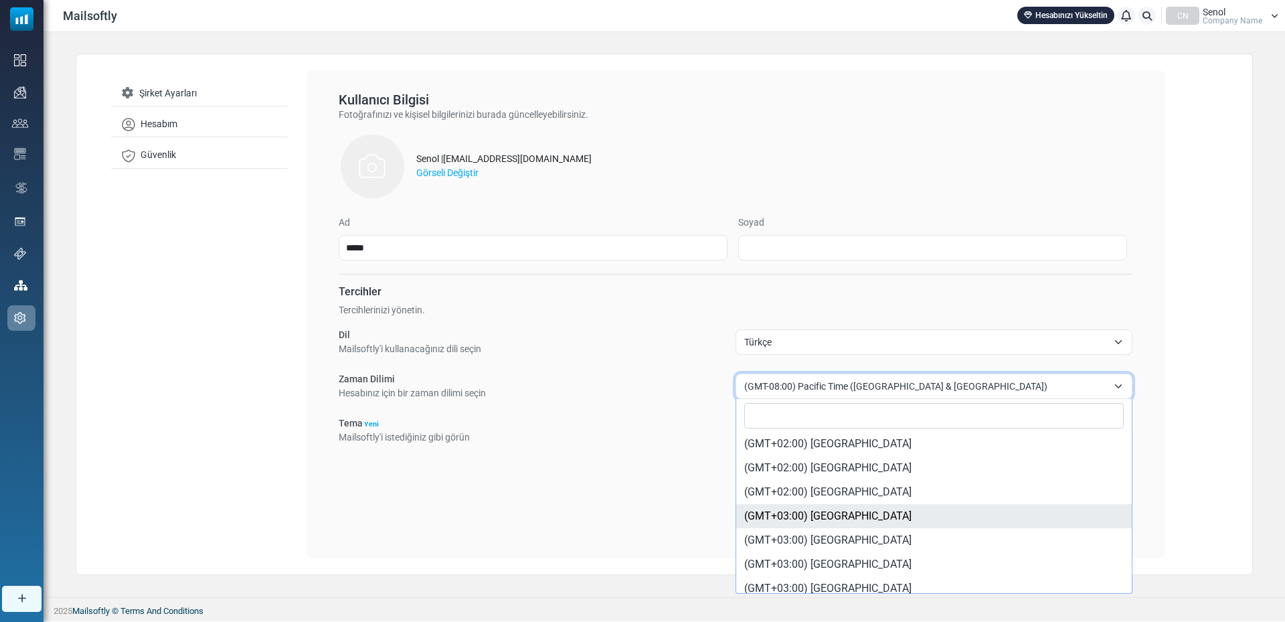
scroll to position [1807, 0]
select select "********"
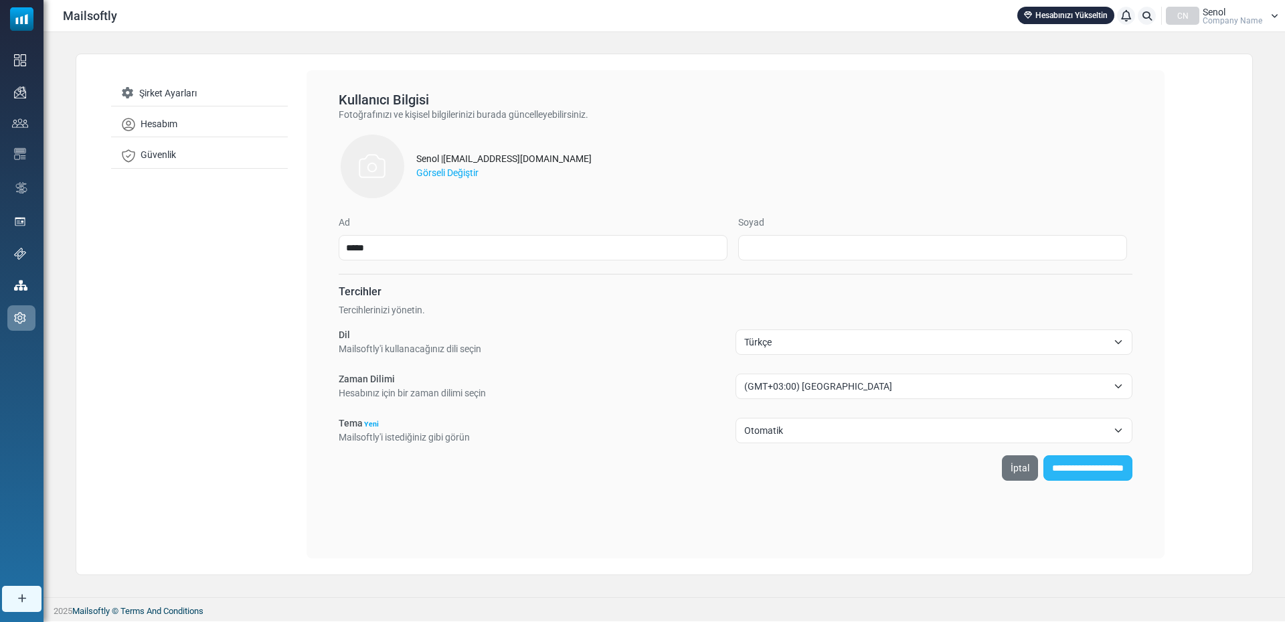
click at [1094, 467] on input "**********" at bounding box center [1088, 467] width 89 height 25
click at [178, 114] on link "Hesabım" at bounding box center [199, 124] width 177 height 25
click at [177, 96] on link "Şirket Ayarları" at bounding box center [199, 94] width 177 height 26
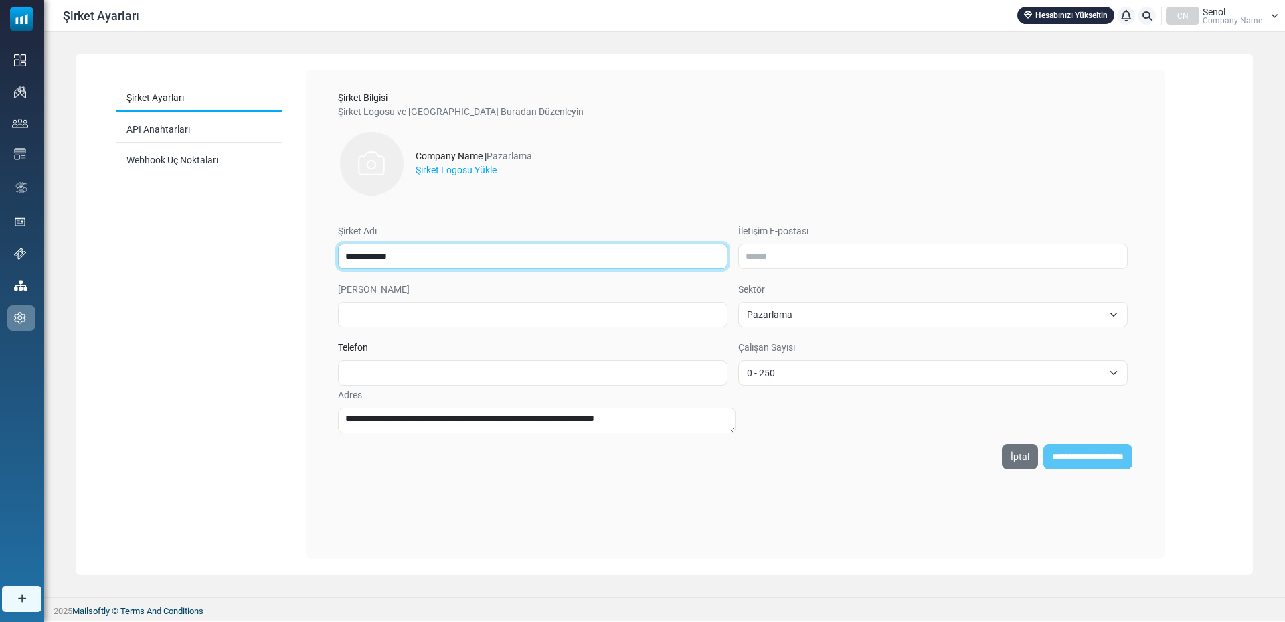
click at [443, 257] on input "**********" at bounding box center [533, 256] width 390 height 25
drag, startPoint x: 473, startPoint y: 259, endPoint x: 54, endPoint y: 197, distance: 424.3
click at [46, 192] on div "**********" at bounding box center [665, 314] width 1242 height 564
type input "****"
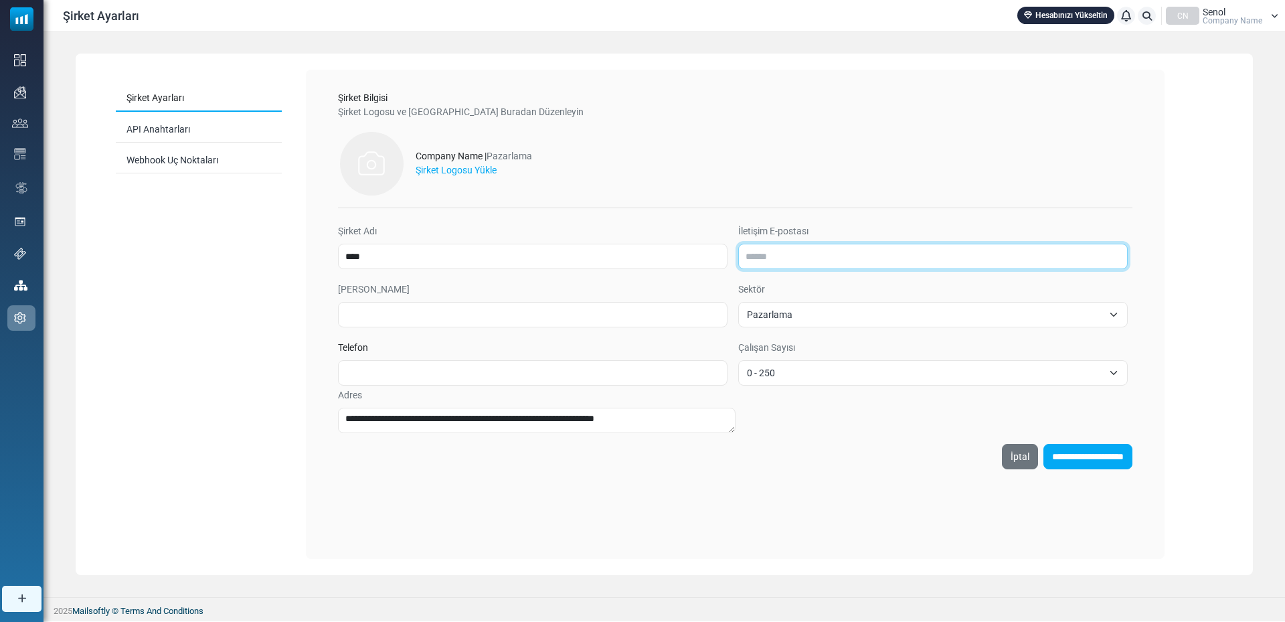
click at [789, 258] on input "İletişim E-postası" at bounding box center [933, 256] width 390 height 25
click at [767, 253] on input "İletişim E-postası" at bounding box center [933, 256] width 390 height 25
click at [775, 221] on form "**********" at bounding box center [735, 299] width 795 height 339
click at [782, 260] on input "İletişim E-postası" at bounding box center [933, 256] width 390 height 25
type input "**********"
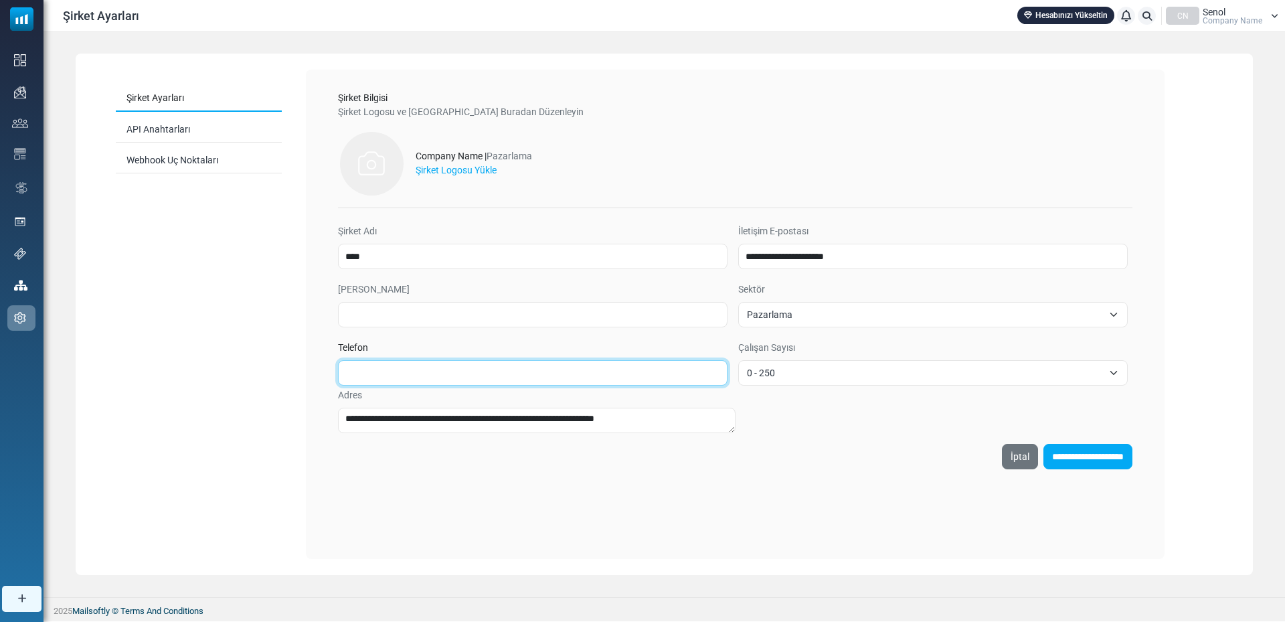
type input "**********"
click at [833, 165] on div "Company Name | Pazarlama Şirket Logosu Yükle" at bounding box center [735, 166] width 795 height 72
drag, startPoint x: 441, startPoint y: 376, endPoint x: 264, endPoint y: 368, distance: 176.9
click at [268, 368] on div "**********" at bounding box center [665, 314] width 1178 height 521
click at [772, 531] on div "**********" at bounding box center [735, 314] width 859 height 489
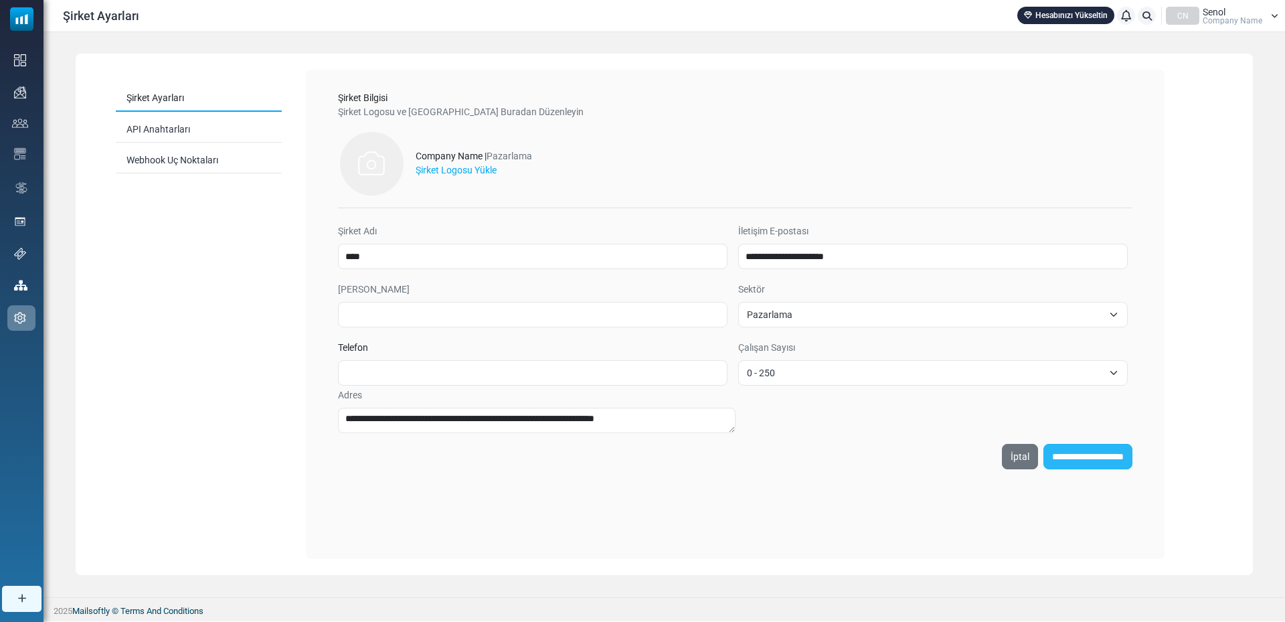
click at [1098, 455] on input "**********" at bounding box center [1088, 456] width 89 height 25
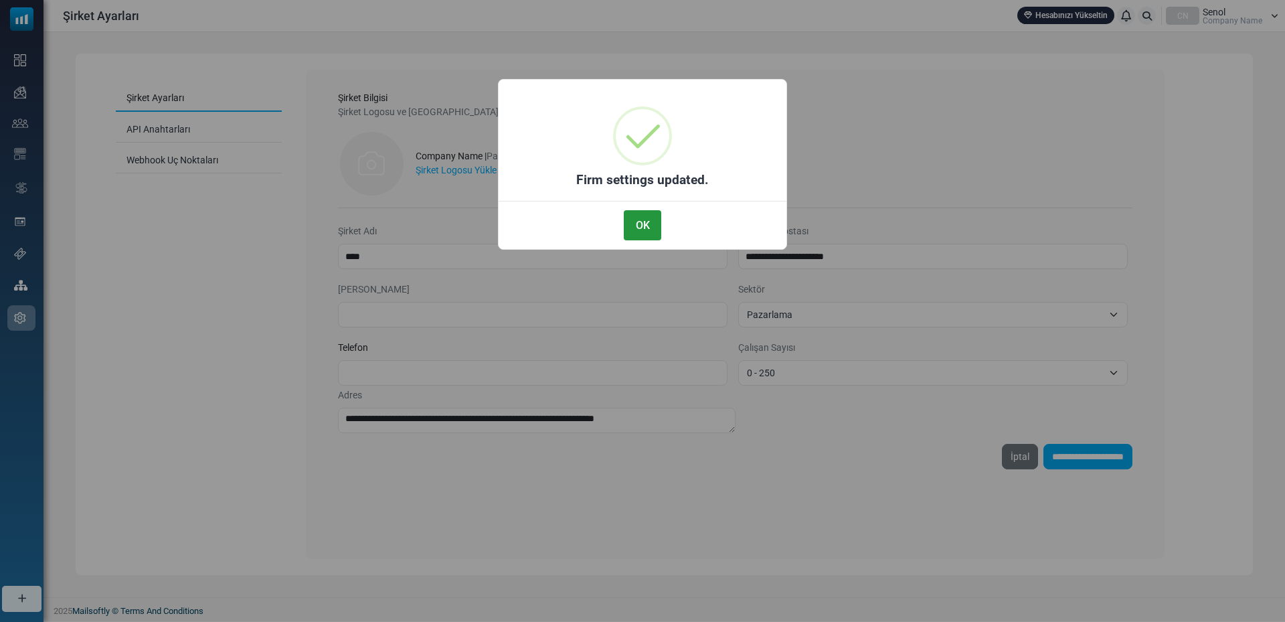
click at [640, 228] on button "OK" at bounding box center [642, 225] width 37 height 30
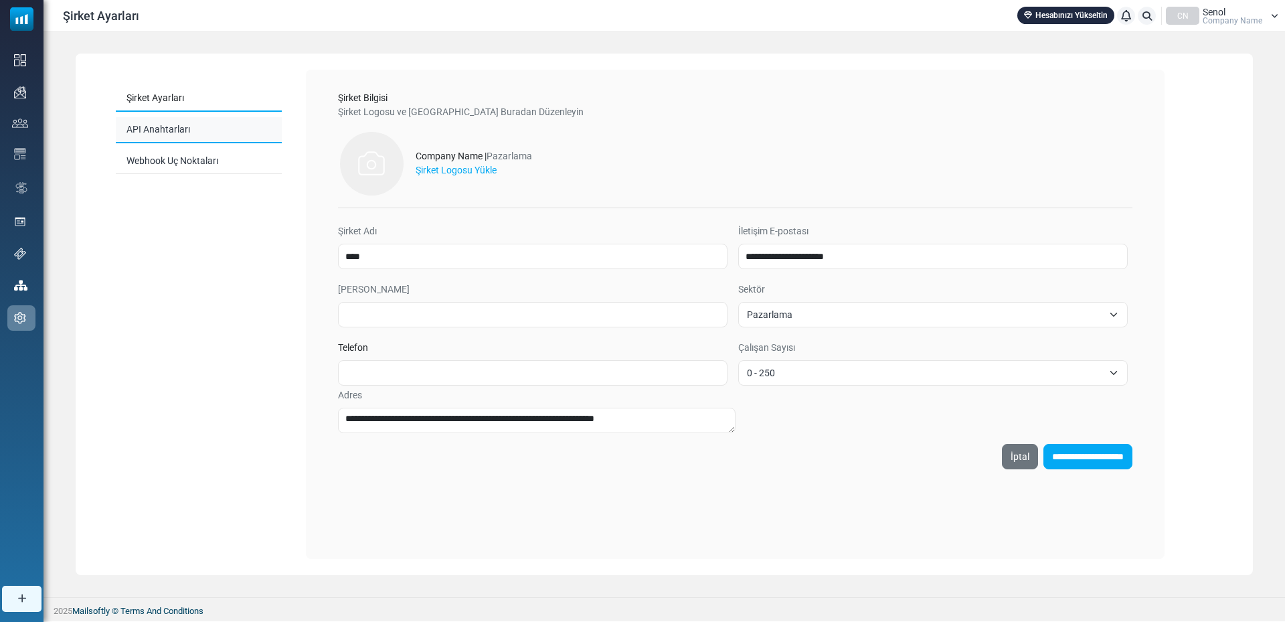
click at [173, 125] on link "API Anahtarları" at bounding box center [199, 130] width 166 height 26
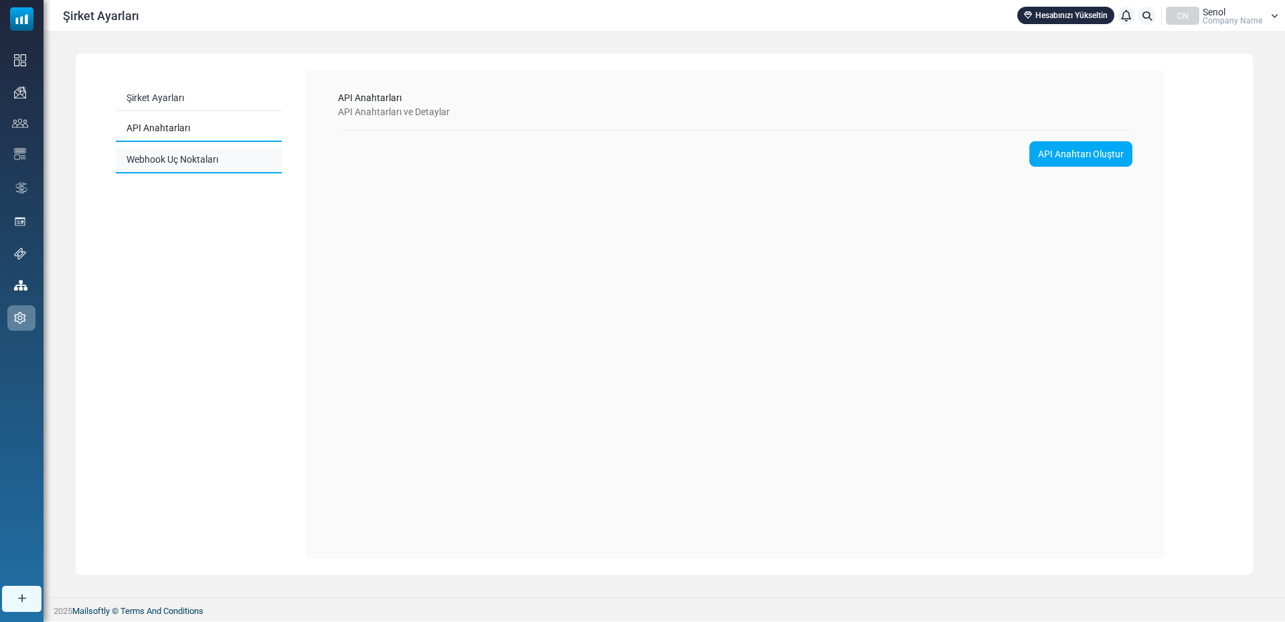
click at [174, 153] on link "Webhook Uç Noktaları" at bounding box center [199, 160] width 166 height 26
click at [161, 93] on link "Şirket Ayarları" at bounding box center [199, 99] width 166 height 26
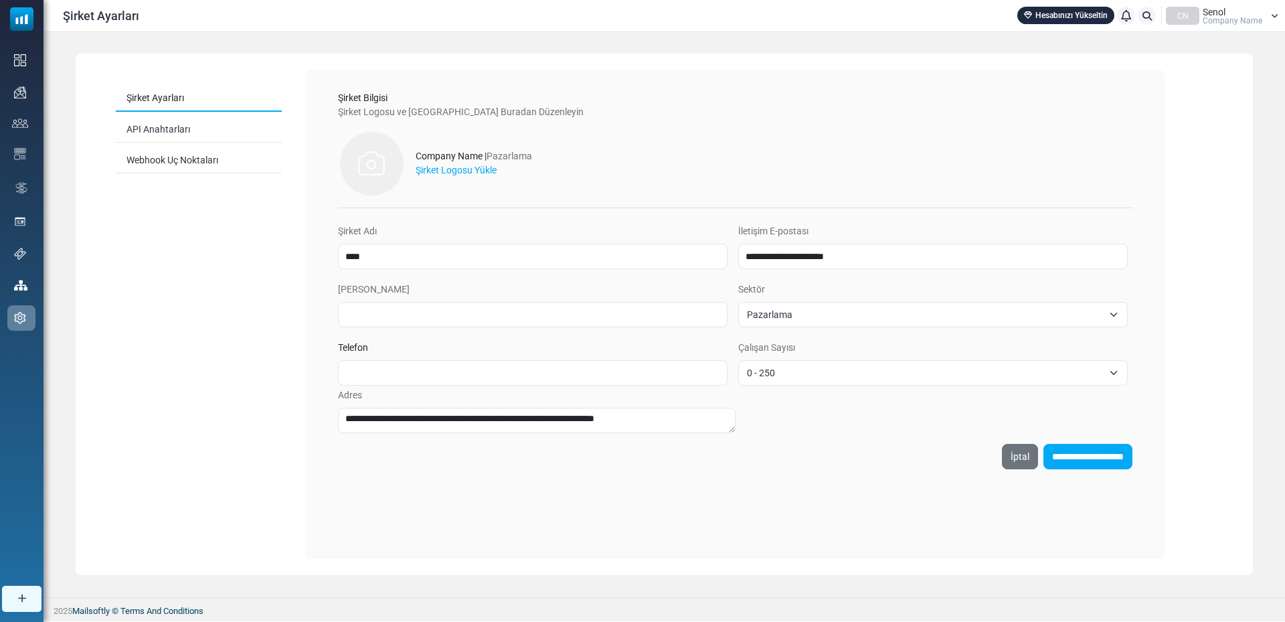
drag, startPoint x: 184, startPoint y: 325, endPoint x: 87, endPoint y: 244, distance: 126.4
click at [181, 325] on div "Şirket Ayarları API Anahtarları Webhook Uç Noktaları" at bounding box center [199, 314] width 214 height 489
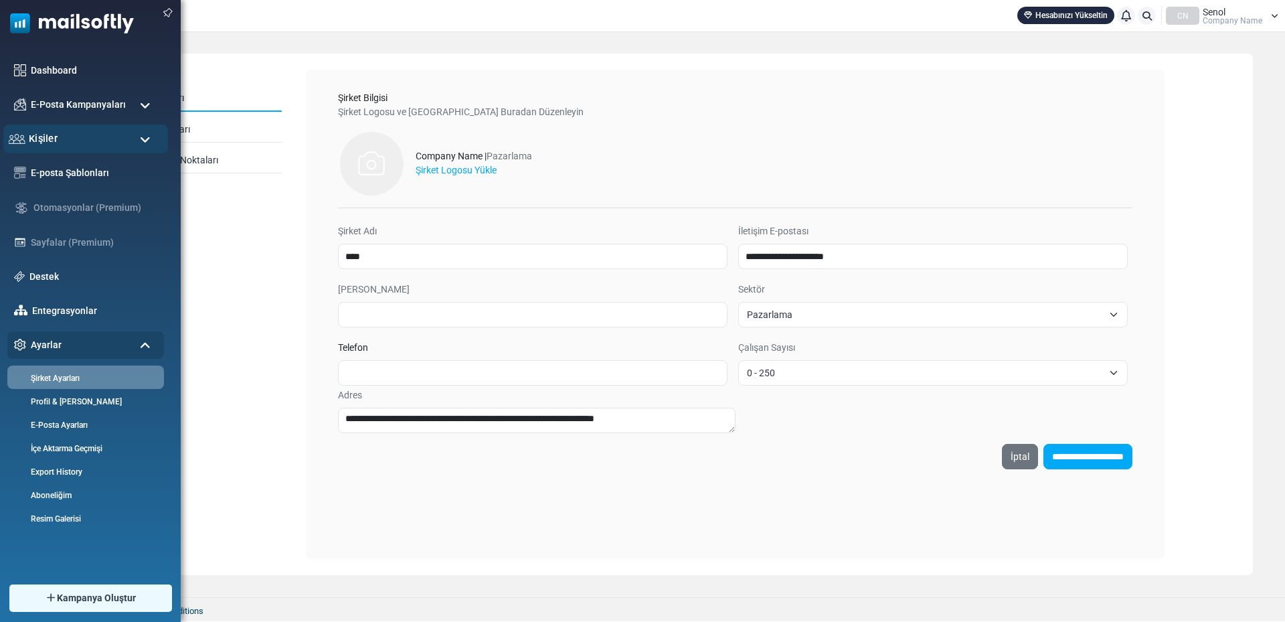
click at [62, 133] on div "Kişiler" at bounding box center [85, 139] width 165 height 29
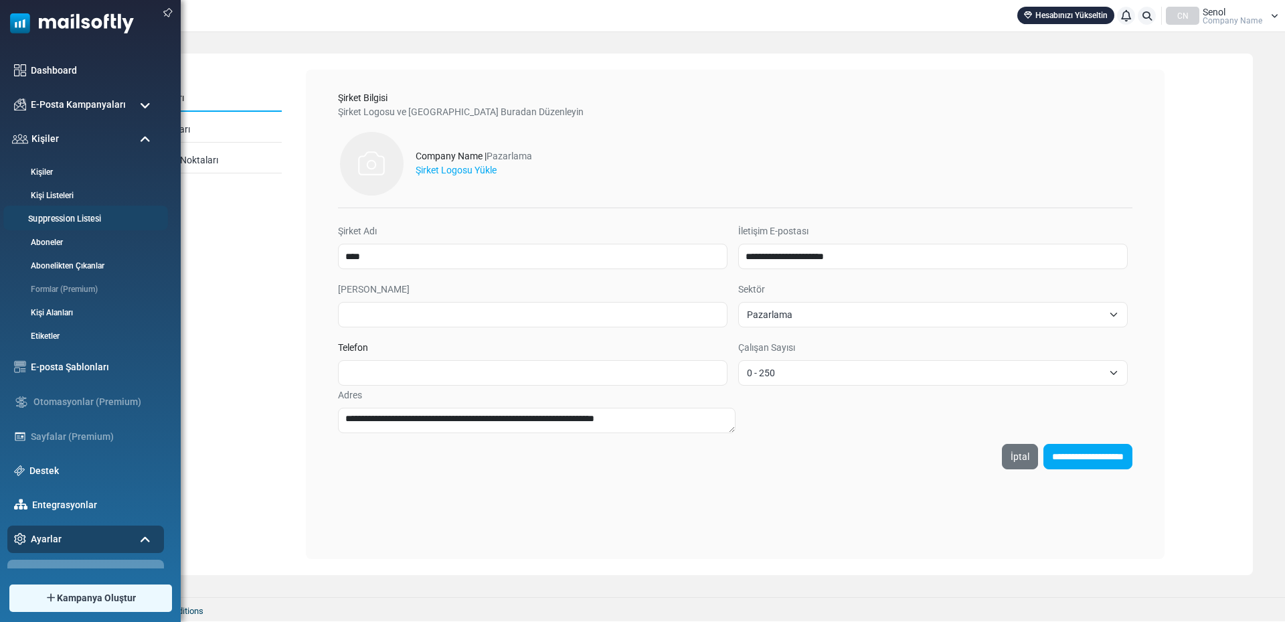
click at [68, 221] on link "Suppression Listesi" at bounding box center [83, 219] width 161 height 13
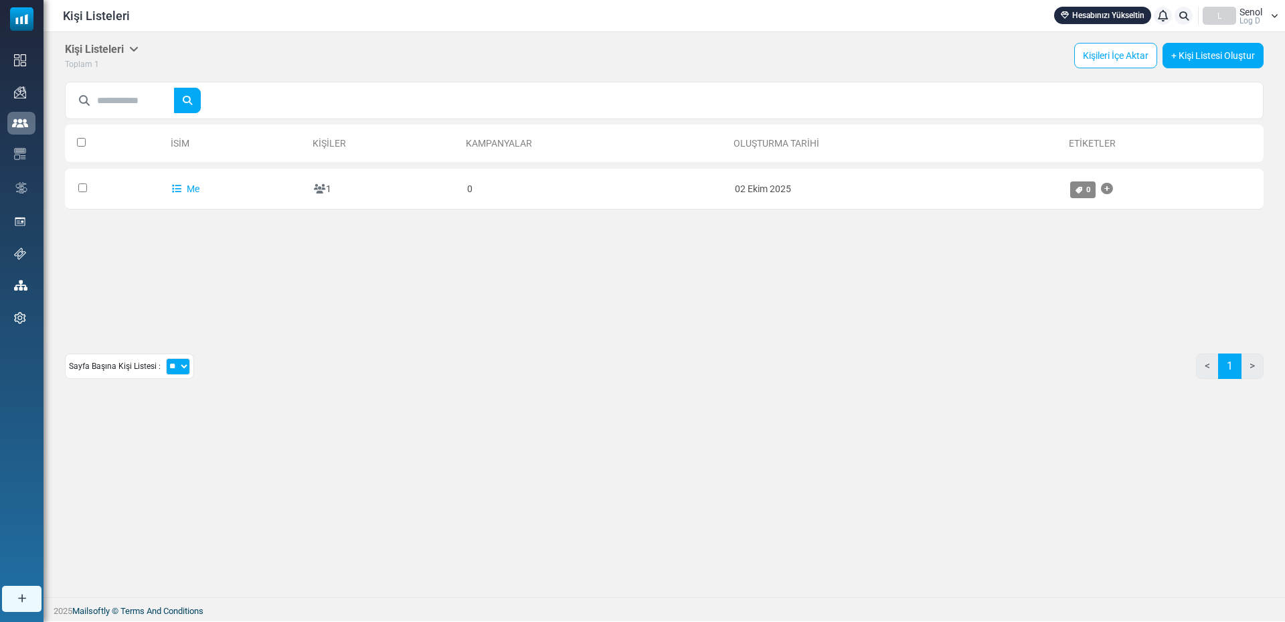
click at [270, 365] on div "Sayfa Başına Kişi Listesi : ** ** ** < 1 >" at bounding box center [664, 371] width 1199 height 36
click at [1109, 58] on link "Kişileri İçe Aktar" at bounding box center [1115, 55] width 83 height 25
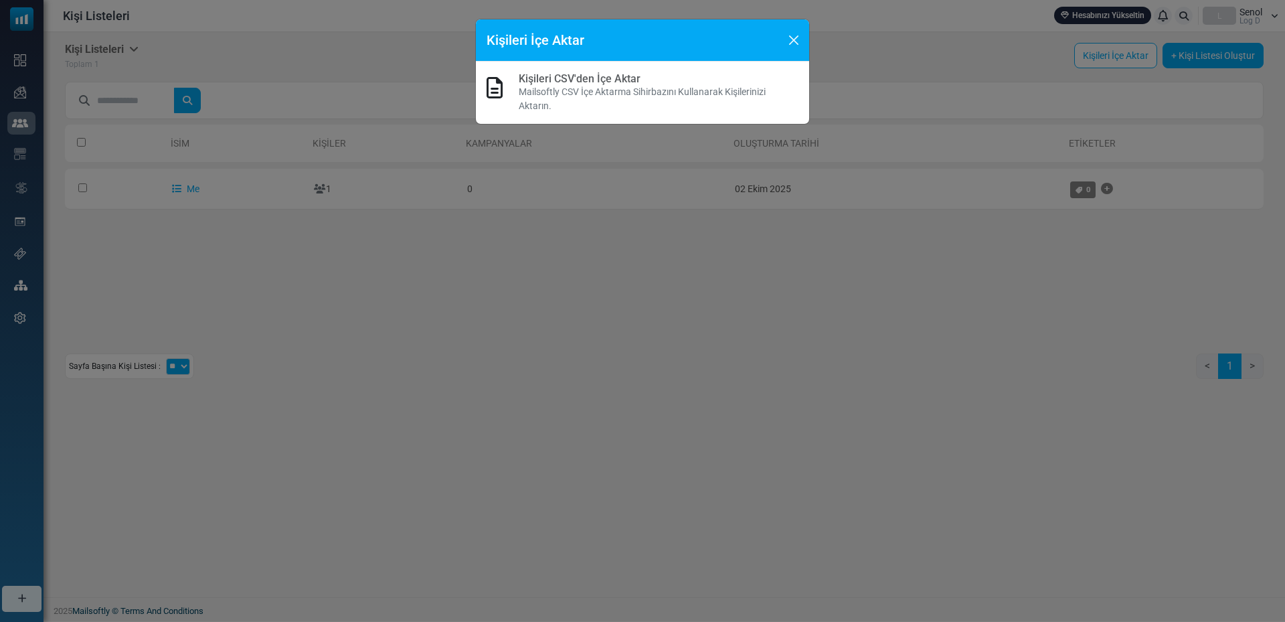
click at [722, 90] on p "Mailsoftly CSV İçe Aktarma Sihirbazını Kullanarak Kişilerinizi Aktarın." at bounding box center [659, 99] width 280 height 28
click at [548, 86] on p "Mailsoftly CSV İçe Aktarma Sihirbazını Kullanarak Kişilerinizi Aktarın." at bounding box center [659, 99] width 280 height 28
click at [537, 104] on p "Mailsoftly CSV İçe Aktarma Sihirbazını Kullanarak Kişilerinizi Aktarın." at bounding box center [659, 99] width 280 height 28
click at [542, 78] on link "Kişileri CSV'den İçe Aktar" at bounding box center [580, 78] width 122 height 13
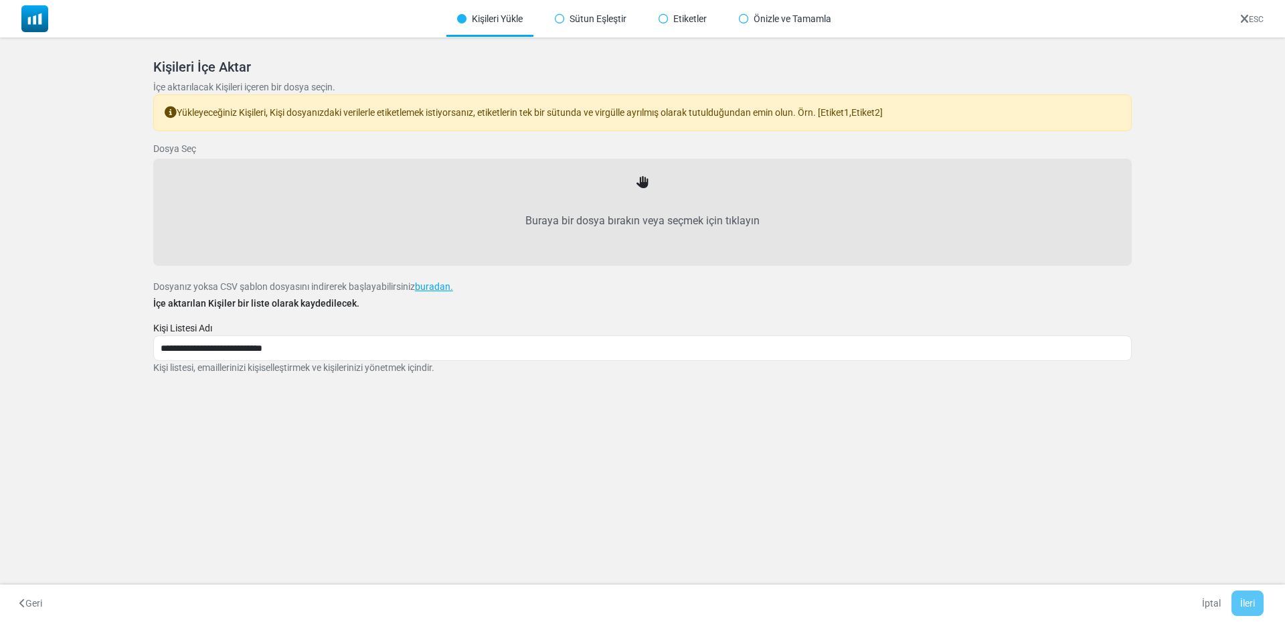
click at [578, 223] on label "Buraya bir dosya bırakın veya seçmek için tıklayın" at bounding box center [642, 220] width 949 height 59
click at [0, 0] on input "Buraya bir dosya bırakın veya seçmek için tıklayın" at bounding box center [0, 0] width 0 height 0
type input "**********"
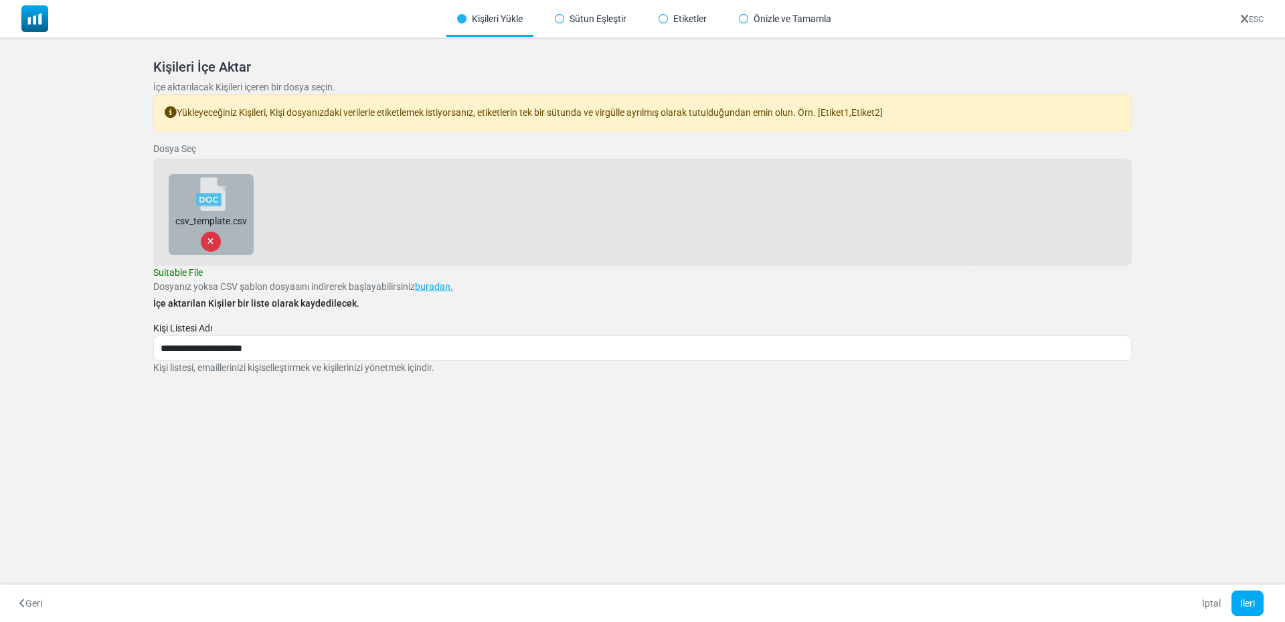
click at [374, 214] on div "Buraya bir dosya bırakın veya seçmek için tıklayın csv_template.csv" at bounding box center [642, 212] width 979 height 107
drag, startPoint x: 322, startPoint y: 112, endPoint x: 643, endPoint y: 121, distance: 321.4
click at [643, 121] on div "Yükleyeceğiniz Kişileri, Kişi dosyanızdaki verilerle etiketlemek istiyorsanız, …" at bounding box center [642, 112] width 979 height 37
click at [644, 119] on div "Yükleyeceğiniz Kişileri, Kişi dosyanızdaki verilerle etiketlemek istiyorsanız, …" at bounding box center [642, 112] width 979 height 37
click at [673, 120] on div "Yükleyeceğiniz Kişileri, Kişi dosyanızdaki verilerle etiketlemek istiyorsanız, …" at bounding box center [642, 112] width 979 height 37
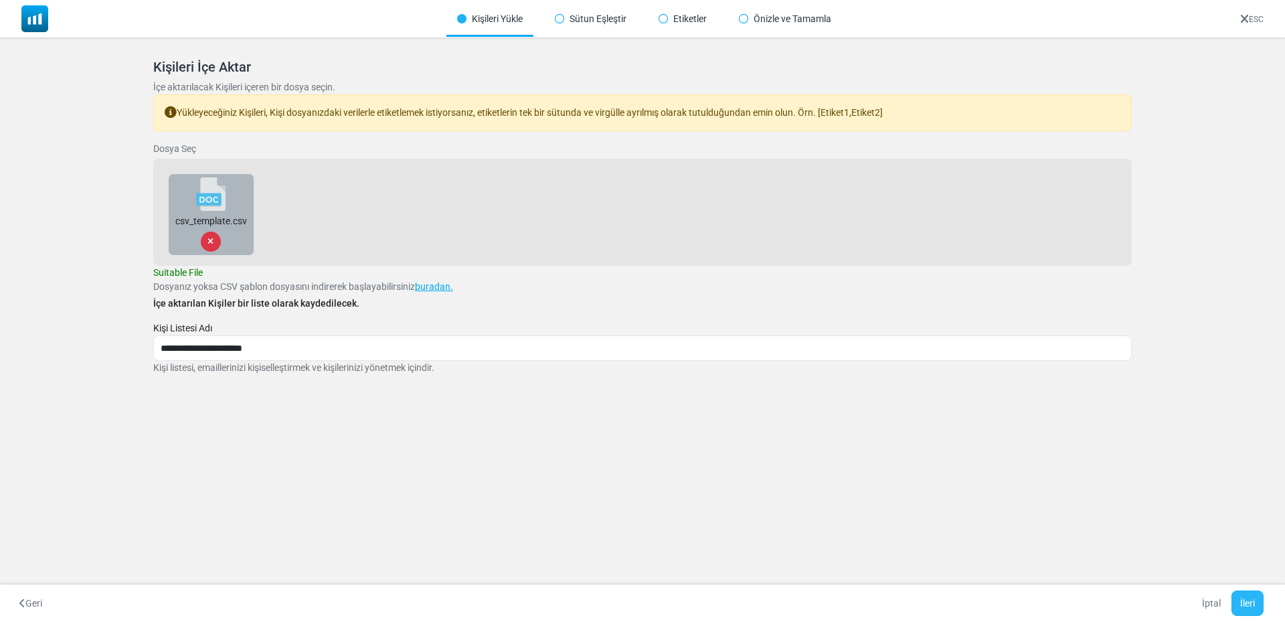
click at [1250, 599] on button "İleri" at bounding box center [1248, 602] width 32 height 25
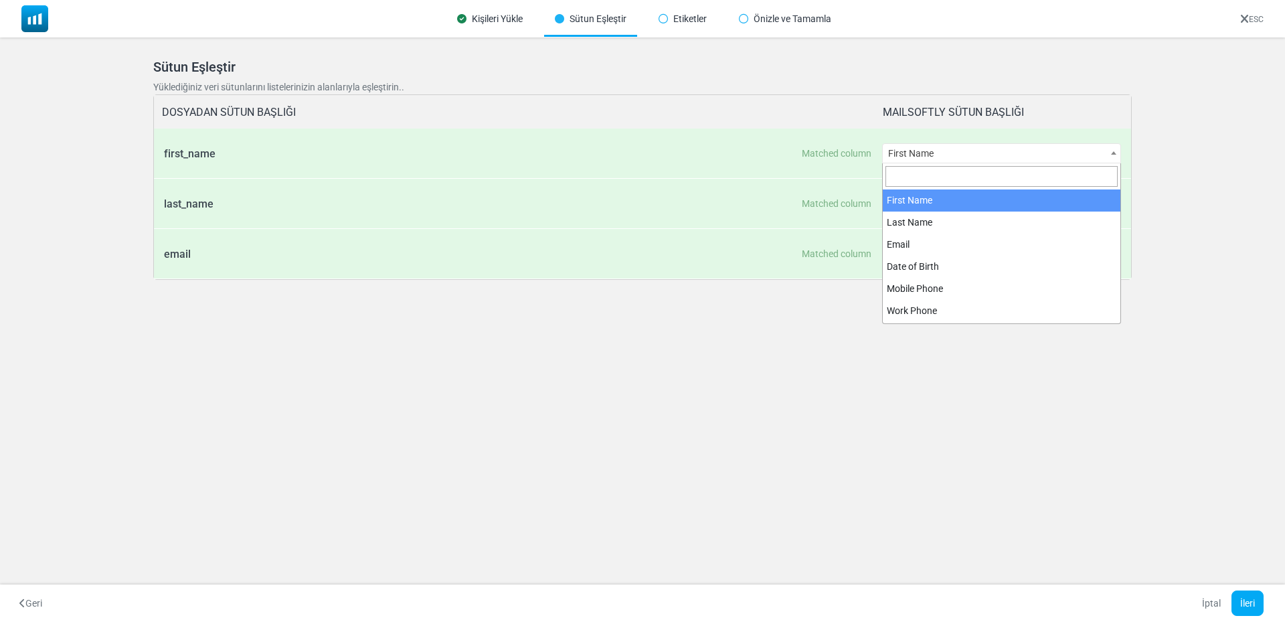
click at [1095, 158] on span "First Name" at bounding box center [1002, 153] width 238 height 19
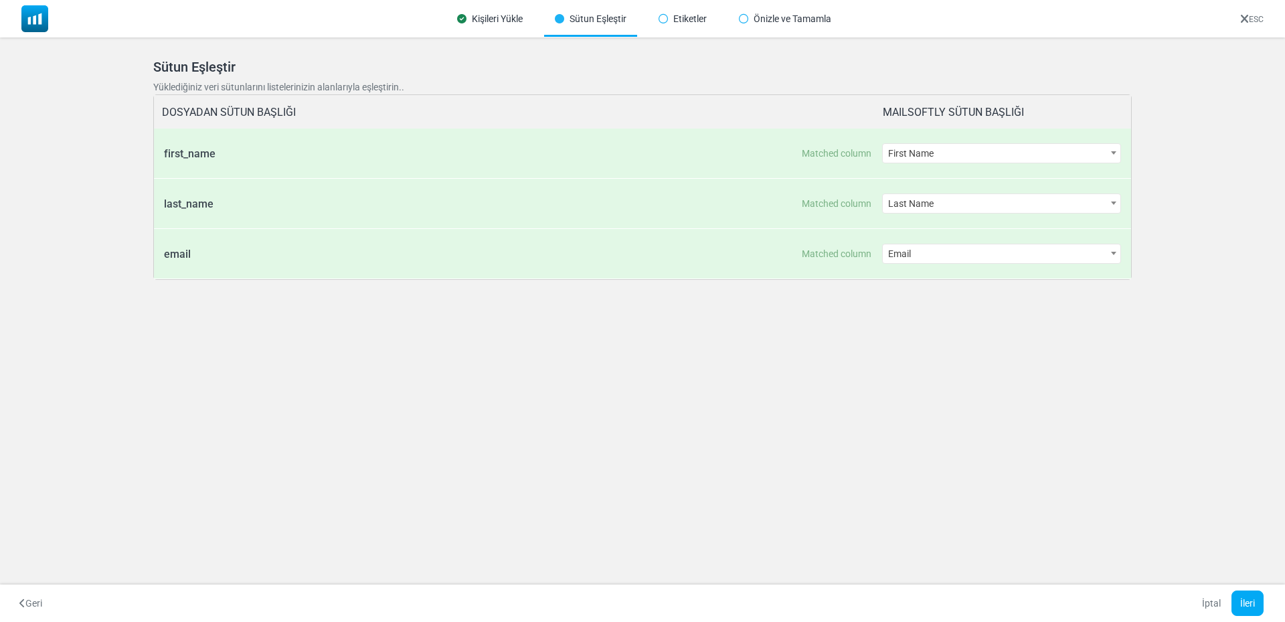
click at [1095, 158] on span "First Name" at bounding box center [1002, 153] width 238 height 19
click at [1244, 607] on button "İleri" at bounding box center [1248, 602] width 32 height 25
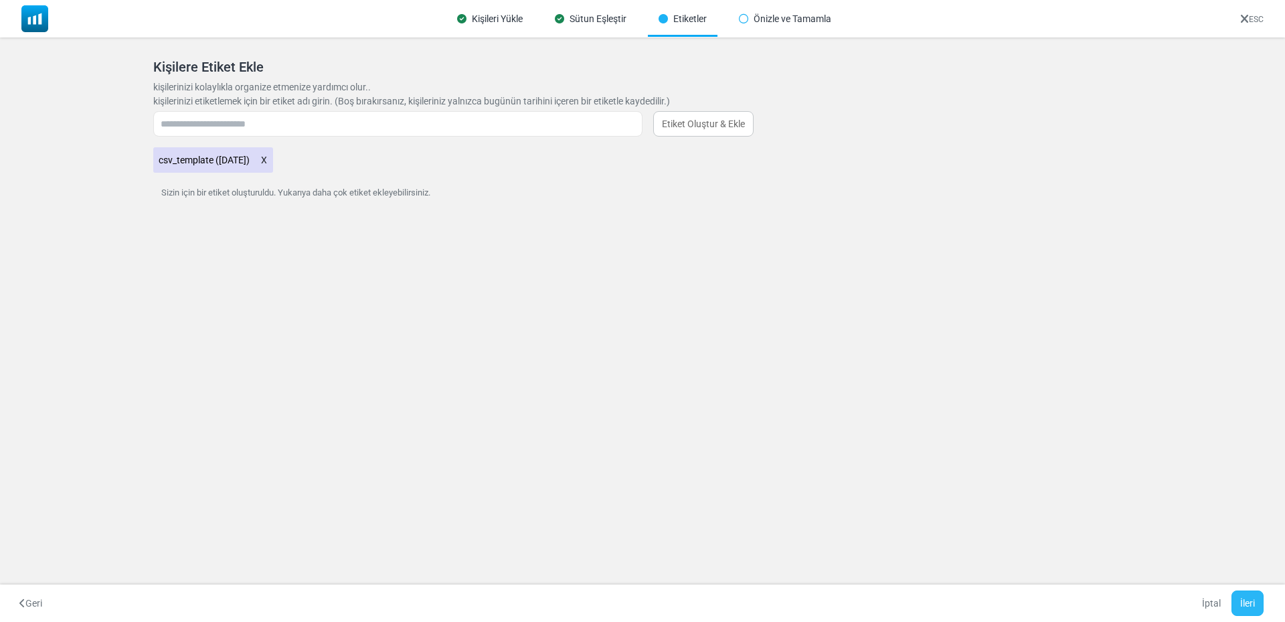
click at [1248, 602] on button "İleri" at bounding box center [1248, 602] width 32 height 25
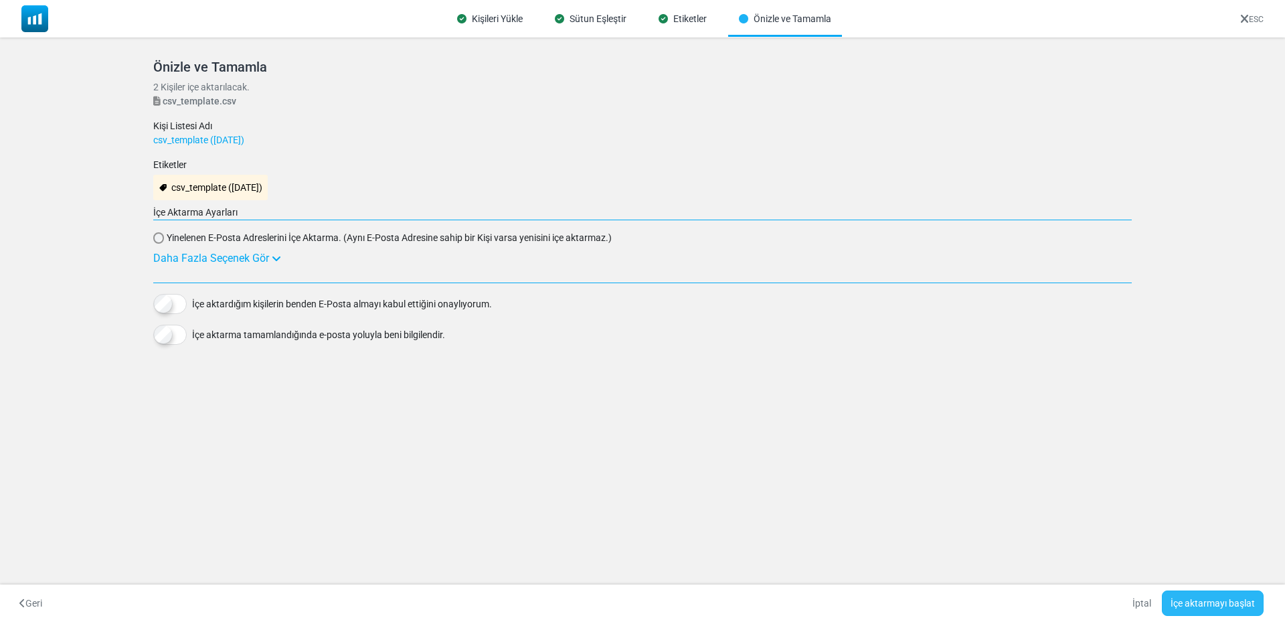
click at [1249, 602] on button "İçe aktarmayı başlat" at bounding box center [1213, 602] width 102 height 25
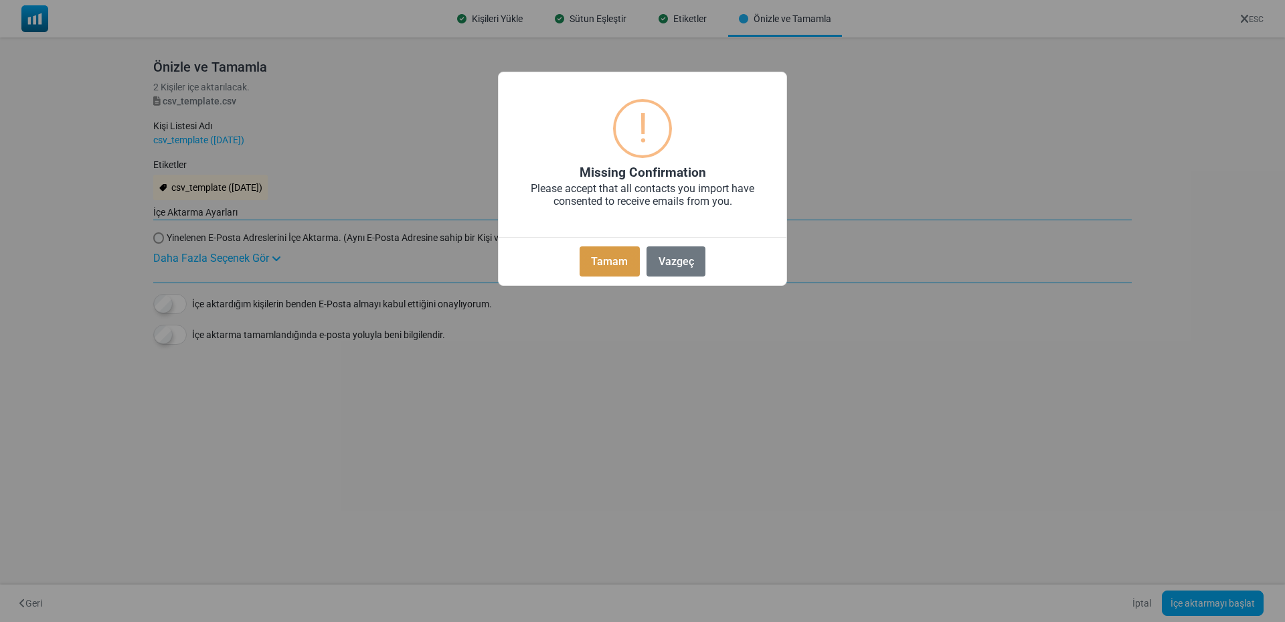
click at [609, 262] on button "Tamam" at bounding box center [610, 261] width 60 height 30
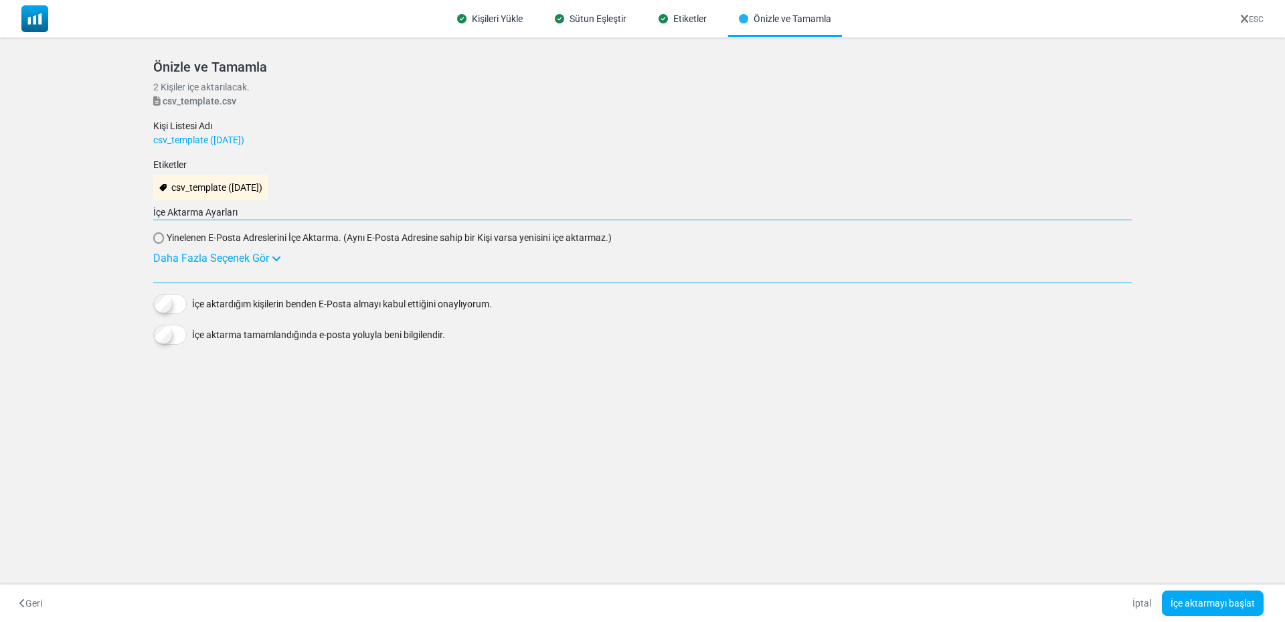
click at [210, 261] on div "Daha Fazla Seçenek Gör" at bounding box center [642, 258] width 979 height 16
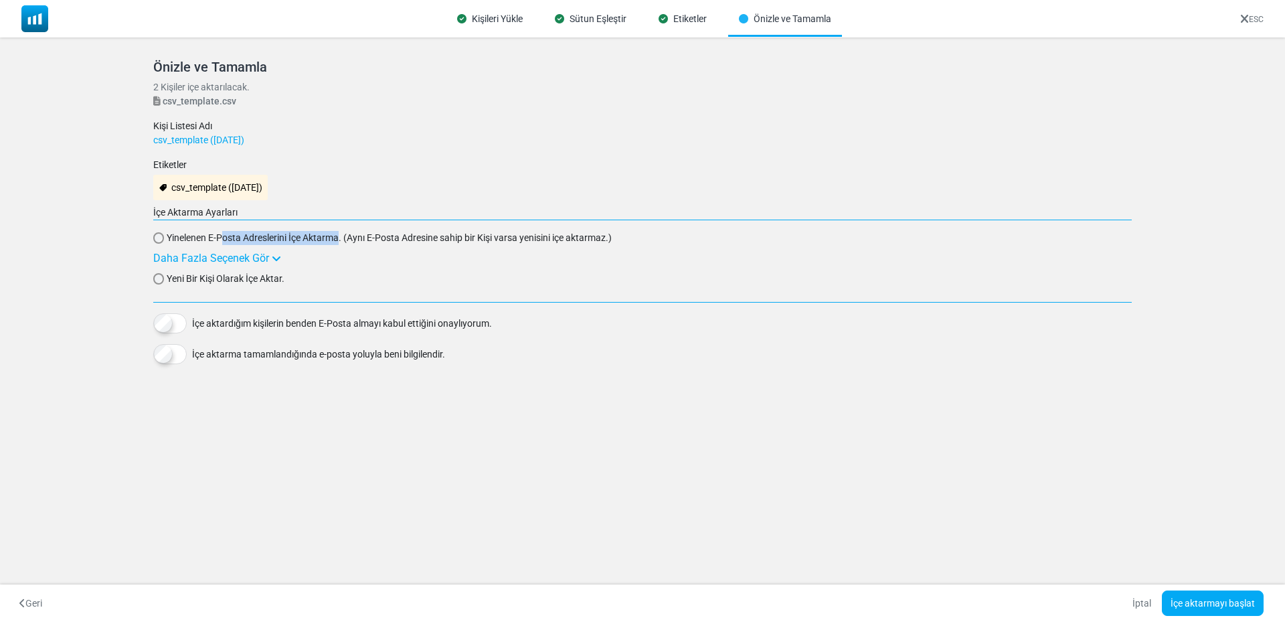
drag, startPoint x: 235, startPoint y: 242, endPoint x: 339, endPoint y: 243, distance: 103.8
click at [339, 243] on span "Yinelenen E-Posta Adreslerini İçe Aktarma. (Aynı E-Posta Adresine sahip bir Kiş…" at bounding box center [389, 238] width 445 height 14
drag, startPoint x: 352, startPoint y: 241, endPoint x: 491, endPoint y: 242, distance: 139.2
click at [491, 242] on span "Yinelenen E-Posta Adreslerini İçe Aktarma. (Aynı E-Posta Adresine sahip bir Kiş…" at bounding box center [389, 238] width 445 height 14
click at [503, 264] on div "Daha Fazla Seçenek Gör" at bounding box center [642, 258] width 979 height 16
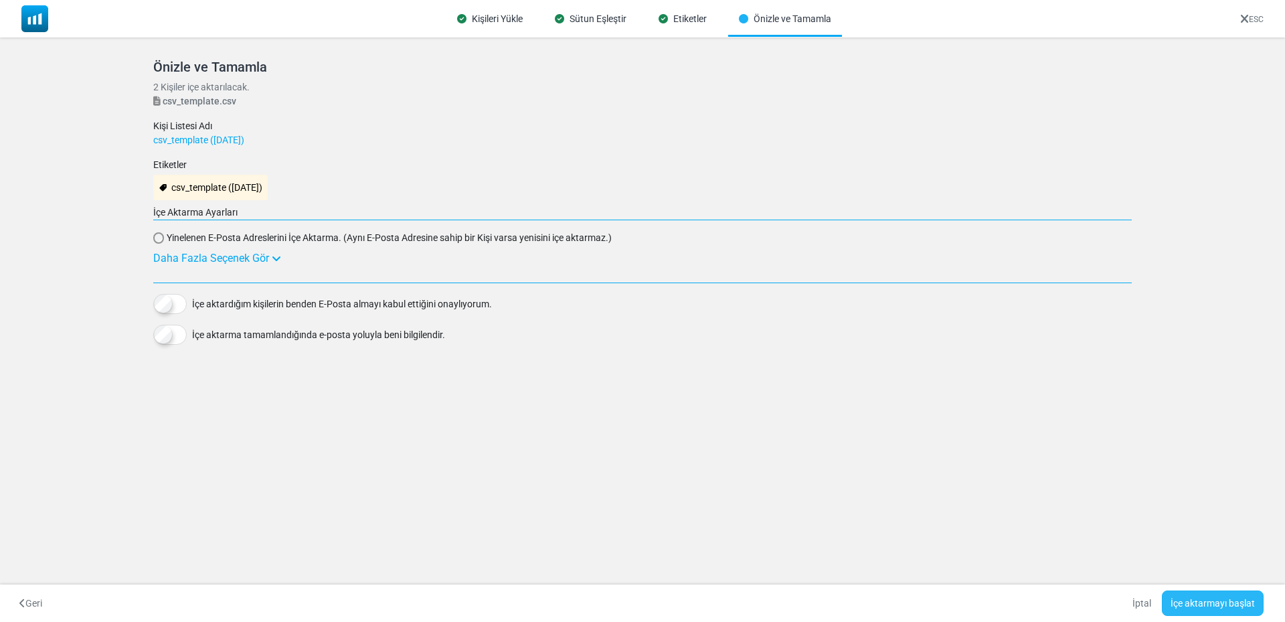
click at [1209, 603] on button "İçe aktarmayı başlat" at bounding box center [1213, 602] width 102 height 25
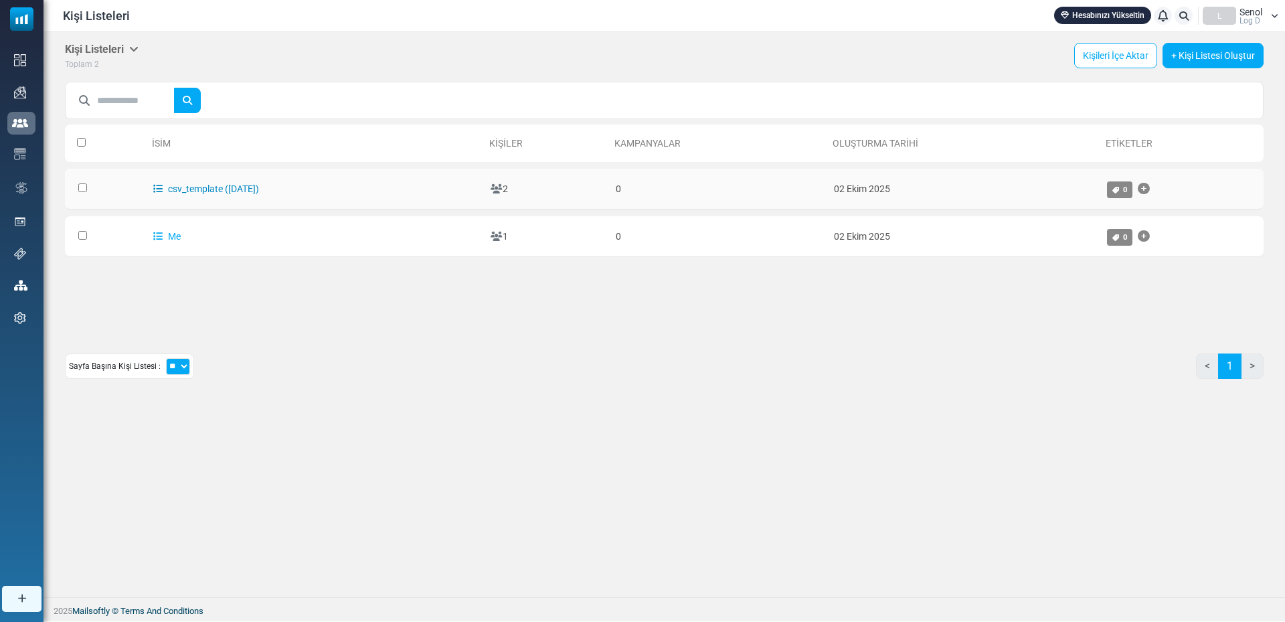
click at [226, 189] on link "csv_template ([DATE])" at bounding box center [206, 188] width 106 height 11
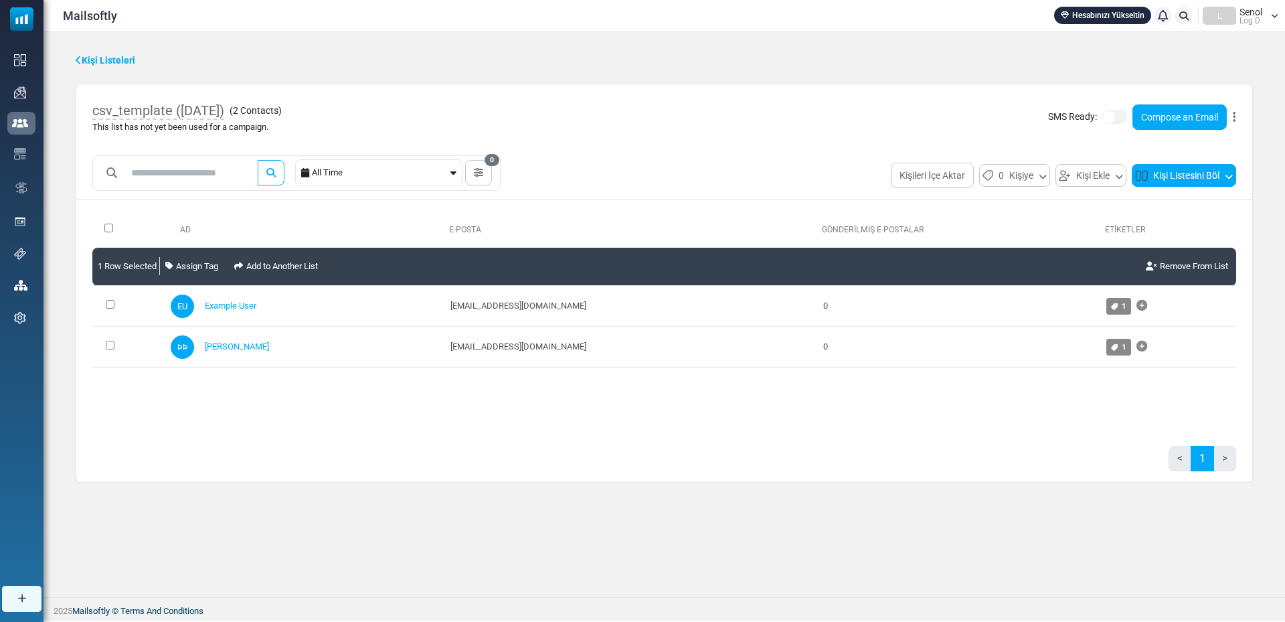
click at [1228, 181] on icon at bounding box center [1229, 175] width 8 height 12
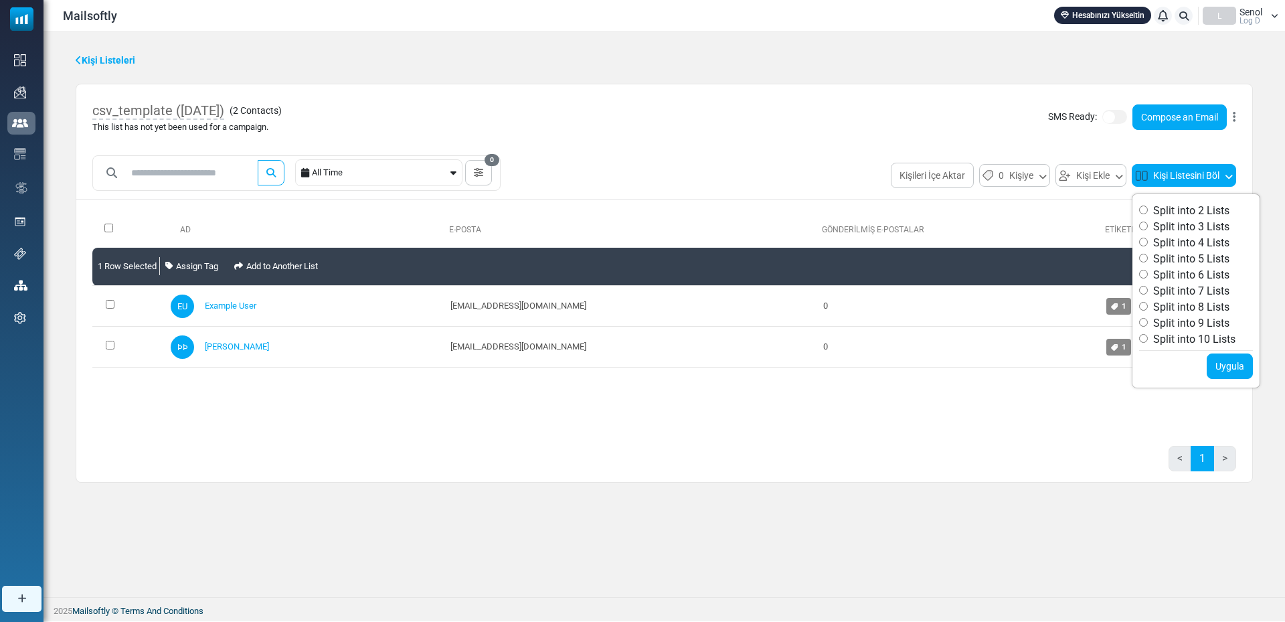
click at [1228, 181] on icon at bounding box center [1229, 175] width 8 height 12
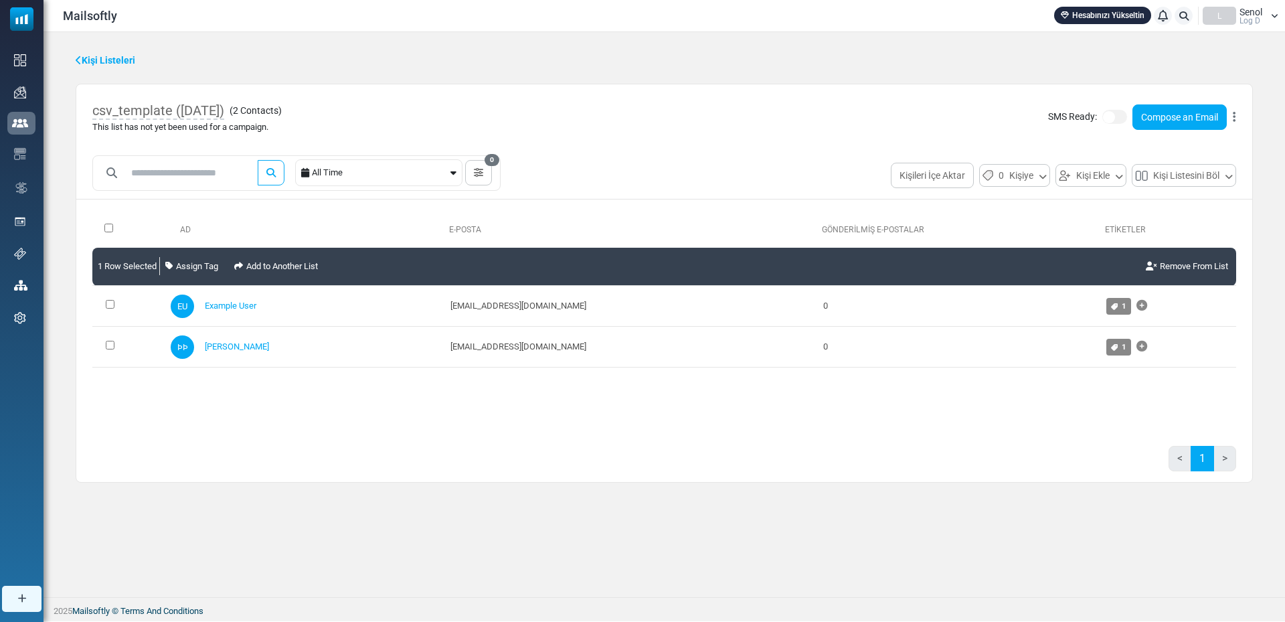
click at [1234, 118] on icon at bounding box center [1234, 117] width 3 height 1
click at [1182, 191] on link "Delete List with Contacts" at bounding box center [1171, 195] width 116 height 16
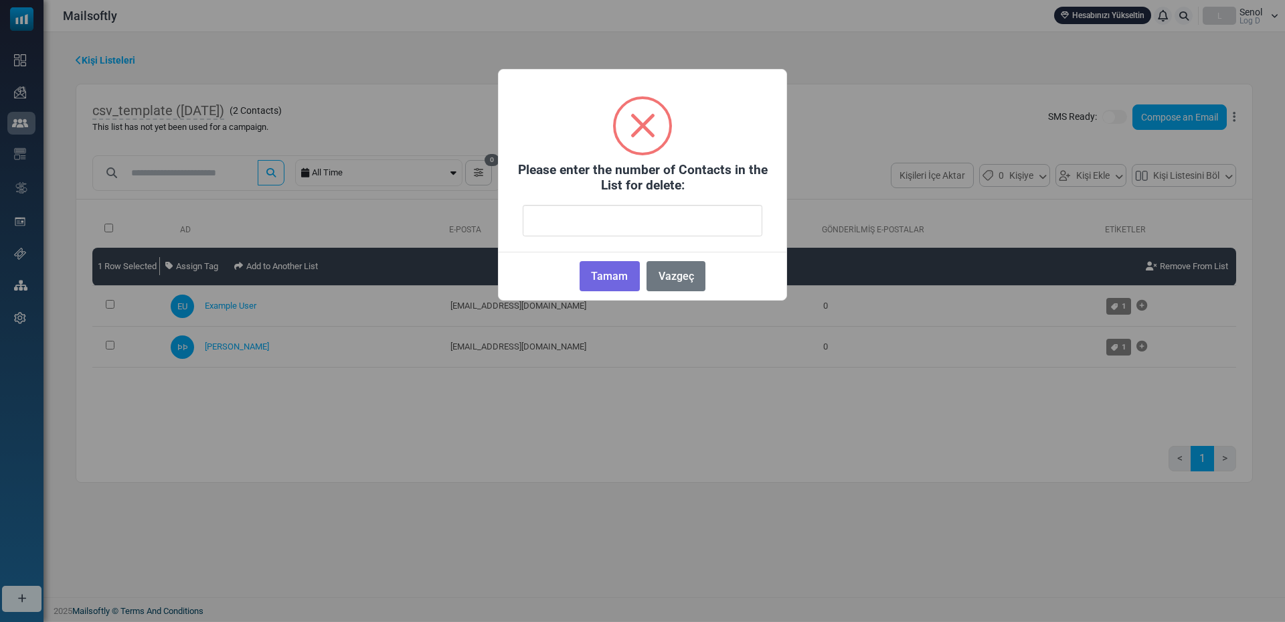
click at [604, 220] on input "number" at bounding box center [643, 220] width 240 height 31
click at [754, 226] on input "number" at bounding box center [643, 220] width 240 height 31
click at [745, 227] on input "**" at bounding box center [643, 220] width 240 height 31
click at [750, 216] on input "*" at bounding box center [643, 220] width 240 height 31
type input "*"
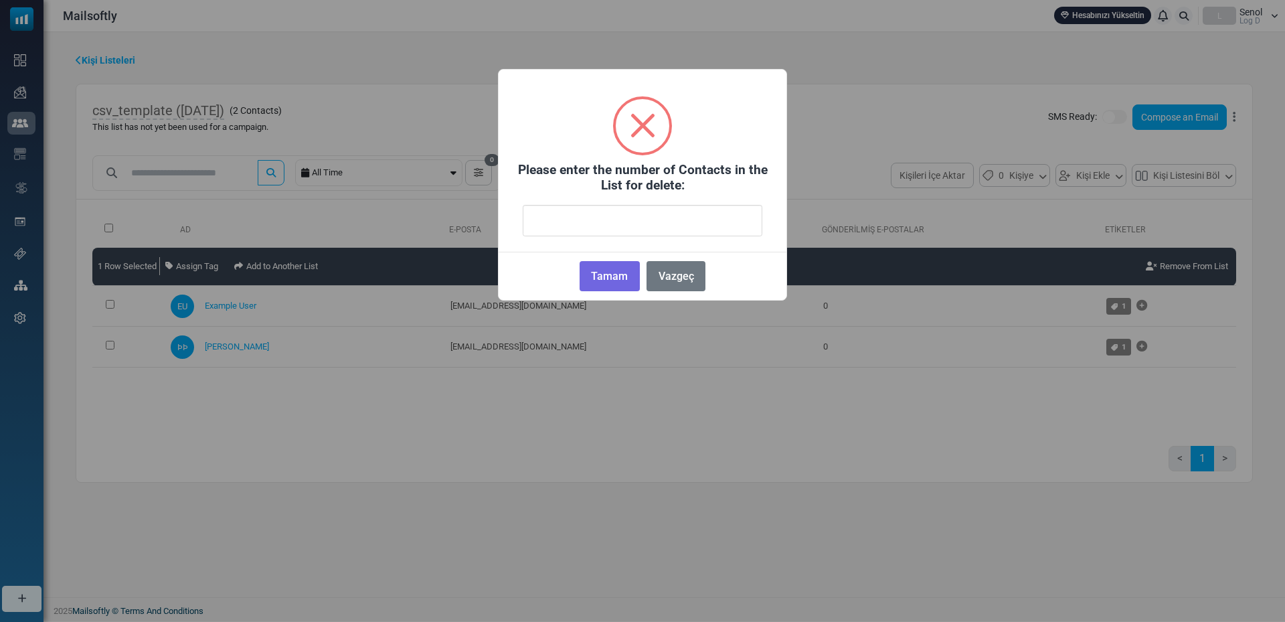
click at [750, 216] on input "*" at bounding box center [643, 220] width 240 height 31
click at [599, 282] on button "Tamam" at bounding box center [610, 276] width 60 height 30
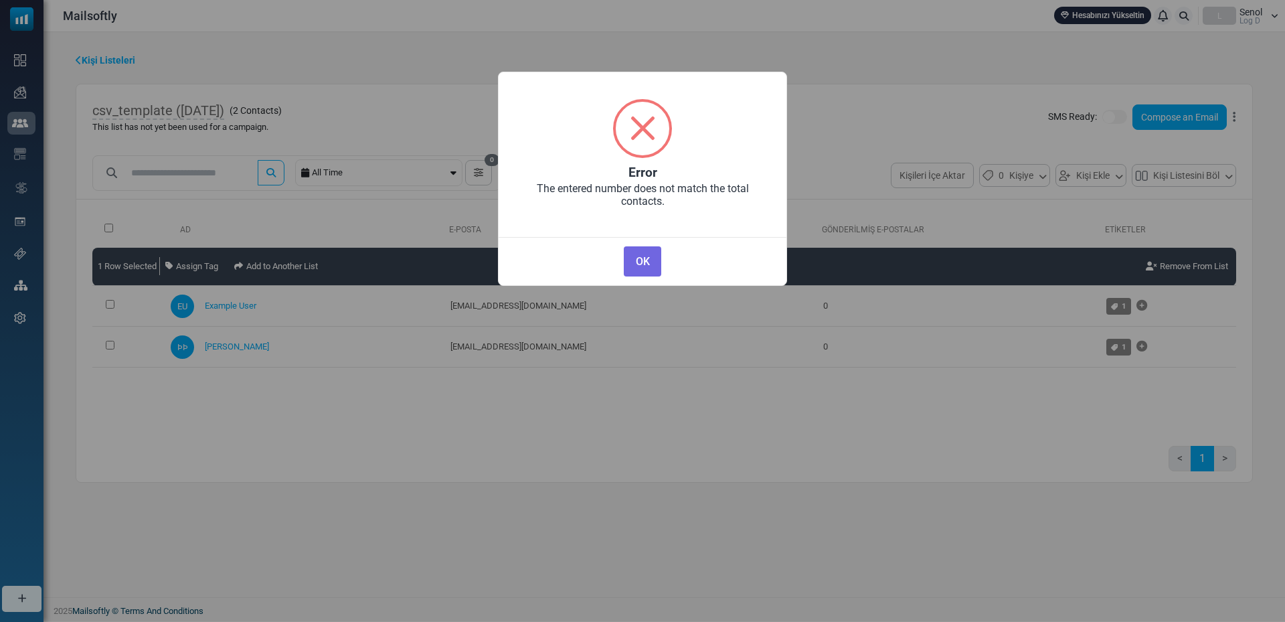
click at [641, 262] on button "OK" at bounding box center [642, 261] width 37 height 30
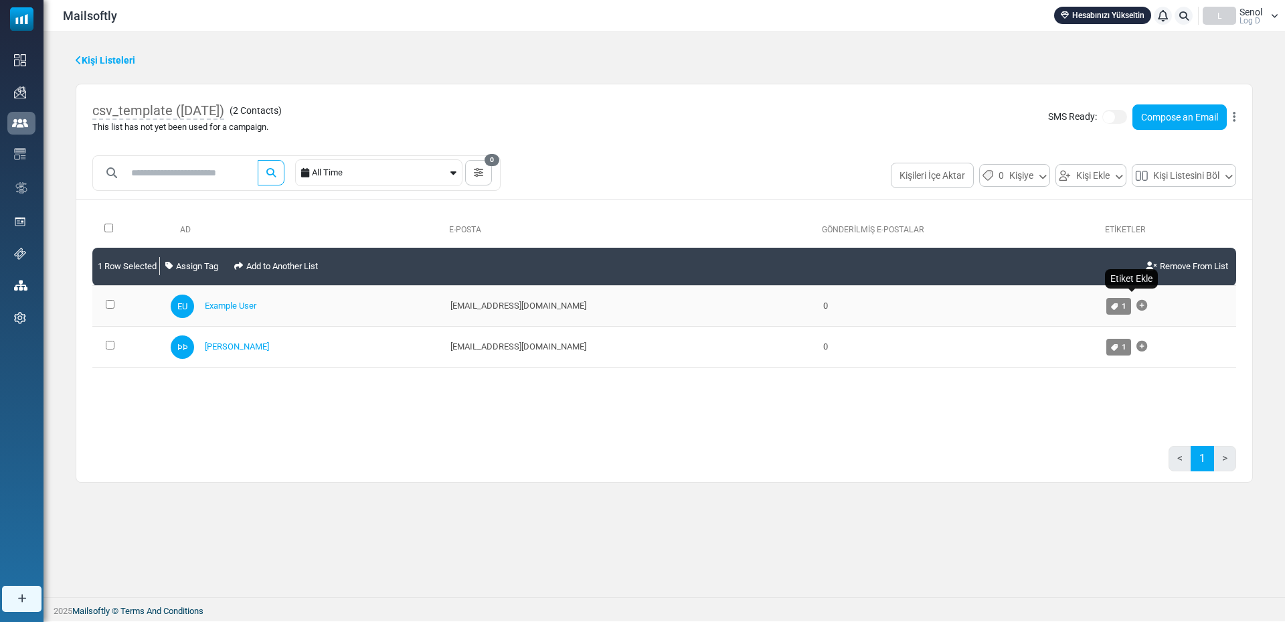
click at [1137, 306] on icon "Etiket Ekle" at bounding box center [1142, 305] width 11 height 1
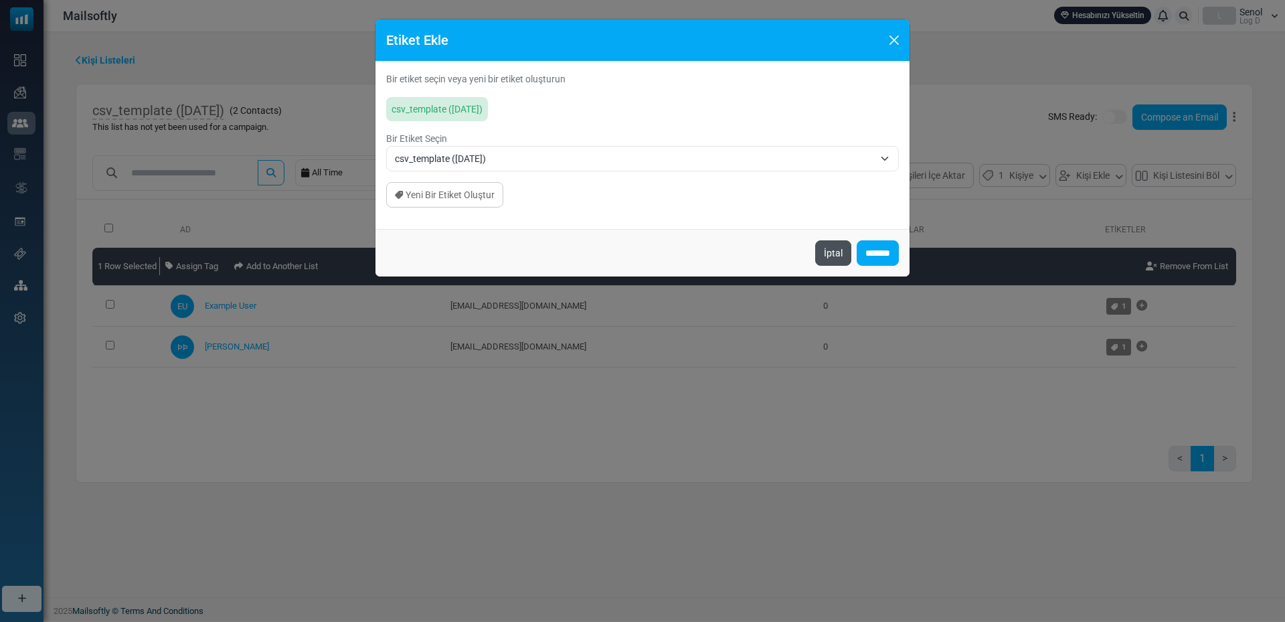
click at [832, 253] on button "İptal" at bounding box center [833, 252] width 36 height 25
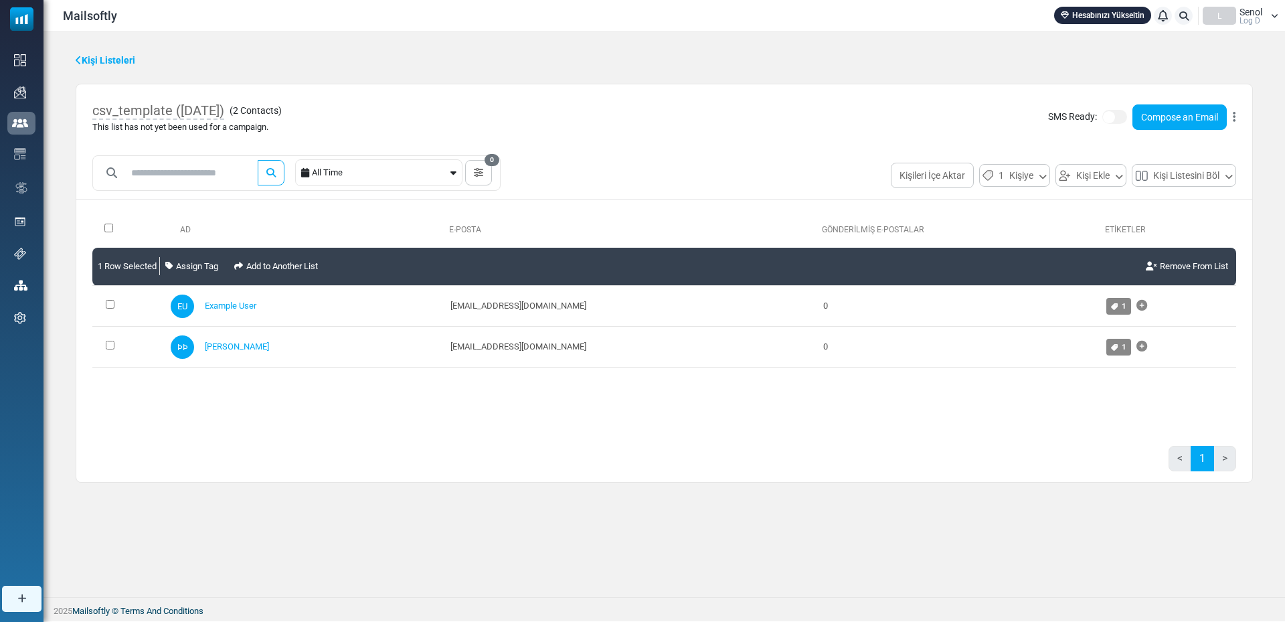
click at [661, 465] on div "< 1 >" at bounding box center [664, 464] width 1144 height 36
click at [550, 458] on div "< 1 >" at bounding box center [664, 464] width 1144 height 36
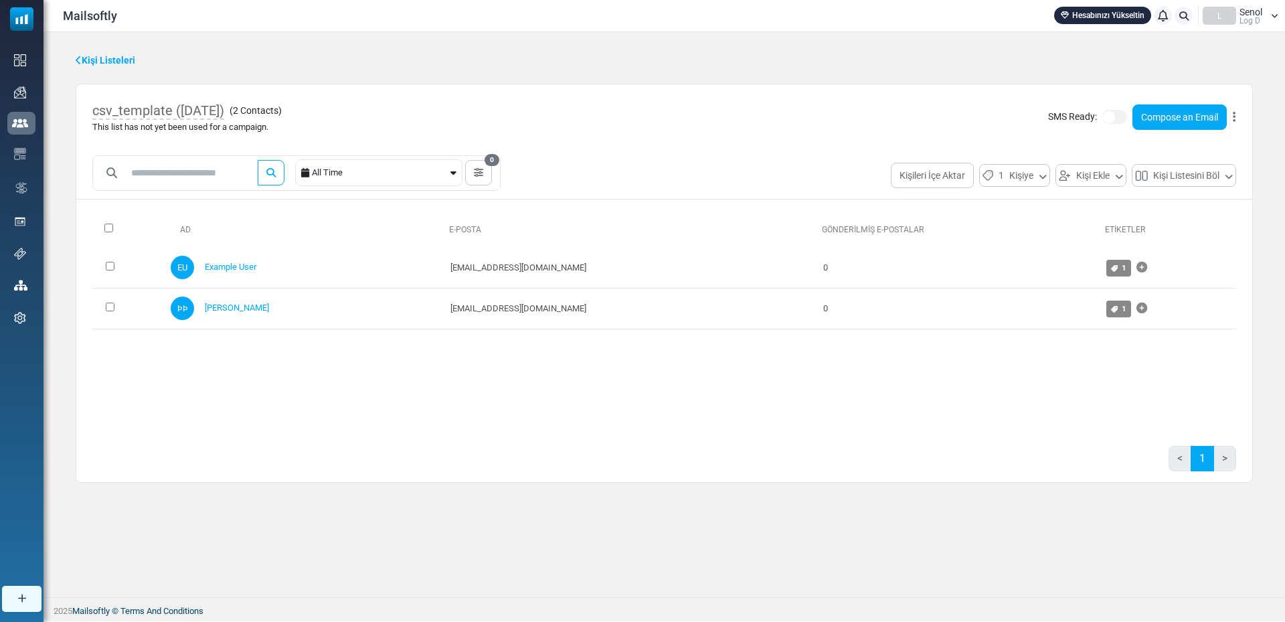
click at [653, 461] on div "< 1 >" at bounding box center [664, 464] width 1144 height 36
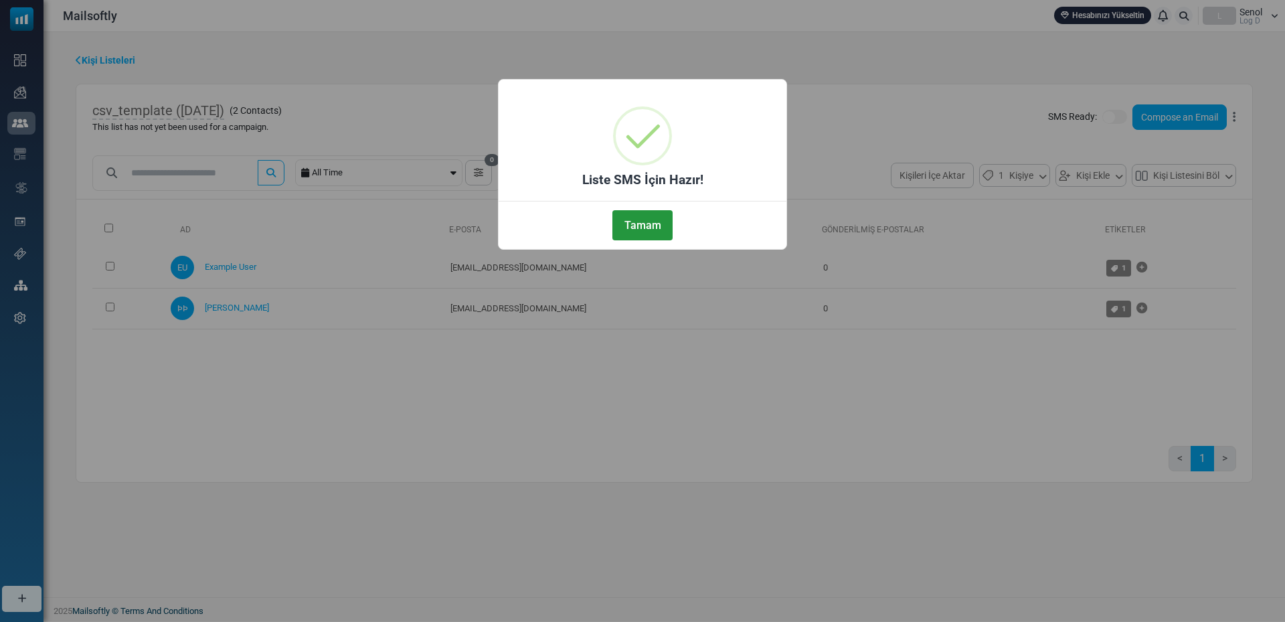
click at [619, 226] on button "Tamam" at bounding box center [643, 225] width 60 height 30
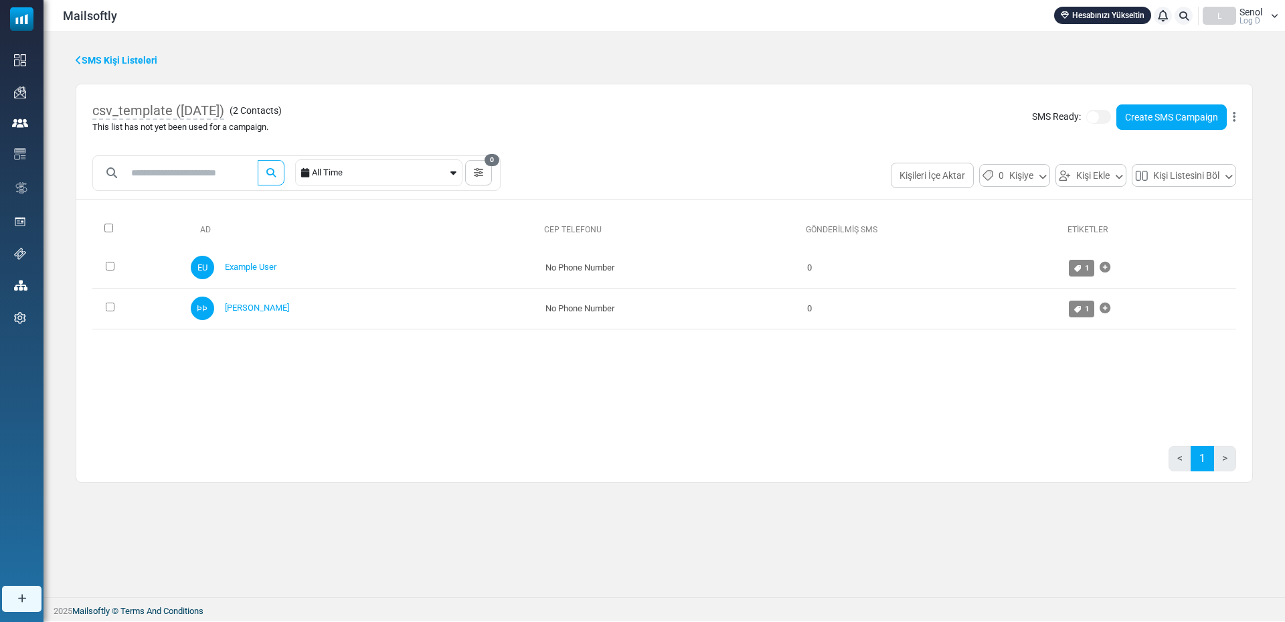
click at [1108, 110] on div "SMS Ready: Create SMS Campaign [GEOGRAPHIC_DATA] Delete List Delete List with C…" at bounding box center [1134, 116] width 204 height 25
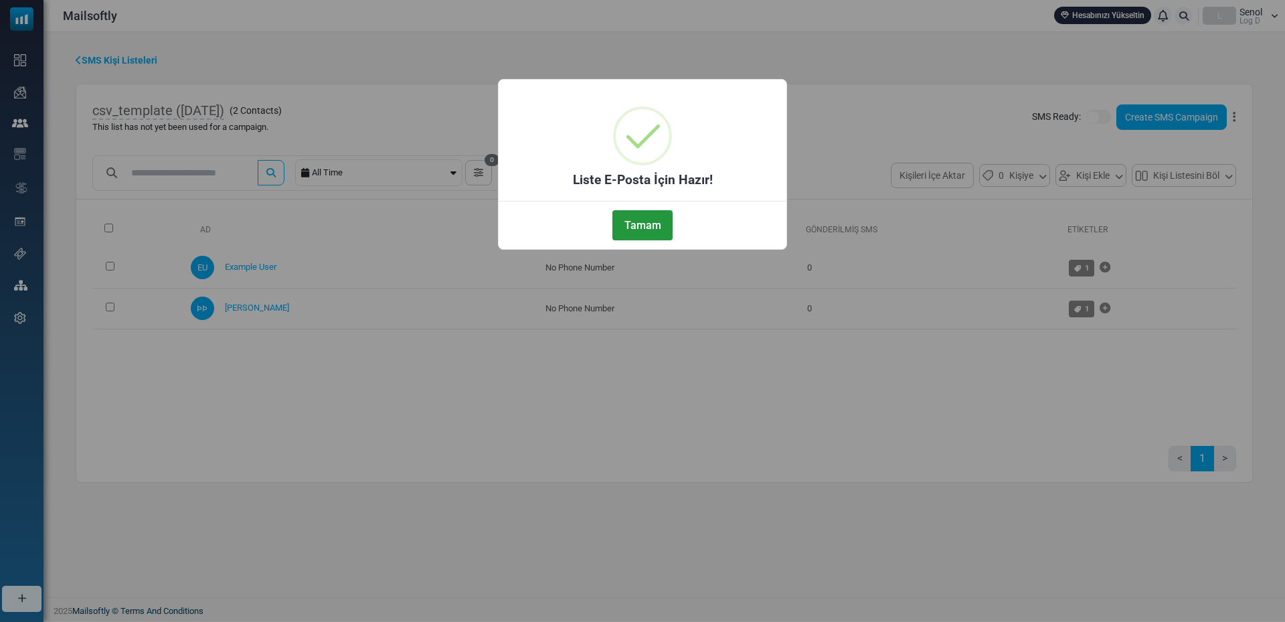
click at [635, 229] on button "Tamam" at bounding box center [643, 225] width 60 height 30
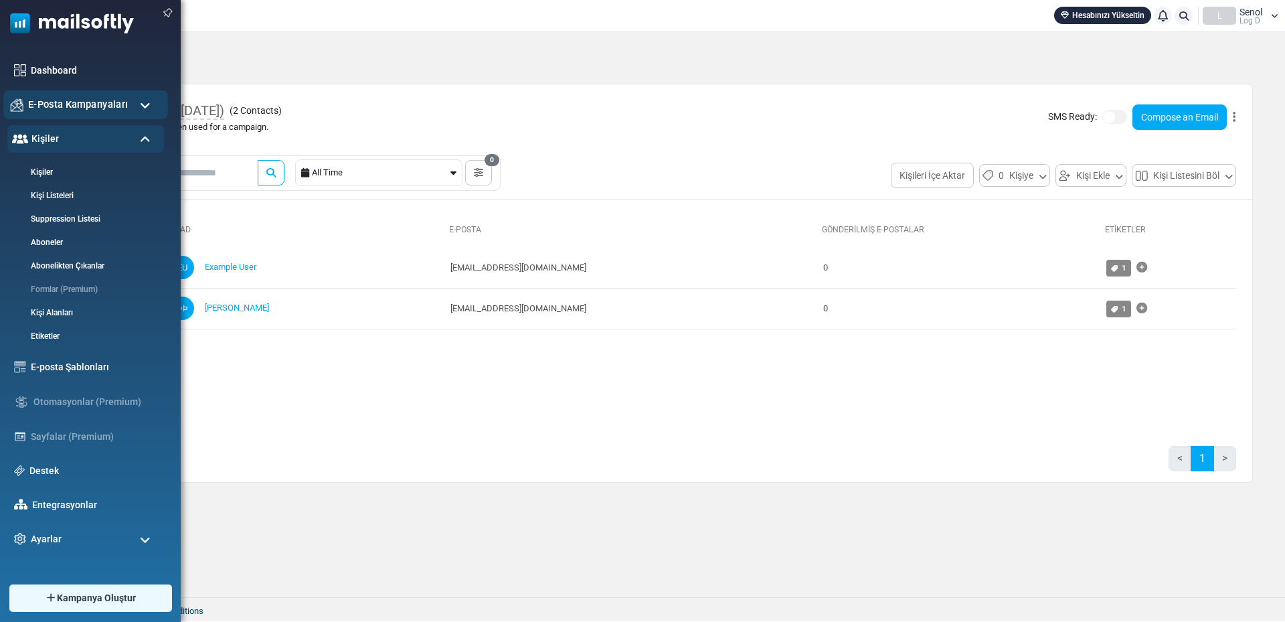
click at [88, 108] on span "E-Posta Kampanyaları" at bounding box center [78, 104] width 100 height 15
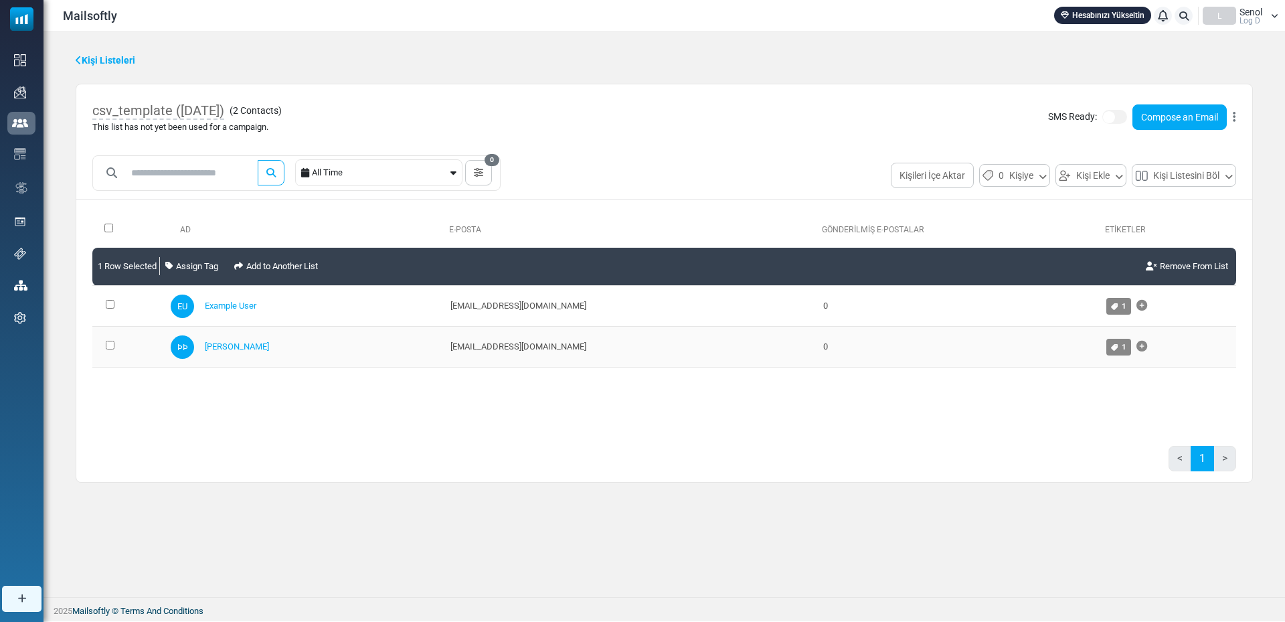
click at [469, 348] on td "[EMAIL_ADDRESS][DOMAIN_NAME]" at bounding box center [630, 347] width 373 height 41
click at [232, 349] on link "[PERSON_NAME]" at bounding box center [237, 346] width 64 height 10
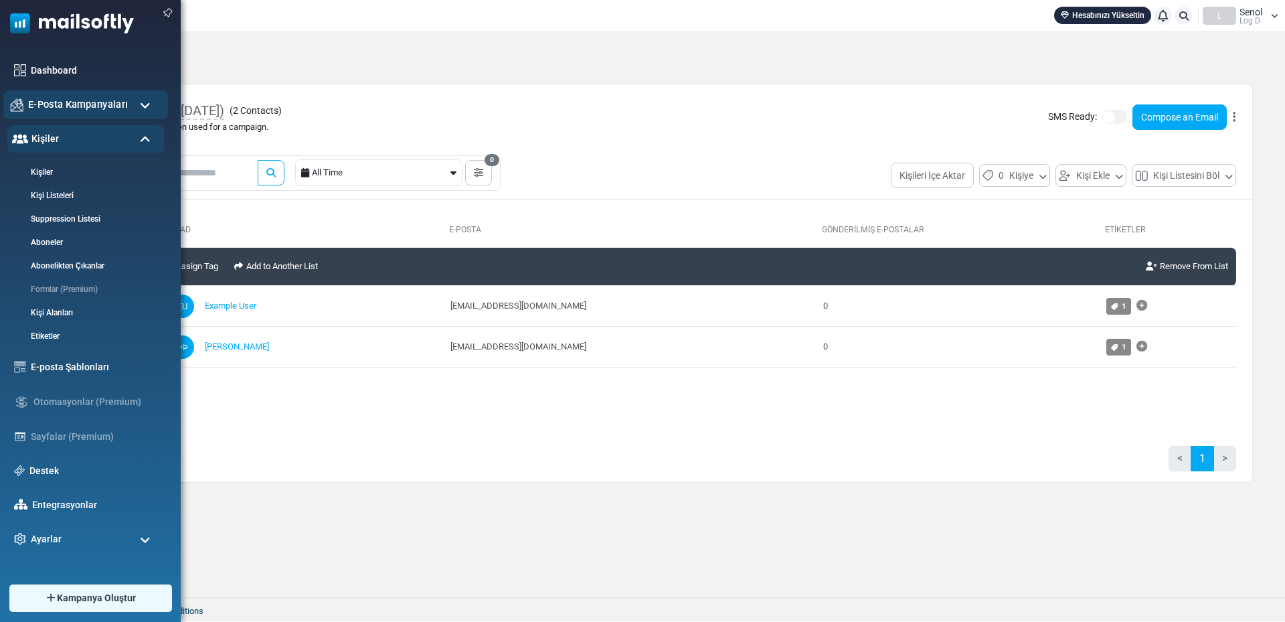
click at [52, 97] on span "E-Posta Kampanyaları" at bounding box center [78, 104] width 100 height 15
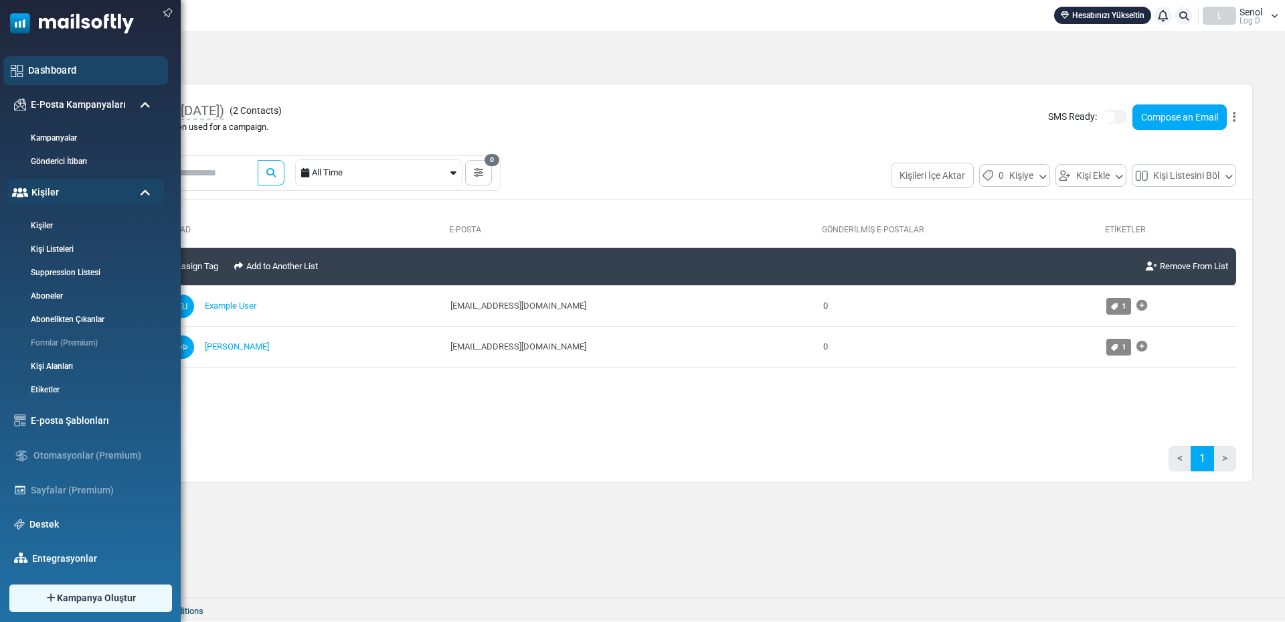
click at [50, 72] on link "Dashboard" at bounding box center [94, 70] width 133 height 15
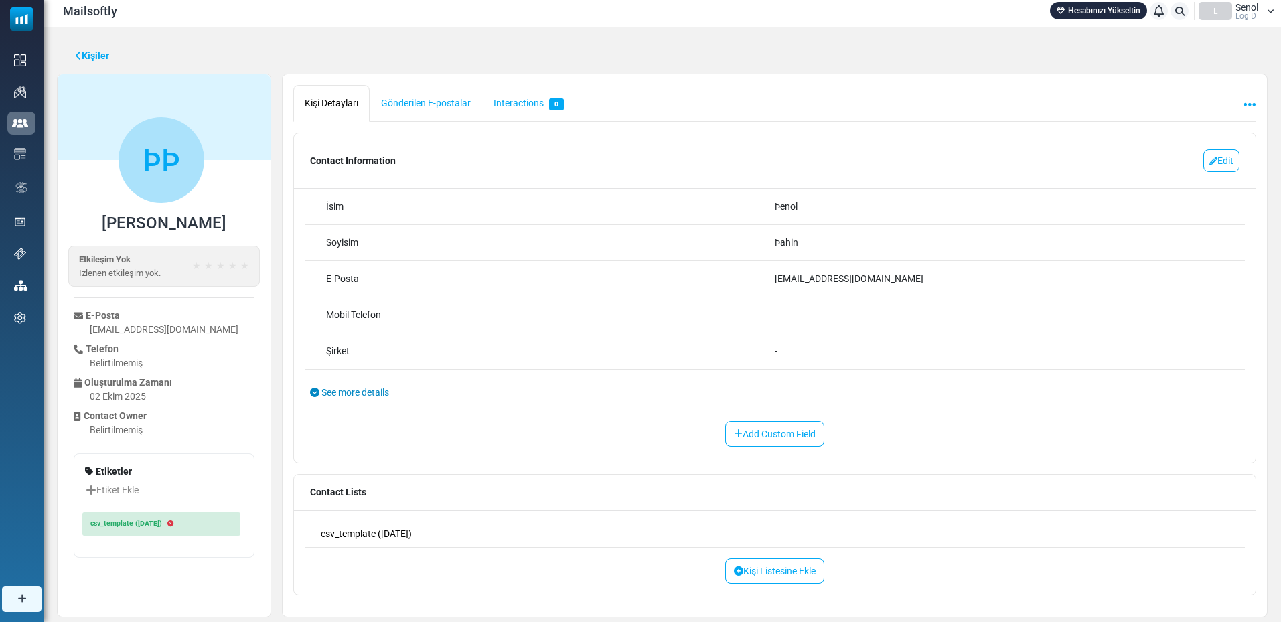
scroll to position [34, 0]
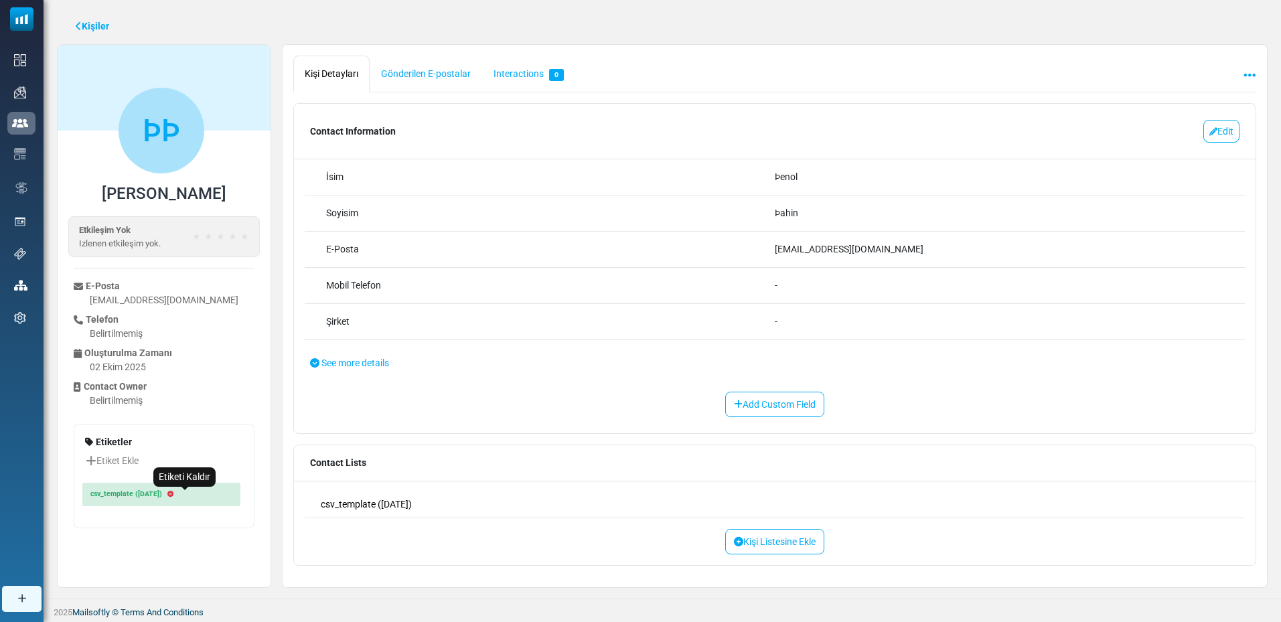
click at [173, 494] on icon "Etiketi Kaldır" at bounding box center [170, 494] width 6 height 1
click at [234, 527] on div "ÞÞ [PERSON_NAME] Etkileşim Yok Izlenen etkileşim yok. ★ ★ ★ ★ ★ E-Posta [EMAIL_…" at bounding box center [164, 316] width 214 height 544
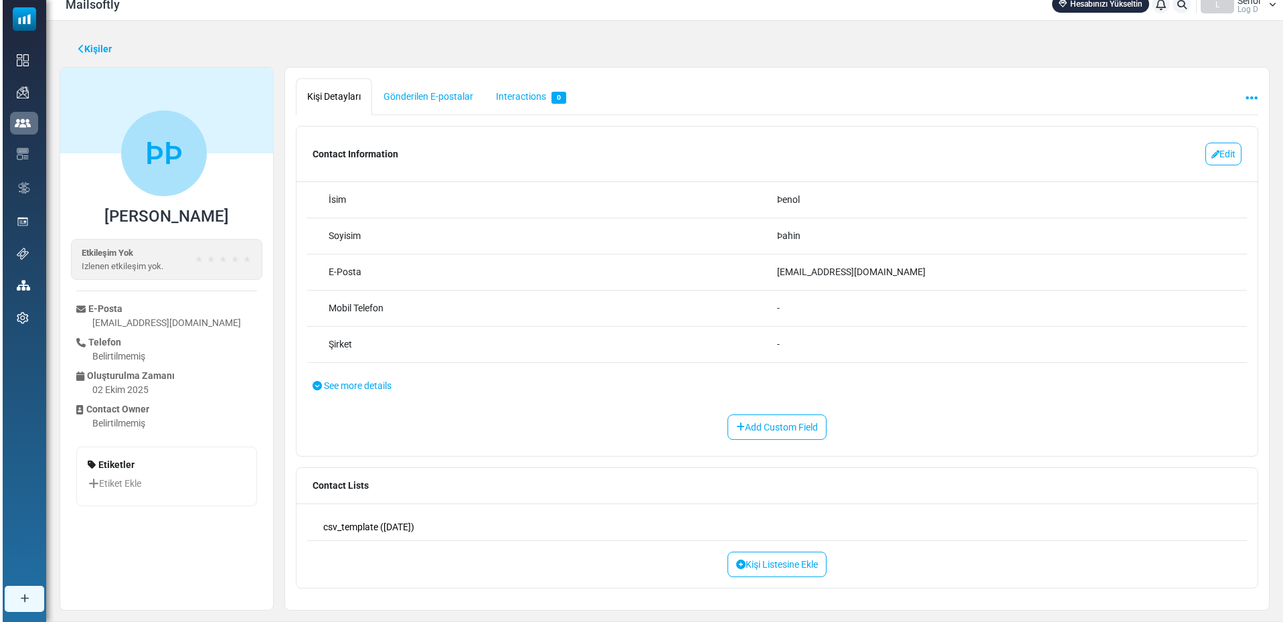
scroll to position [0, 0]
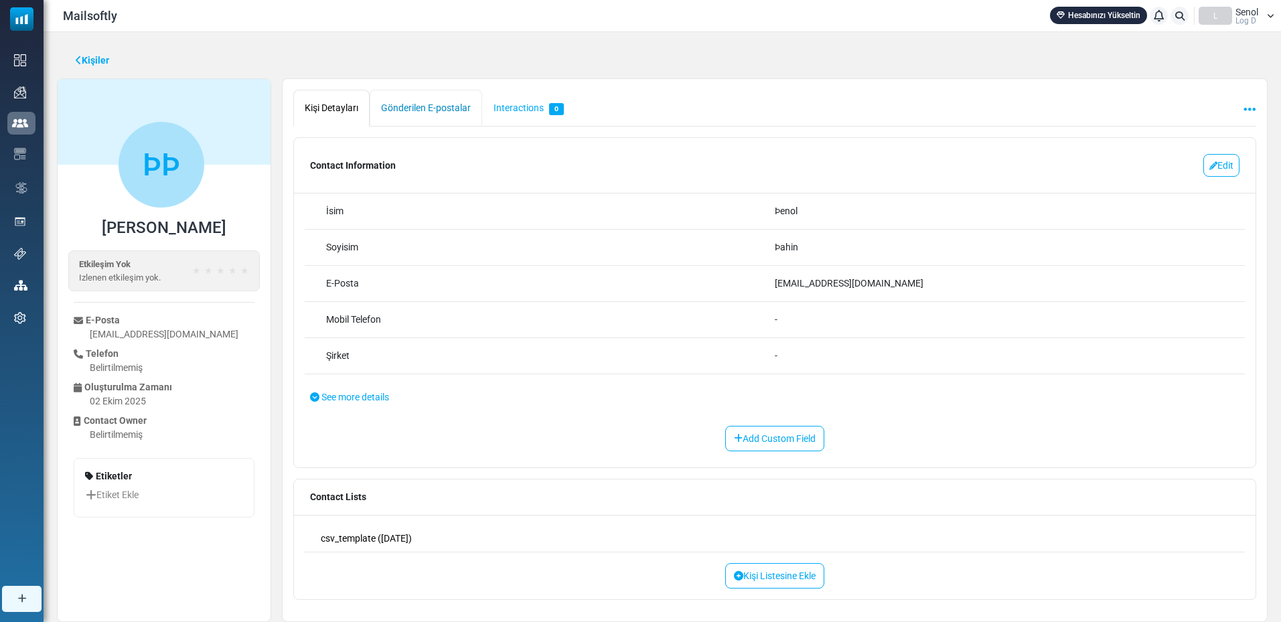
click at [417, 113] on link "Gönderilen E-postalar" at bounding box center [426, 108] width 112 height 37
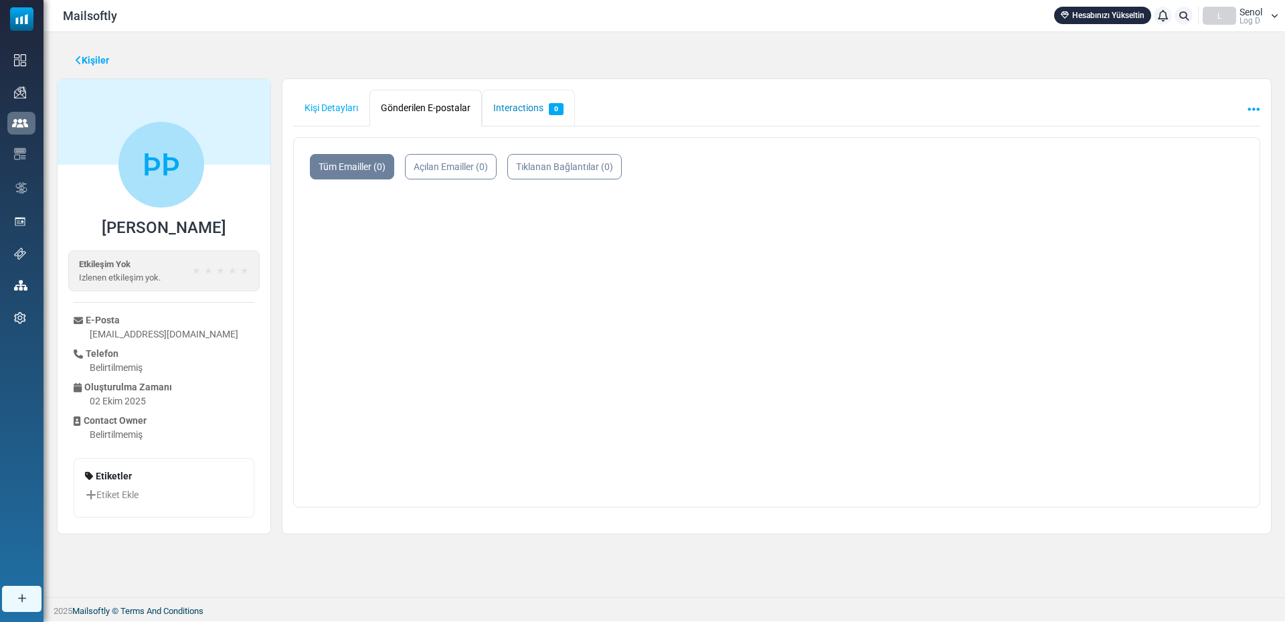
click at [540, 111] on link "Interactions 0" at bounding box center [528, 108] width 93 height 37
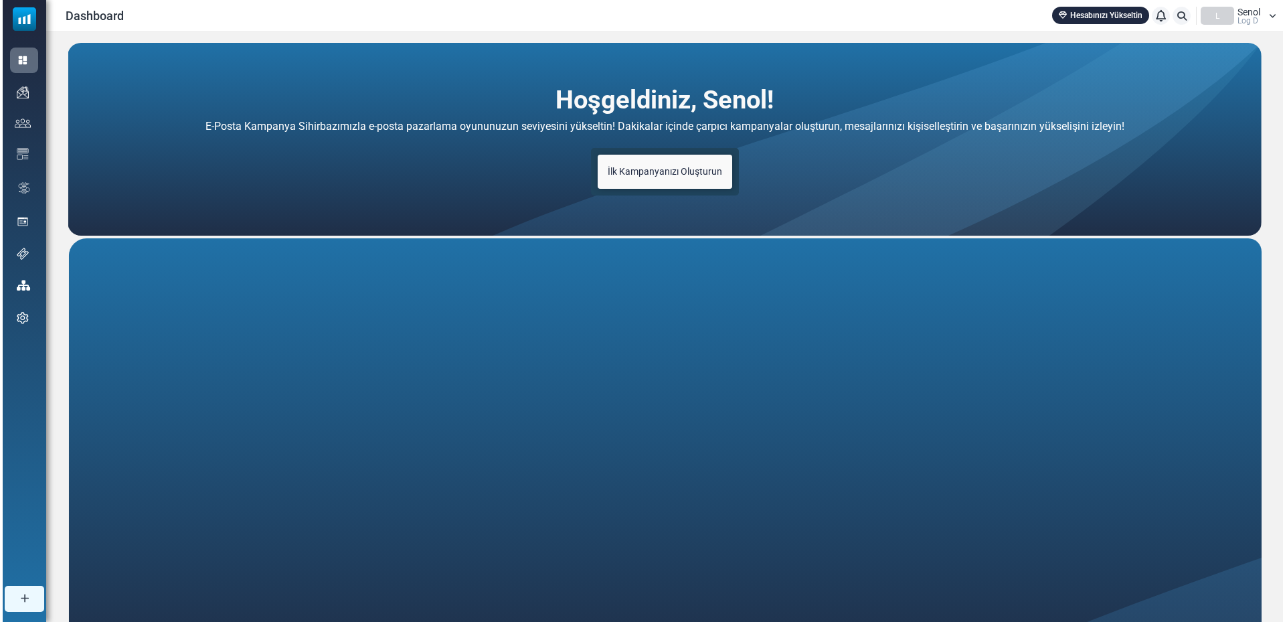
scroll to position [5, 0]
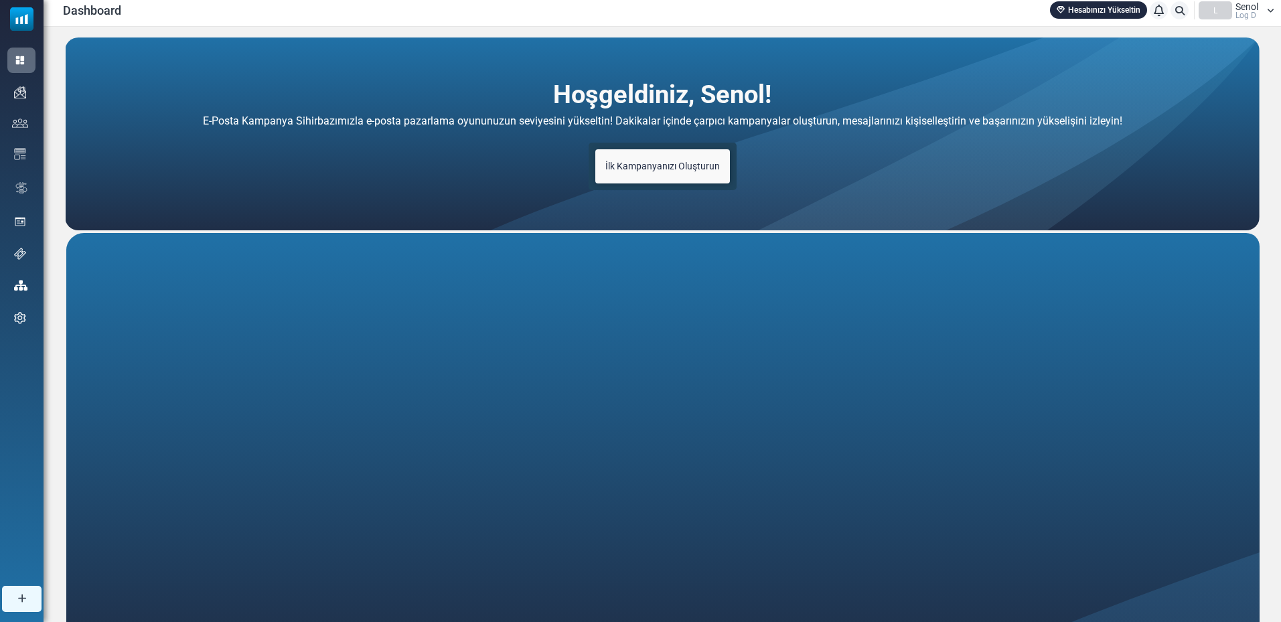
click at [655, 179] on link "İlk Kampanyanızı Oluşturun" at bounding box center [662, 166] width 135 height 34
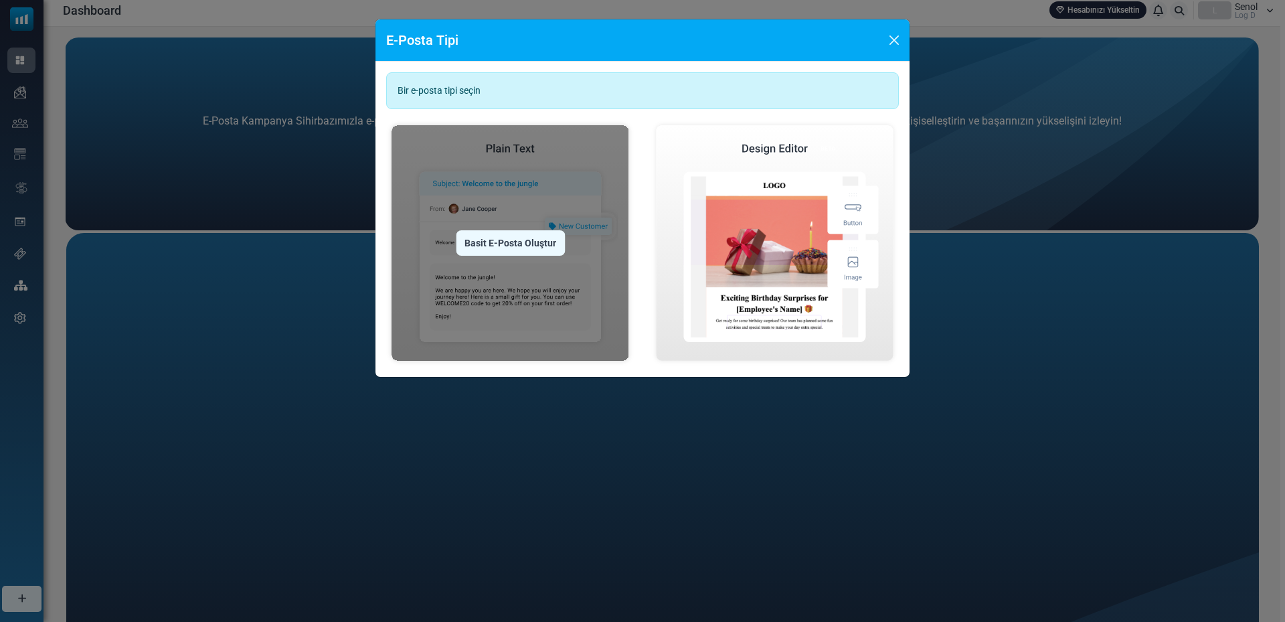
click at [480, 282] on img at bounding box center [510, 243] width 248 height 246
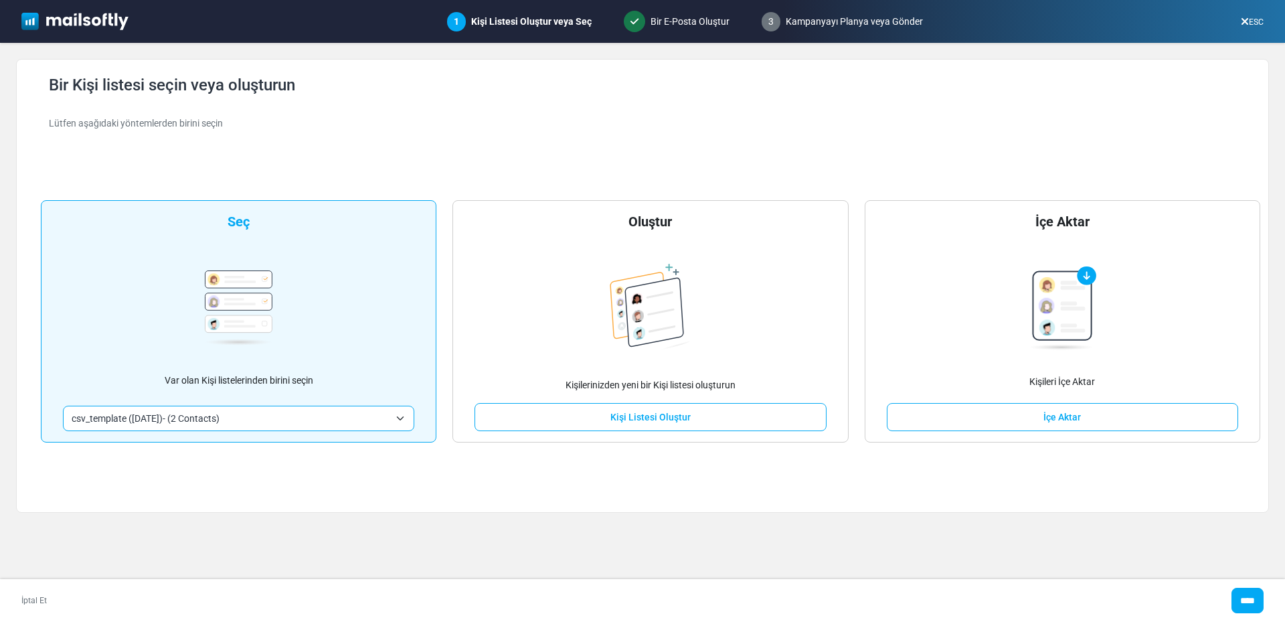
click at [402, 422] on span "csv_template ([DATE])- (2 Contacts)" at bounding box center [238, 418] width 351 height 25
click at [1243, 596] on input "****" at bounding box center [1248, 600] width 32 height 25
type input "*****"
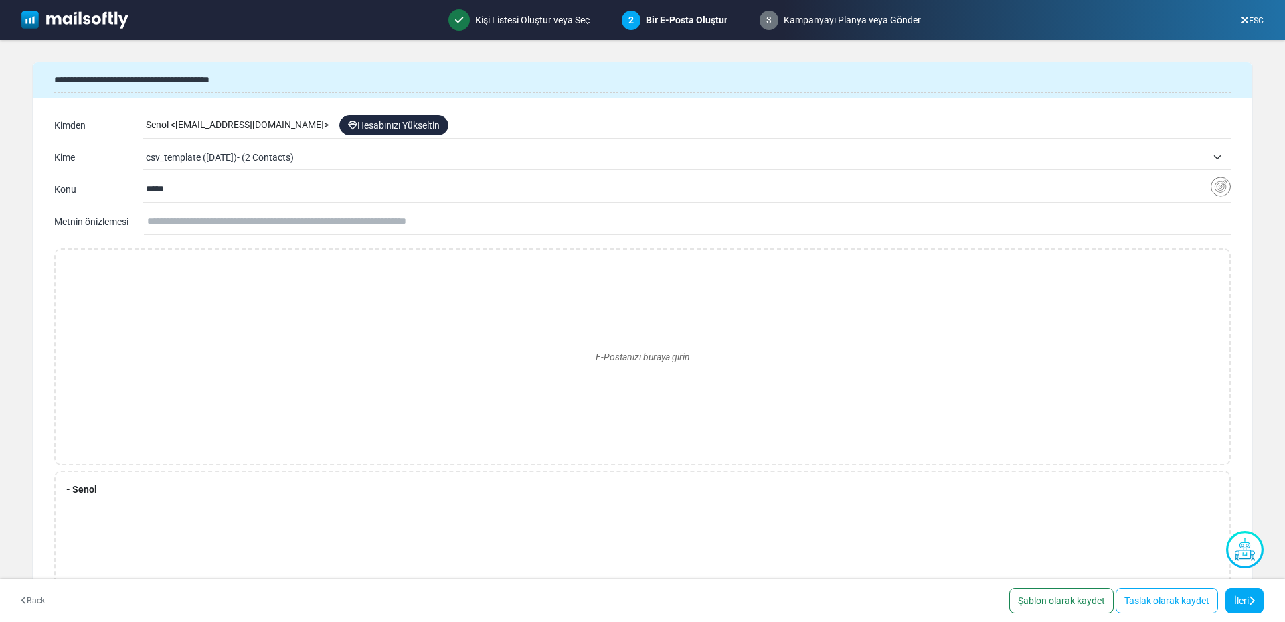
click at [190, 125] on div "Senol < [EMAIL_ADDRESS][DOMAIN_NAME] > Hesabınızı Yükseltin" at bounding box center [688, 124] width 1085 height 25
click at [338, 129] on div "Senol < [EMAIL_ADDRESS][DOMAIN_NAME] > Hesabınızı Yükseltin" at bounding box center [688, 124] width 1085 height 25
click at [407, 124] on link "Hesabınızı Yükseltin" at bounding box center [393, 125] width 109 height 20
click at [238, 199] on input "*****" at bounding box center [678, 189] width 1065 height 25
click at [216, 218] on input "text" at bounding box center [689, 221] width 1084 height 25
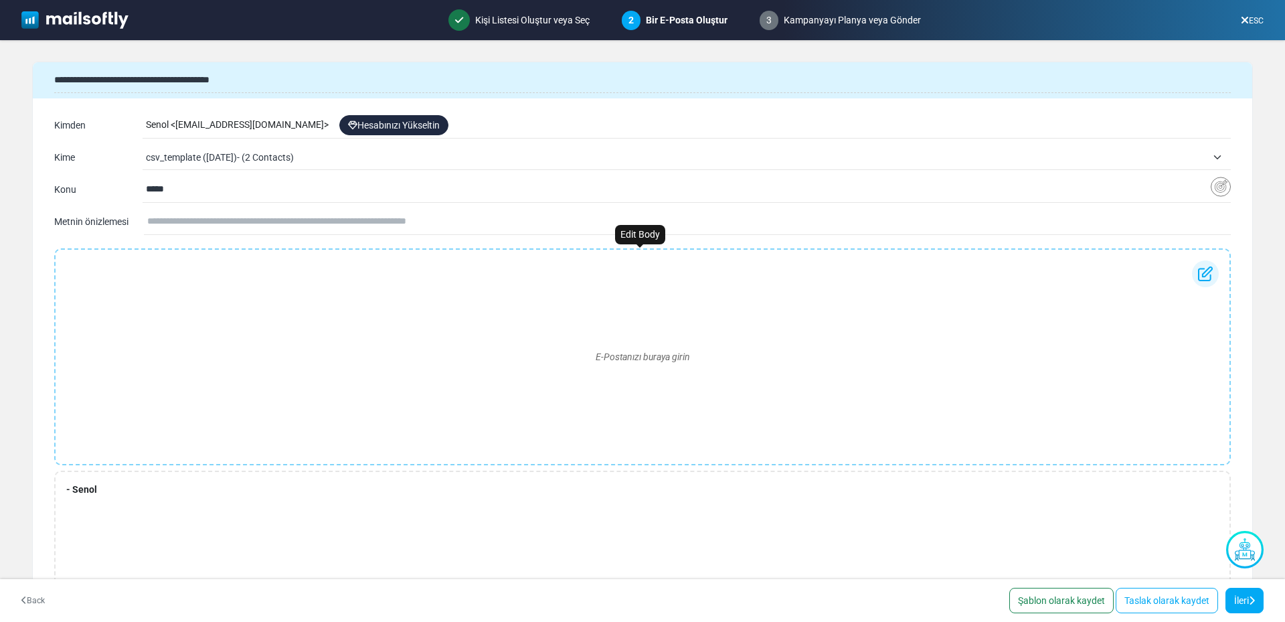
click at [384, 341] on div "E-Postanızı buraya girin" at bounding box center [642, 356] width 1153 height 193
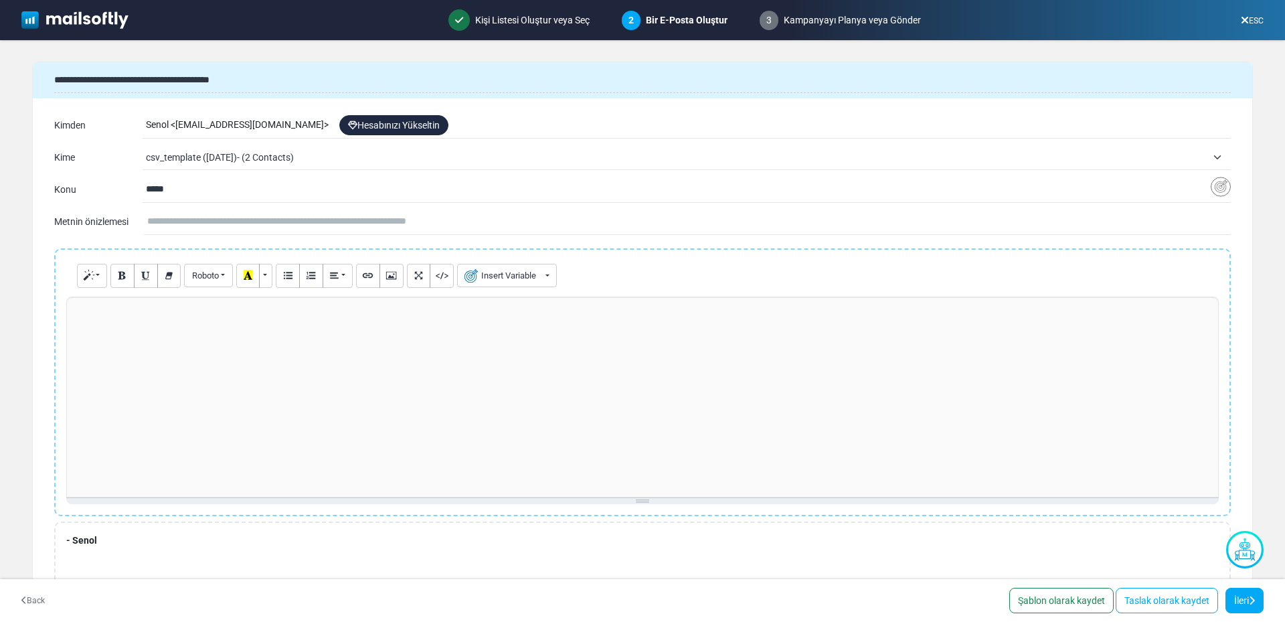
click at [373, 359] on div at bounding box center [642, 397] width 1153 height 201
click at [311, 403] on div "**********" at bounding box center [642, 397] width 1153 height 201
click at [280, 405] on div "**********" at bounding box center [642, 397] width 1153 height 201
click at [285, 419] on div "**********" at bounding box center [642, 397] width 1153 height 201
click at [373, 411] on div "**********" at bounding box center [642, 397] width 1153 height 201
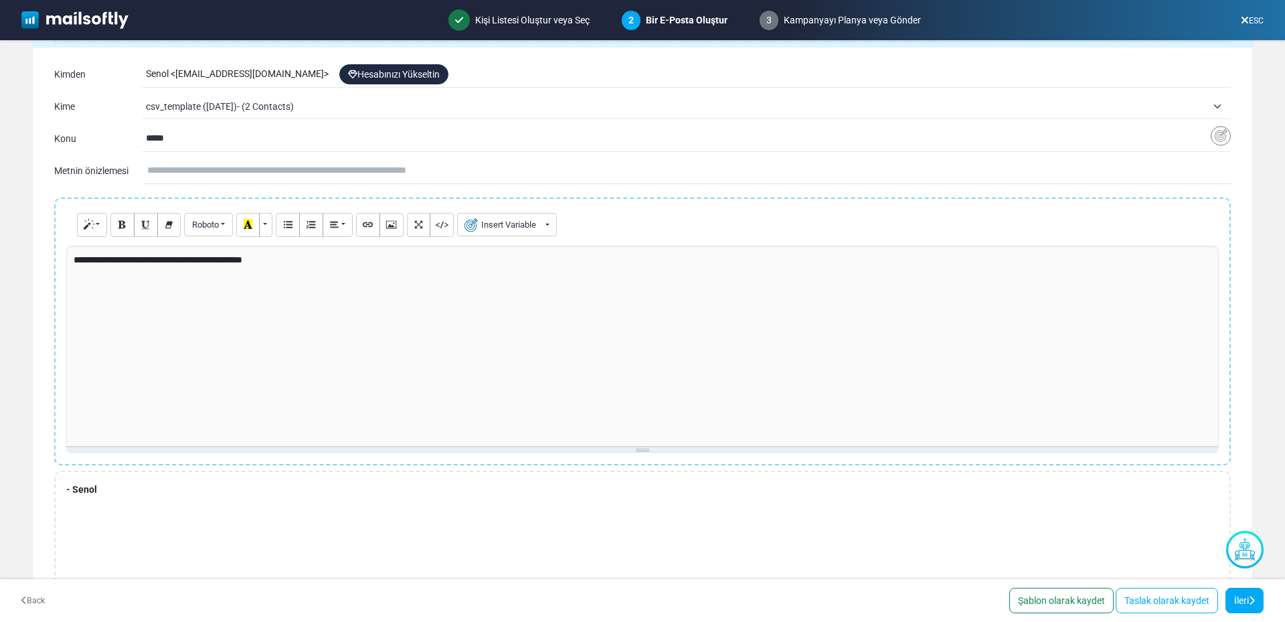
scroll to position [103, 0]
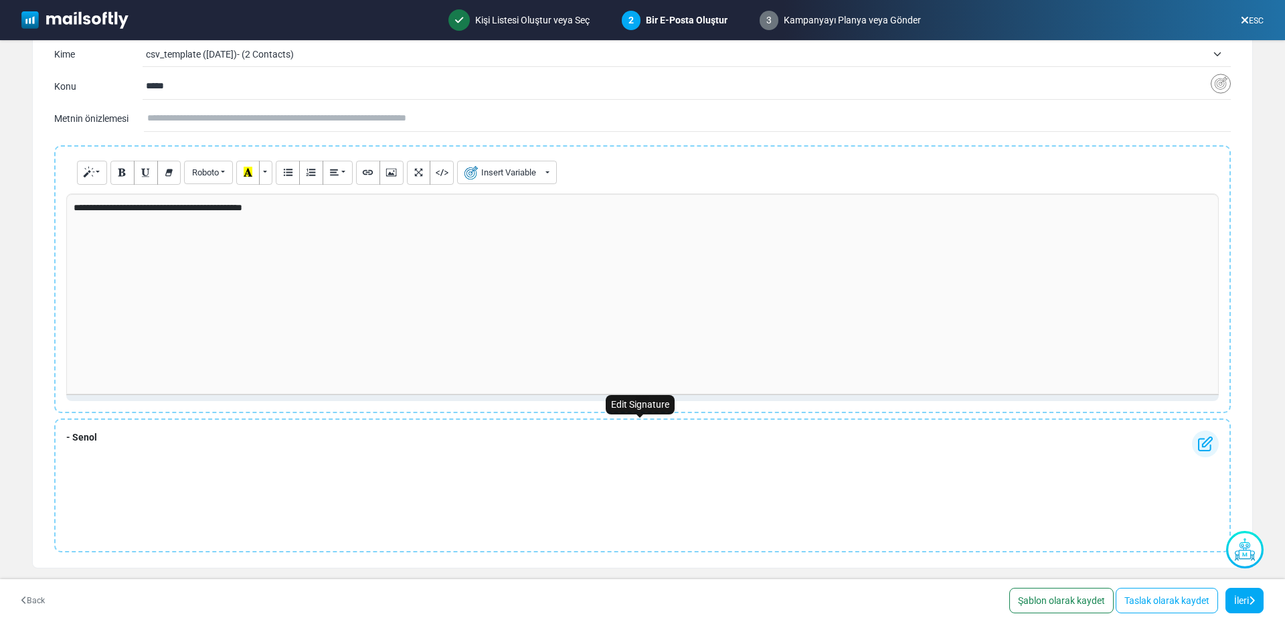
click at [299, 461] on div "- Senol" at bounding box center [642, 485] width 1177 height 134
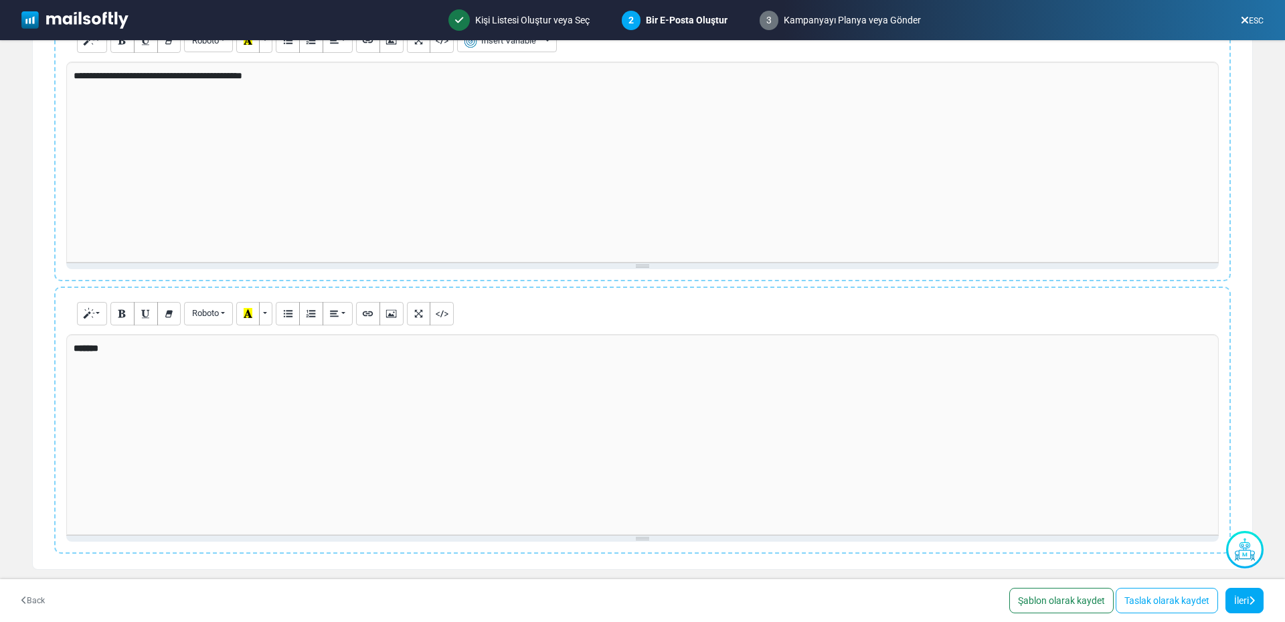
scroll to position [236, 0]
click at [116, 386] on div "*******" at bounding box center [642, 433] width 1153 height 201
click at [113, 402] on div "**********" at bounding box center [642, 433] width 1153 height 201
click at [145, 353] on div "**********" at bounding box center [642, 433] width 1153 height 201
click at [236, 394] on div "**********" at bounding box center [642, 433] width 1153 height 201
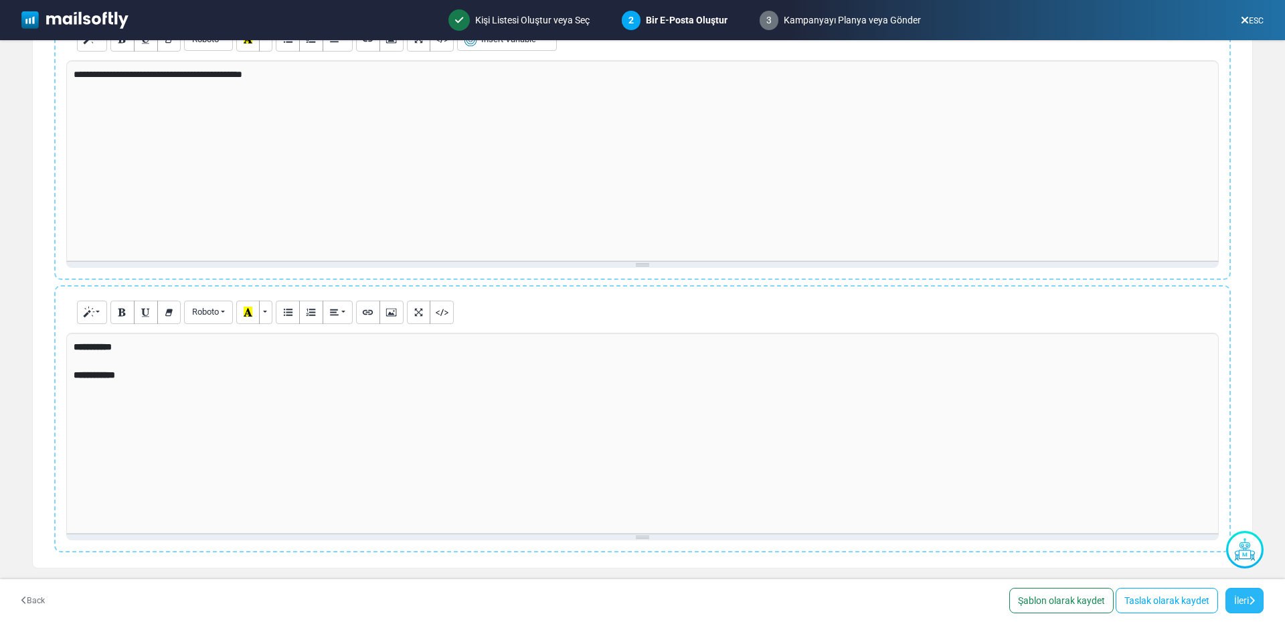
click at [1246, 606] on link "İleri" at bounding box center [1245, 600] width 38 height 25
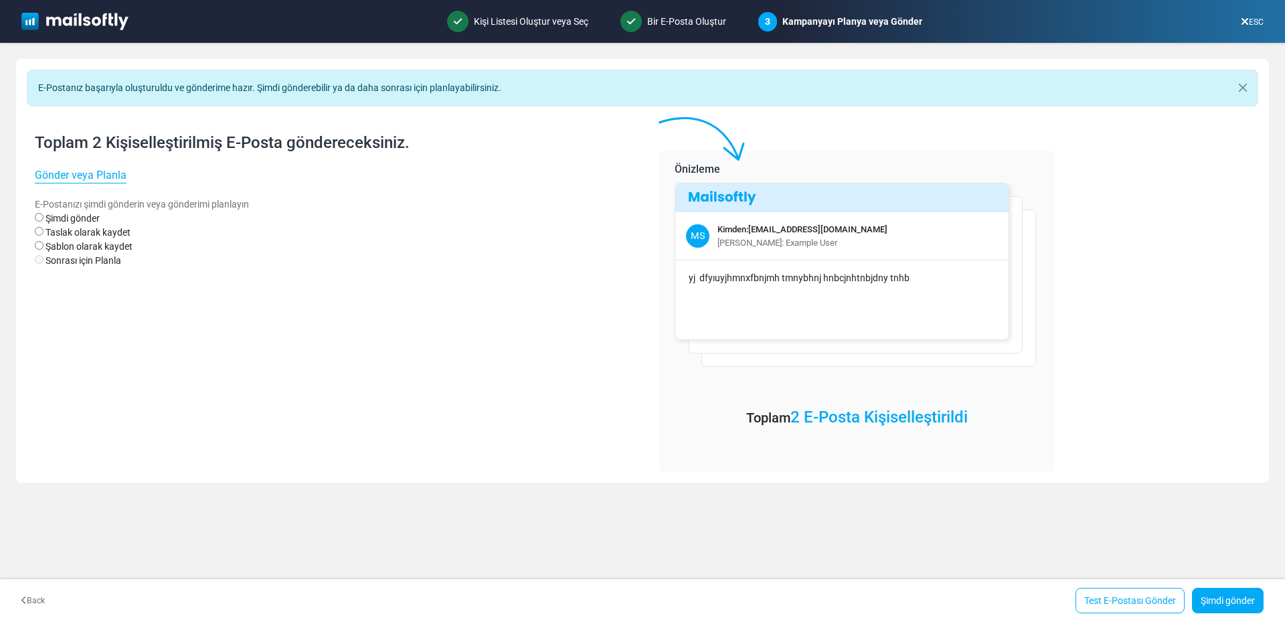
click at [1139, 602] on link "Test E-Postası Gönder" at bounding box center [1130, 600] width 109 height 25
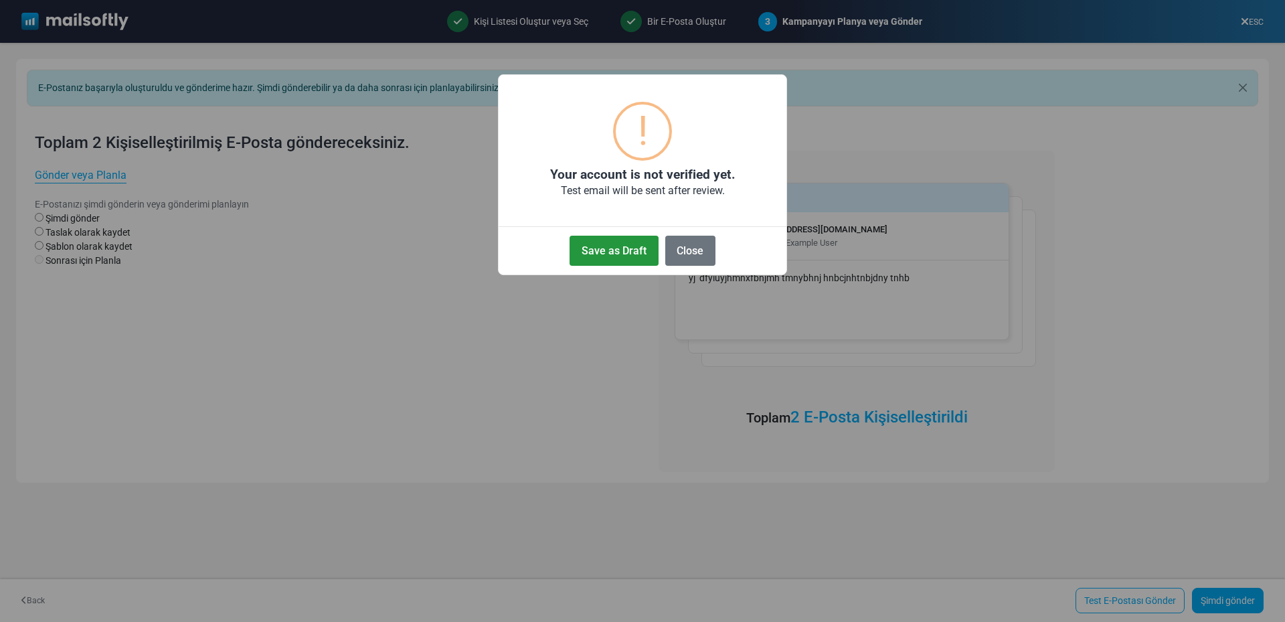
click at [617, 253] on button "Save as Draft" at bounding box center [614, 251] width 88 height 30
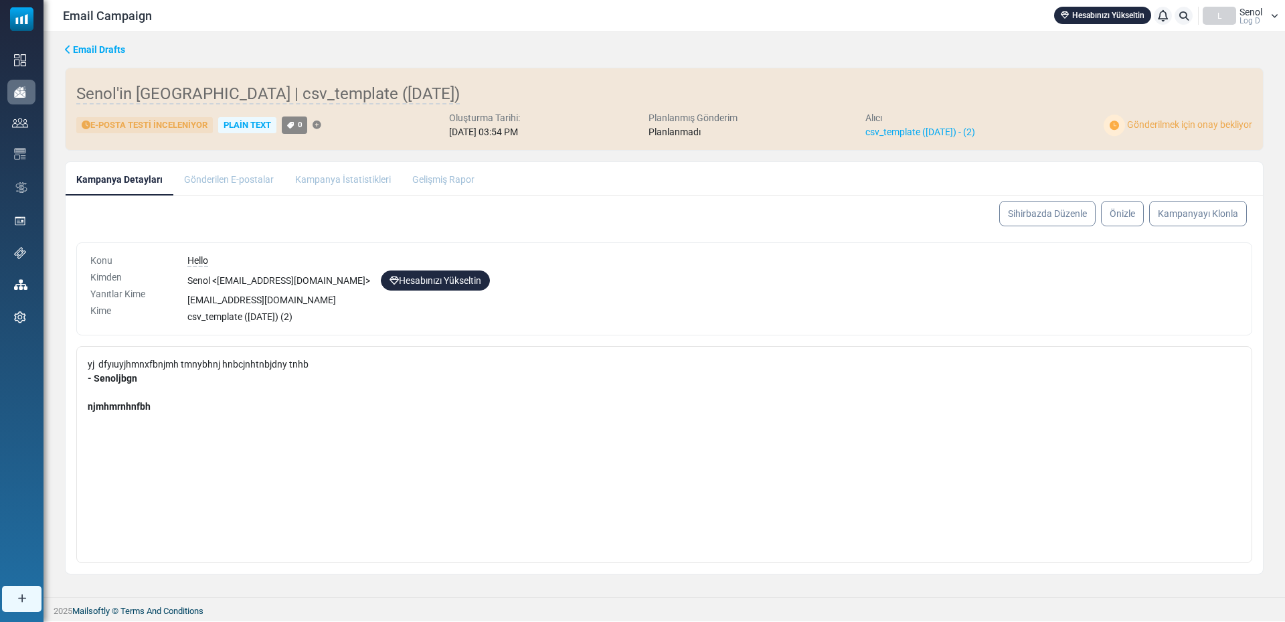
click at [226, 175] on li "Gönderilen E-postalar" at bounding box center [228, 178] width 111 height 33
click at [226, 182] on li "Gönderilen E-postalar" at bounding box center [228, 178] width 111 height 33
click at [1168, 125] on span "Gönderilmek için onay bekliyor" at bounding box center [1189, 124] width 125 height 11
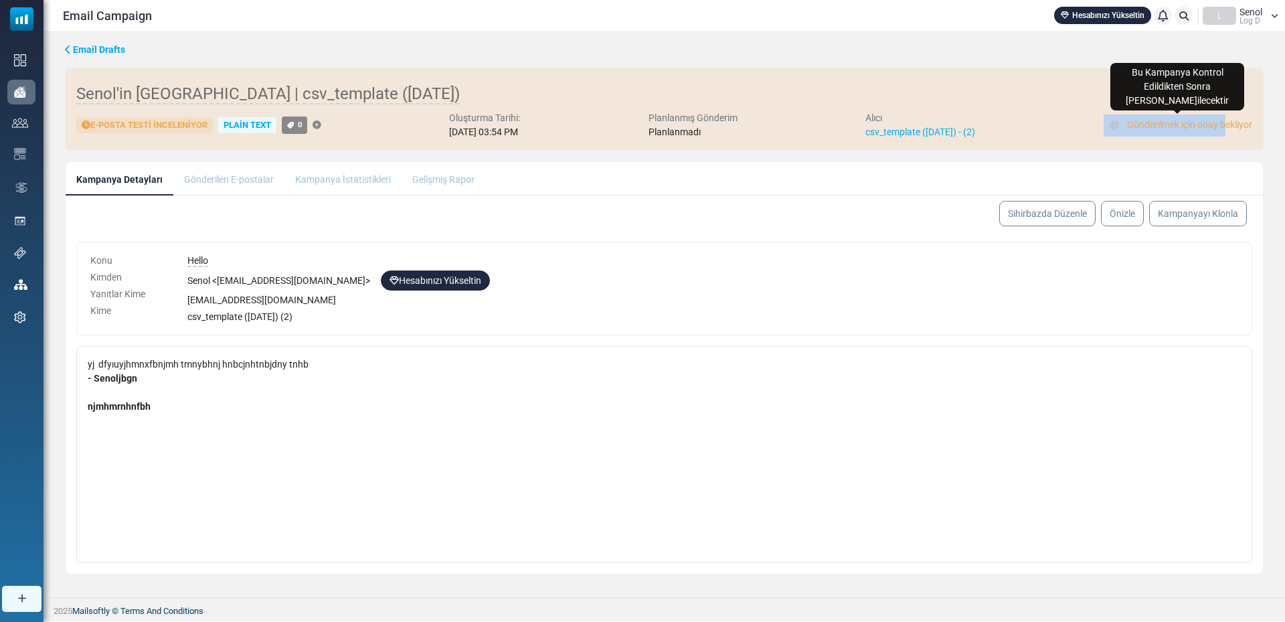
drag, startPoint x: 1100, startPoint y: 125, endPoint x: 1226, endPoint y: 132, distance: 126.7
click at [1226, 132] on div "E-posta Testi İnceleniyor Plain Text 0 Oluşturma Tarihi: [DATE] 03:54 PM Planla…" at bounding box center [664, 125] width 1176 height 28
click at [1225, 131] on div "Gönderilmek için onay bekliyor" at bounding box center [1178, 125] width 149 height 22
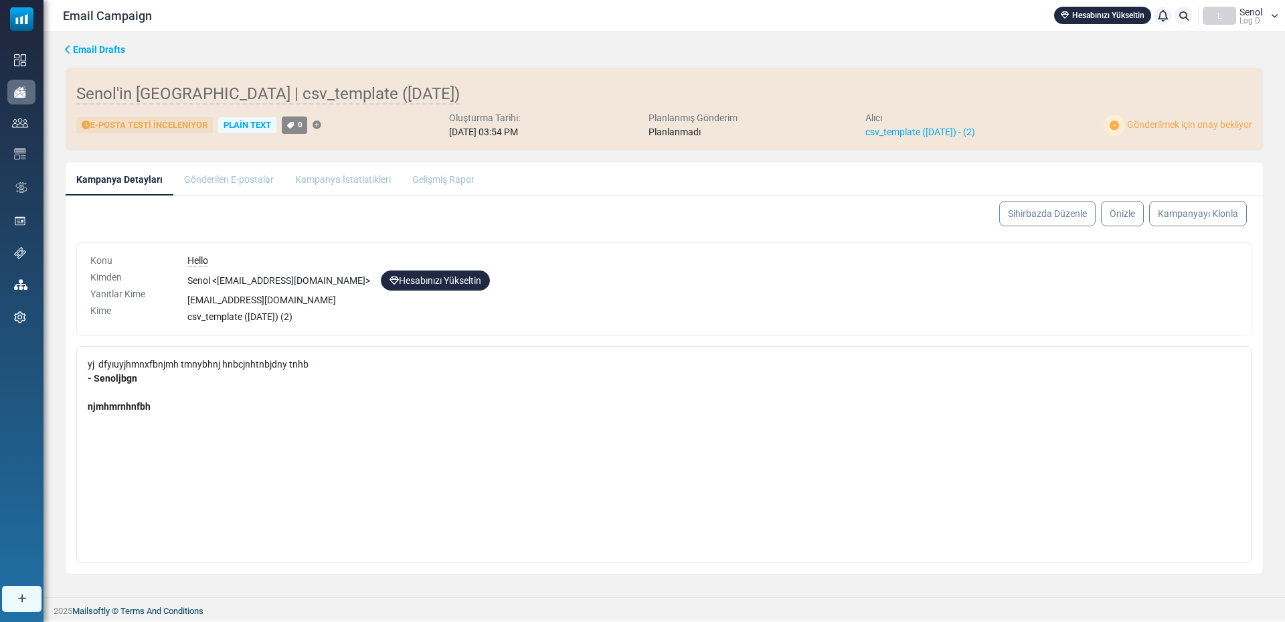
click at [260, 125] on div "Plain Text" at bounding box center [247, 125] width 58 height 17
drag, startPoint x: 582, startPoint y: 418, endPoint x: 616, endPoint y: 388, distance: 45.1
click at [581, 418] on div "yj dfyıuyjhmnxfbnjmh tmnybhnj hnbcjnhtnbjdny tnhb - Senoljbgn njmhmrnhnfbh" at bounding box center [664, 454] width 1176 height 217
click at [1130, 216] on link "Önizle" at bounding box center [1122, 213] width 45 height 27
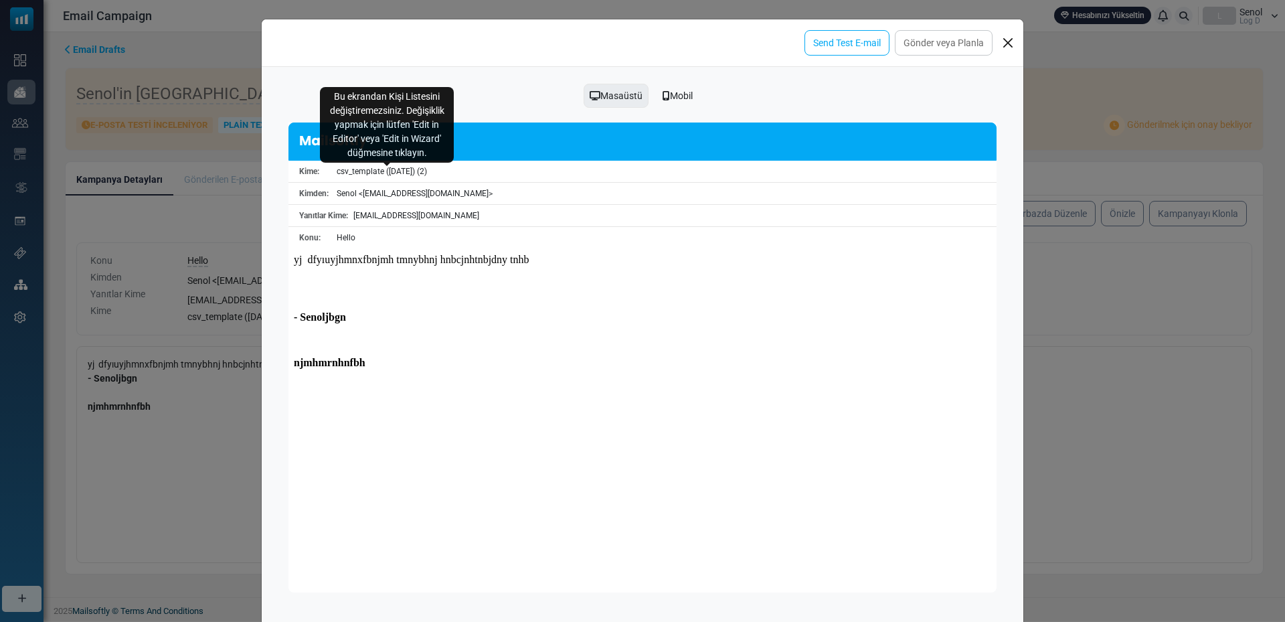
click at [345, 173] on span "csv_template ([DATE]) (2)" at bounding box center [382, 171] width 90 height 9
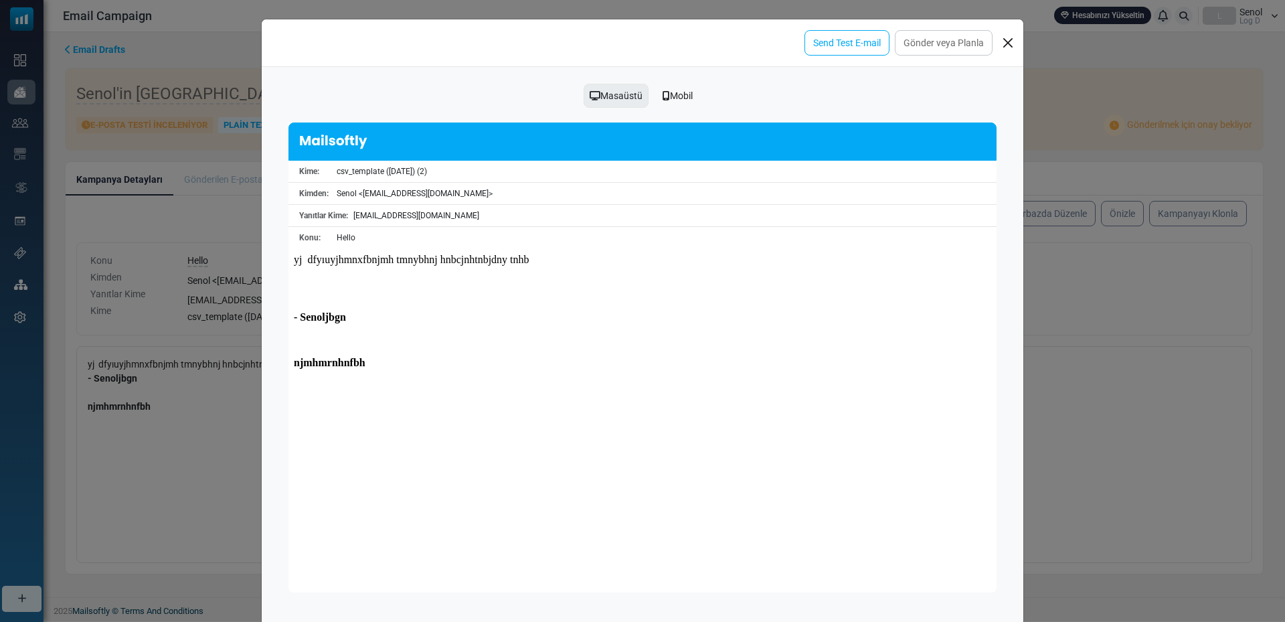
drag, startPoint x: 340, startPoint y: 172, endPoint x: 459, endPoint y: 172, distance: 118.5
click at [459, 172] on div "csv_template ([DATE]) (2)" at bounding box center [663, 171] width 665 height 16
click at [674, 98] on div "Mobil" at bounding box center [678, 95] width 48 height 25
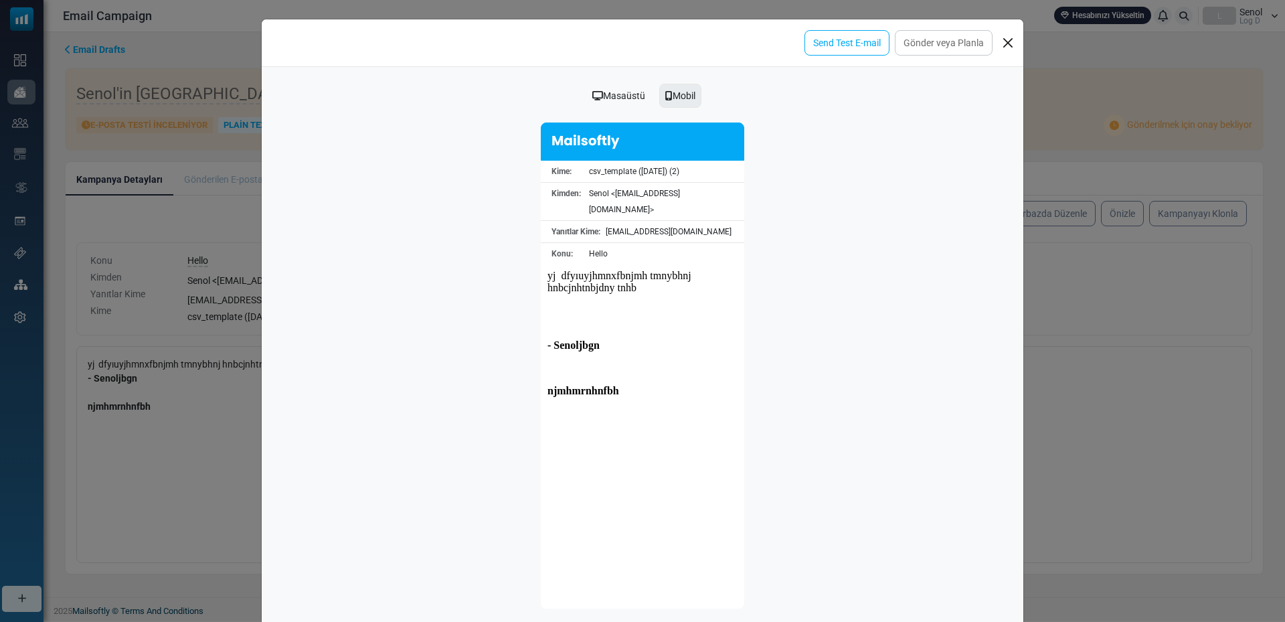
click at [625, 96] on div "Masaüstü" at bounding box center [619, 95] width 70 height 25
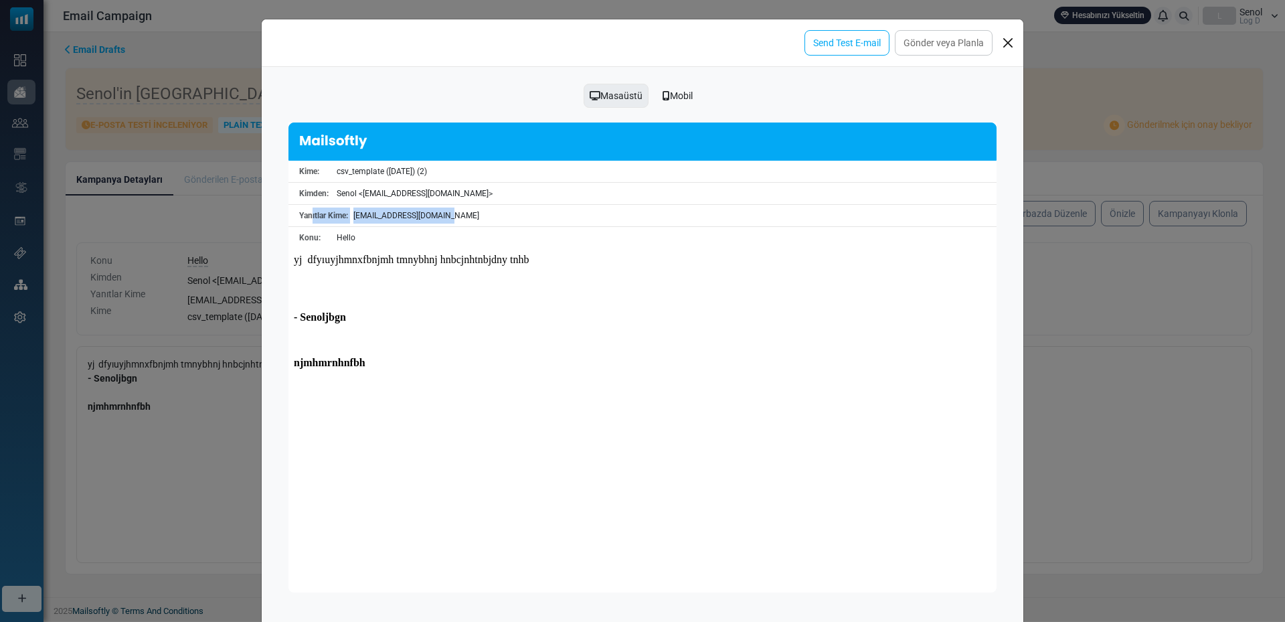
drag, startPoint x: 310, startPoint y: 218, endPoint x: 475, endPoint y: 218, distance: 164.7
click at [475, 218] on div "Yanıtlar Kime: [EMAIL_ADDRESS][DOMAIN_NAME]" at bounding box center [643, 216] width 708 height 22
click at [475, 218] on div "[EMAIL_ADDRESS][DOMAIN_NAME]" at bounding box center [672, 216] width 649 height 16
click at [386, 218] on div "[EMAIL_ADDRESS][DOMAIN_NAME]" at bounding box center [672, 216] width 649 height 16
drag, startPoint x: 342, startPoint y: 192, endPoint x: 434, endPoint y: 192, distance: 91.7
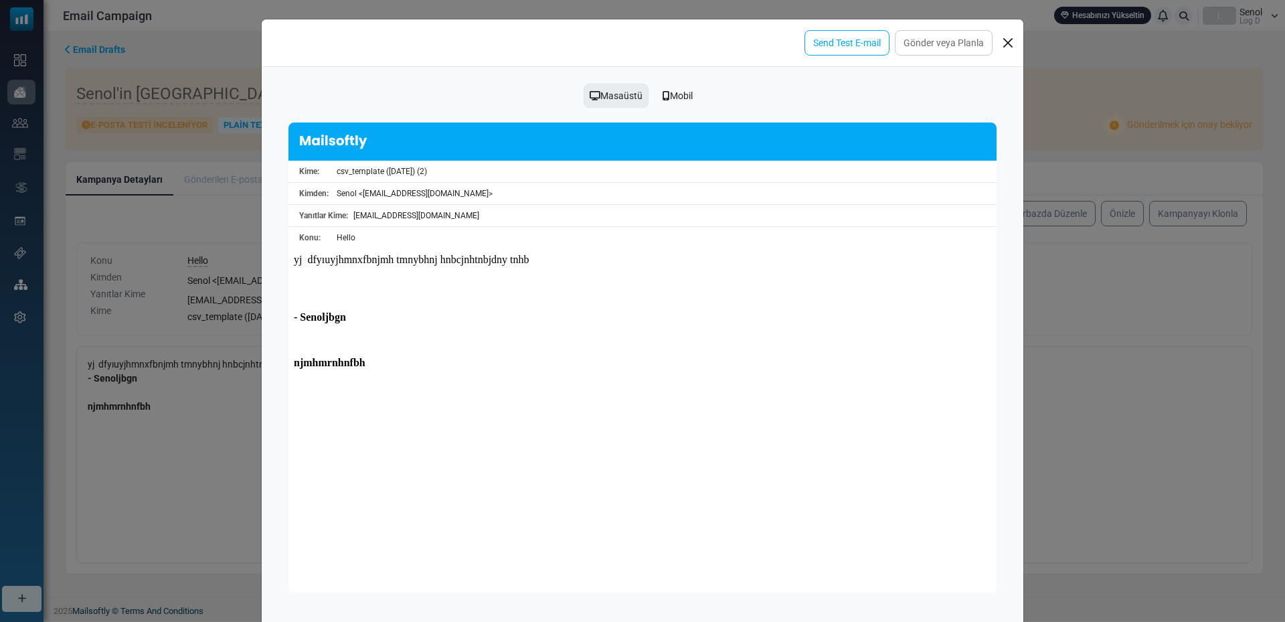
click at [434, 192] on div "Senol < [EMAIL_ADDRESS][DOMAIN_NAME] >" at bounding box center [663, 193] width 665 height 16
click at [436, 191] on div "Senol < [EMAIL_ADDRESS][DOMAIN_NAME] >" at bounding box center [663, 193] width 665 height 16
click at [353, 195] on div "Senol < [EMAIL_ADDRESS][DOMAIN_NAME] >" at bounding box center [663, 193] width 665 height 16
click at [447, 198] on div "Senol < [EMAIL_ADDRESS][DOMAIN_NAME] >" at bounding box center [663, 193] width 665 height 16
drag, startPoint x: 519, startPoint y: 193, endPoint x: 394, endPoint y: 194, distance: 125.9
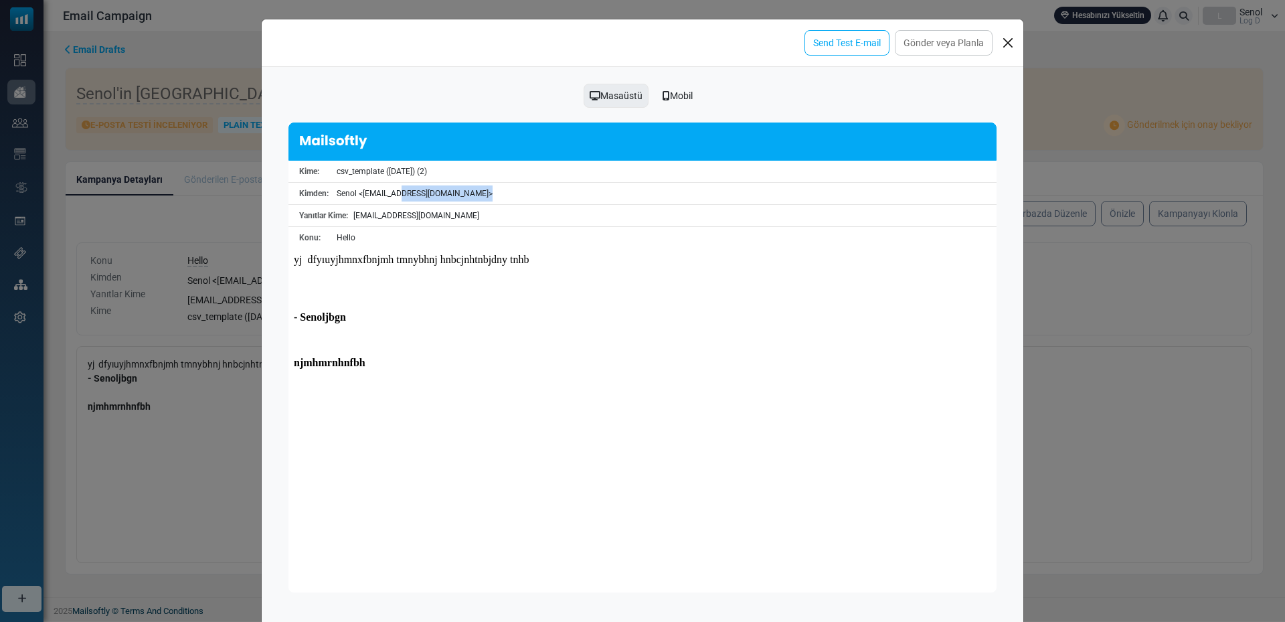
click at [394, 194] on div "Senol < [EMAIL_ADDRESS][DOMAIN_NAME] >" at bounding box center [663, 193] width 665 height 16
click at [468, 194] on div "Senol < [EMAIL_ADDRESS][DOMAIN_NAME] >" at bounding box center [663, 193] width 665 height 16
click at [950, 45] on link "Gönder veya Planla" at bounding box center [944, 42] width 98 height 25
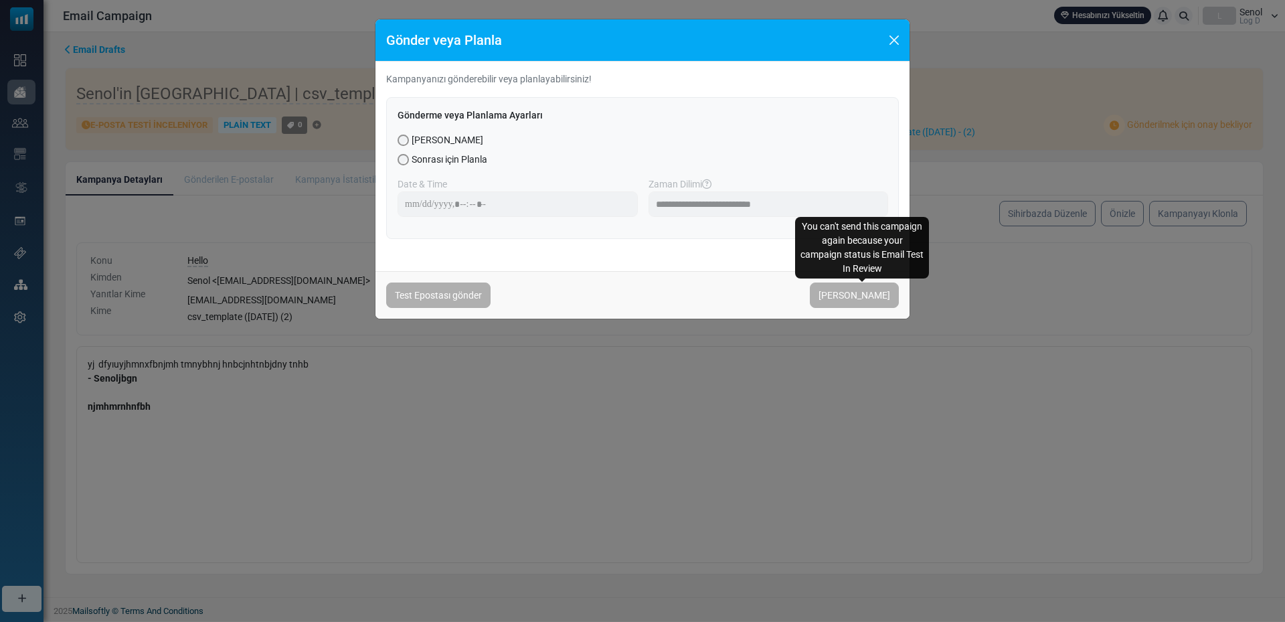
click at [866, 296] on span "[PERSON_NAME]" at bounding box center [854, 294] width 89 height 25
click at [862, 302] on span "[PERSON_NAME]" at bounding box center [854, 294] width 89 height 25
click at [863, 294] on span "[PERSON_NAME]" at bounding box center [854, 294] width 89 height 25
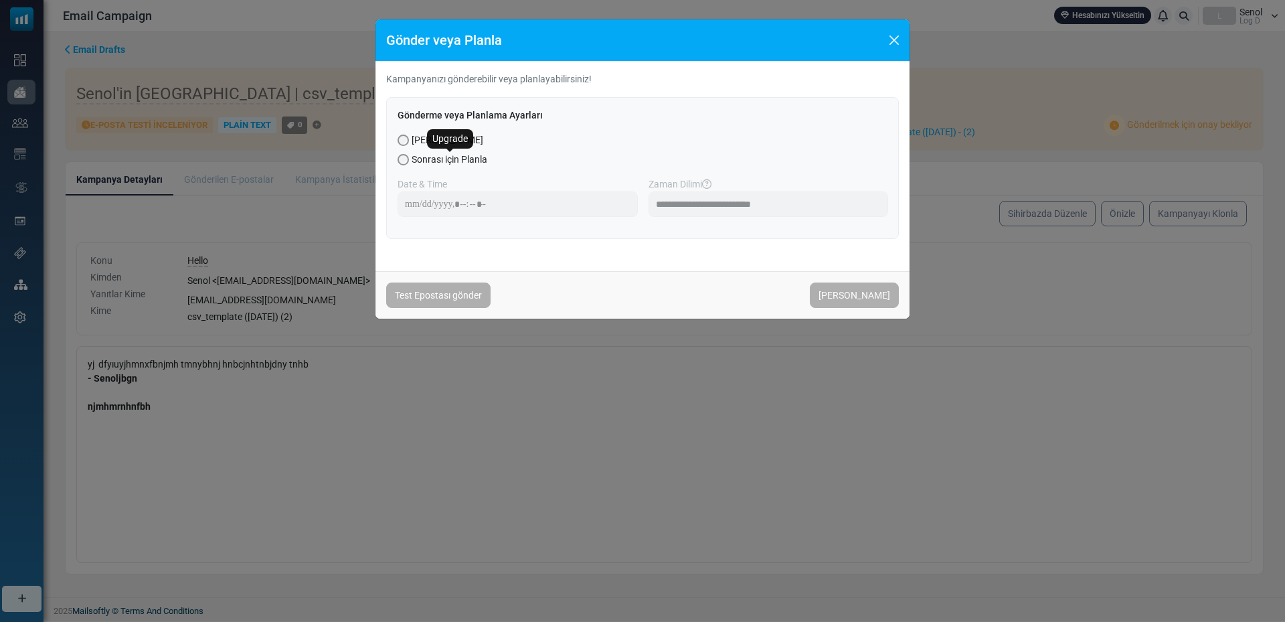
click at [453, 161] on span "Sonrası için Planla" at bounding box center [450, 160] width 76 height 14
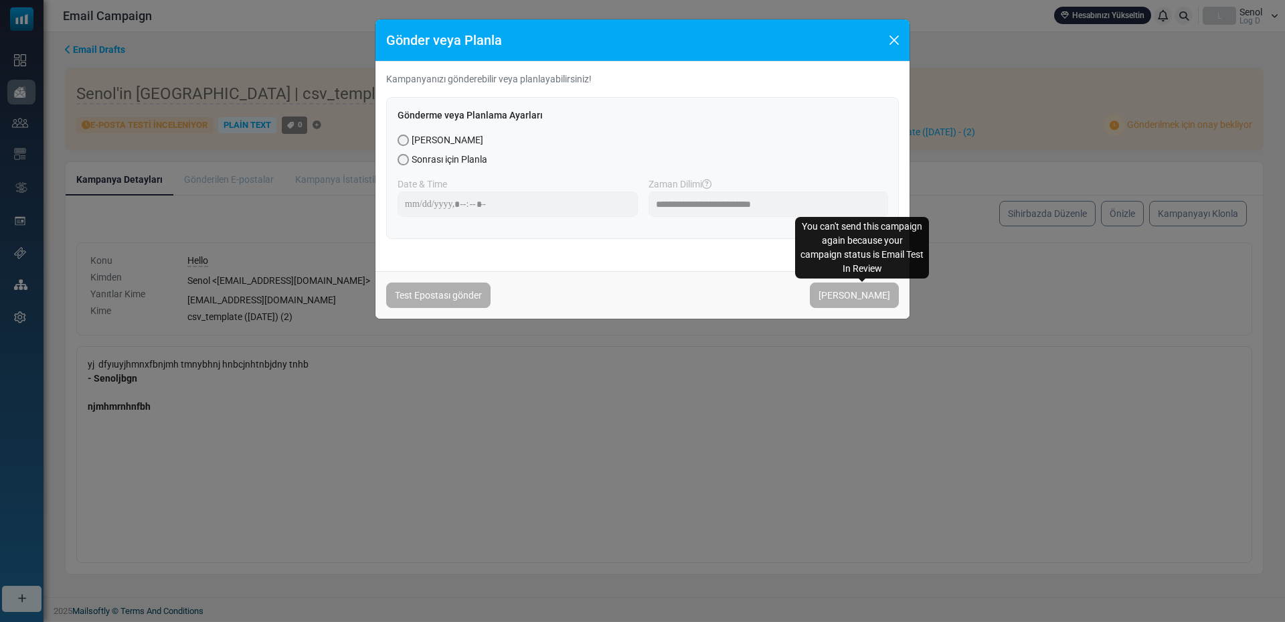
click at [873, 299] on span "[PERSON_NAME]" at bounding box center [854, 294] width 89 height 25
click at [874, 301] on span "[PERSON_NAME]" at bounding box center [854, 294] width 89 height 25
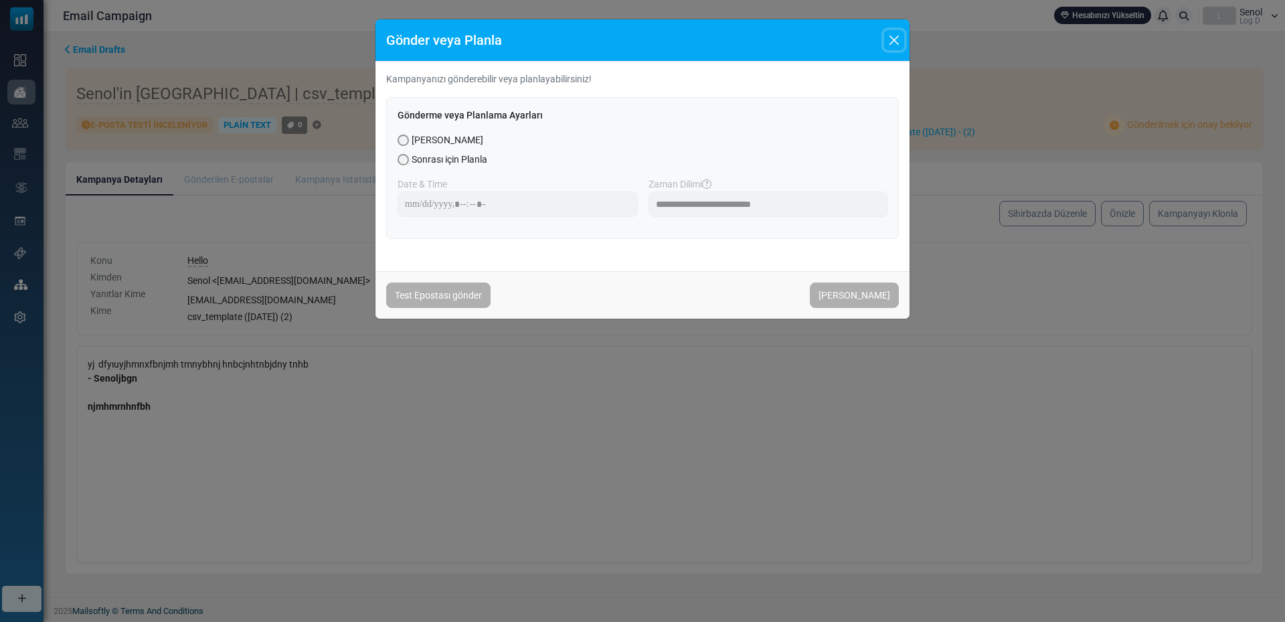
click at [892, 44] on button "Close" at bounding box center [894, 40] width 20 height 20
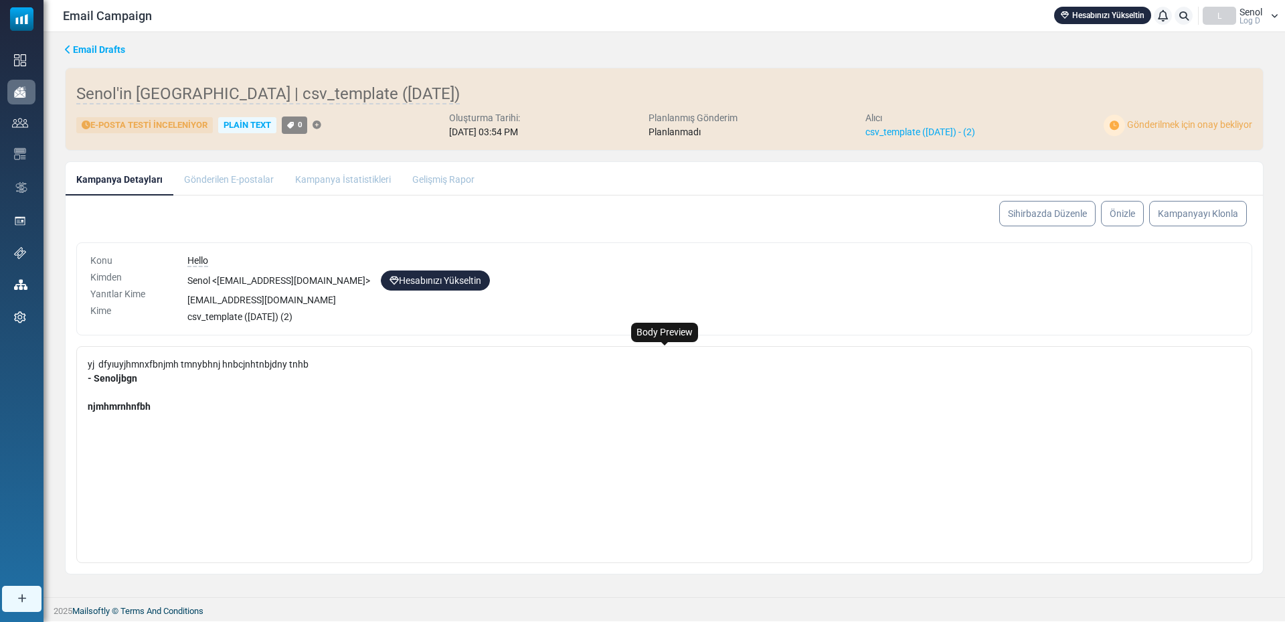
click at [716, 359] on div "yj dfyıuyjhmnxfbnjmh tmnybhnj hnbcjnhtnbjdny tnhb - Senoljbgn njmhmrnhnfbh" at bounding box center [664, 454] width 1176 height 217
